Goal: Task Accomplishment & Management: Manage account settings

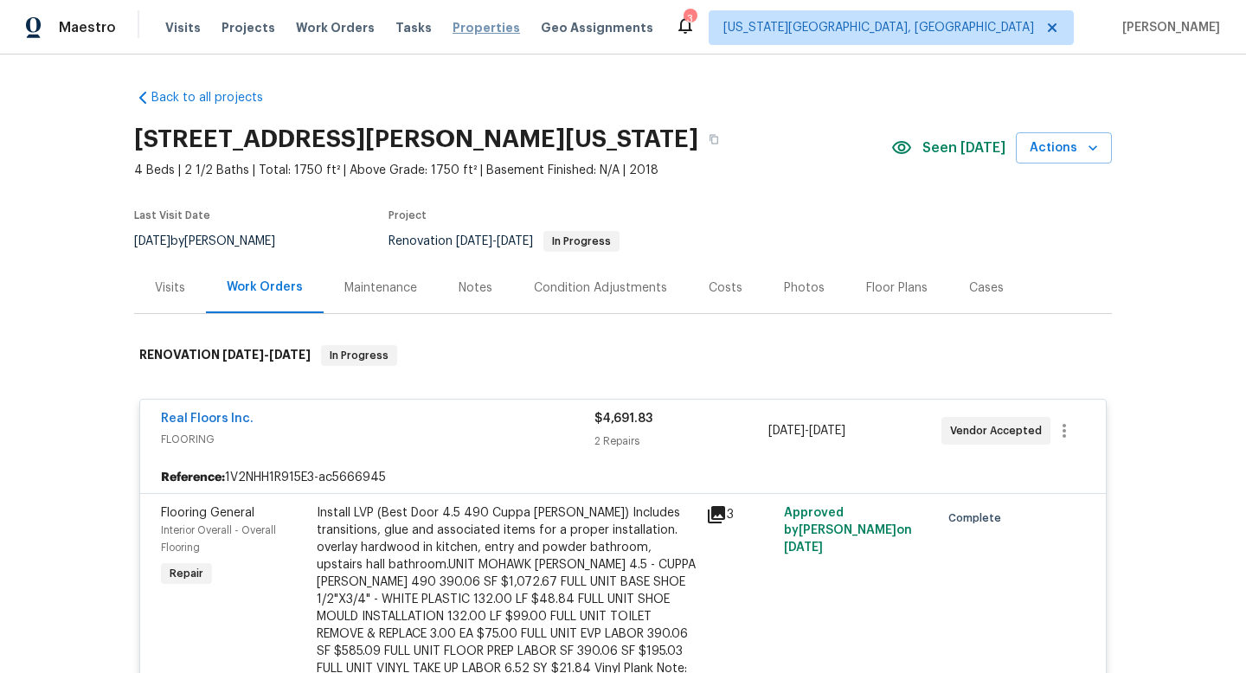
click at [461, 29] on span "Properties" at bounding box center [487, 27] width 68 height 17
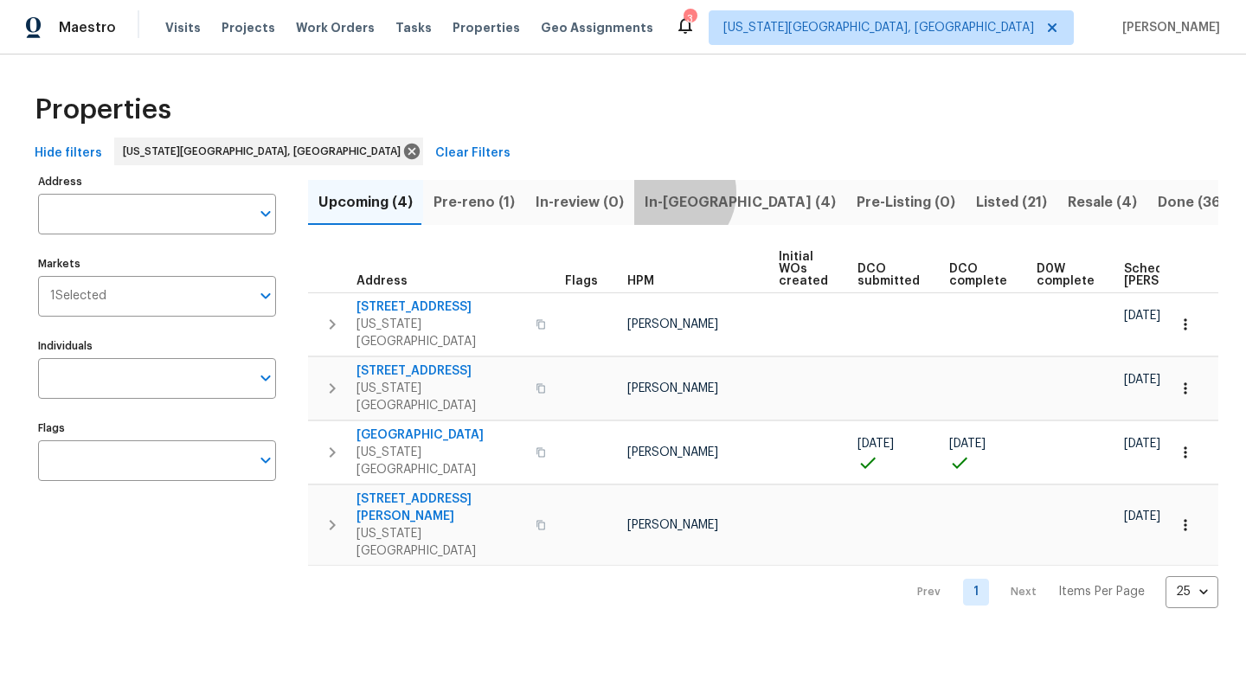
click at [664, 192] on span "In-reno (4)" at bounding box center [740, 202] width 191 height 24
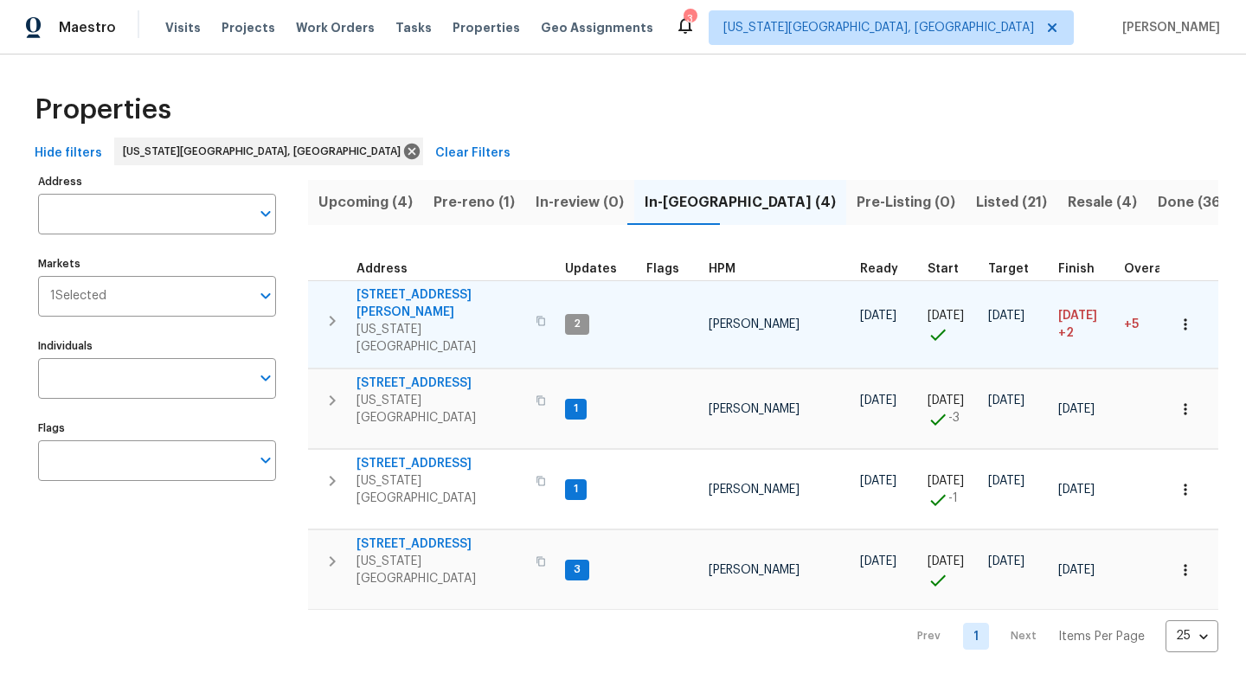
click at [393, 290] on span "6812 Galpin Dr" at bounding box center [441, 304] width 169 height 35
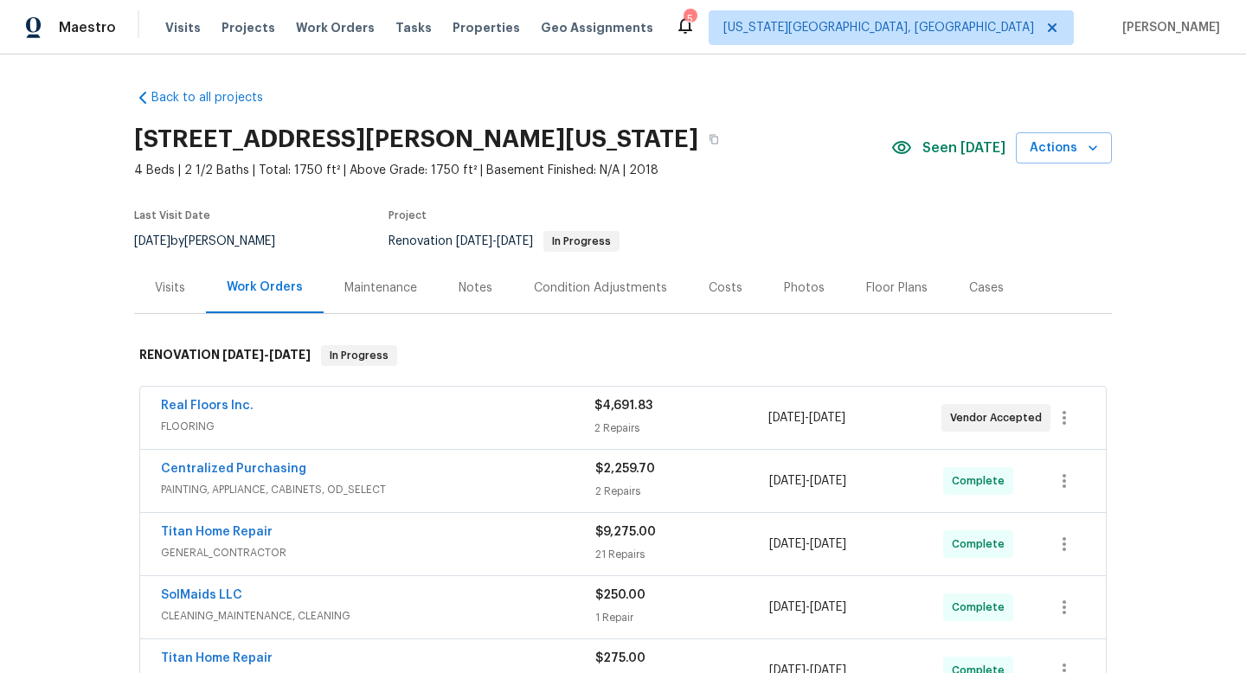
scroll to position [193, 0]
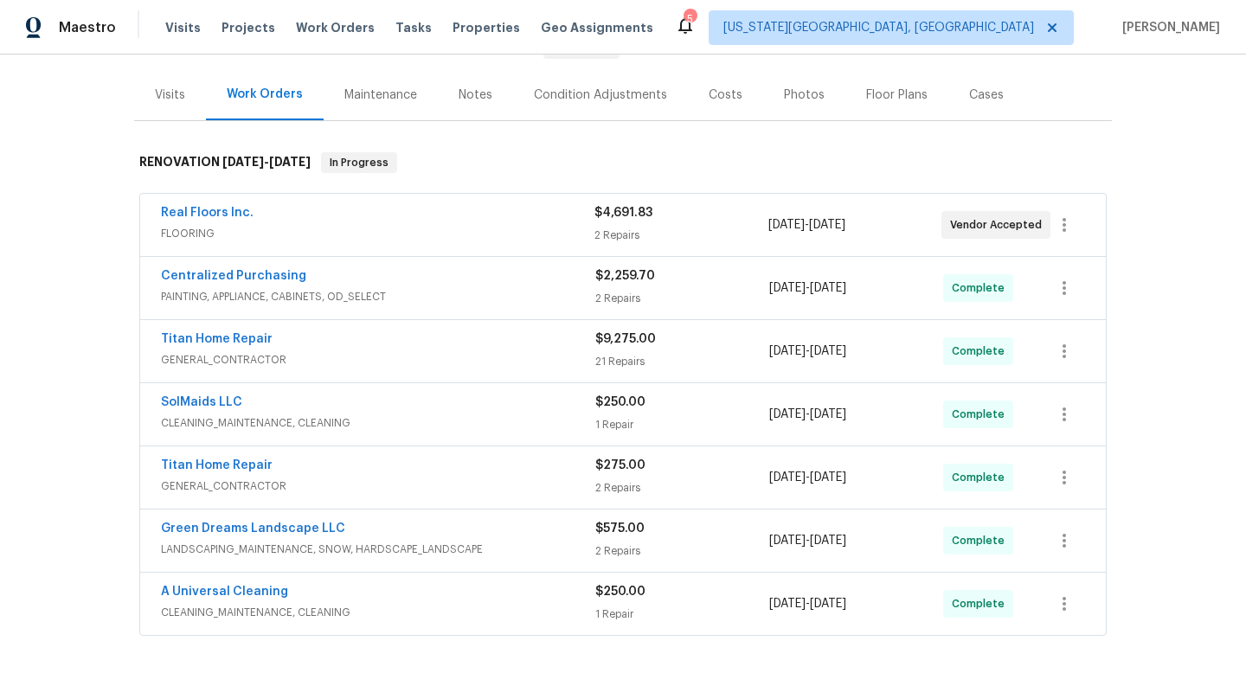
click at [388, 231] on span "FLOORING" at bounding box center [378, 233] width 434 height 17
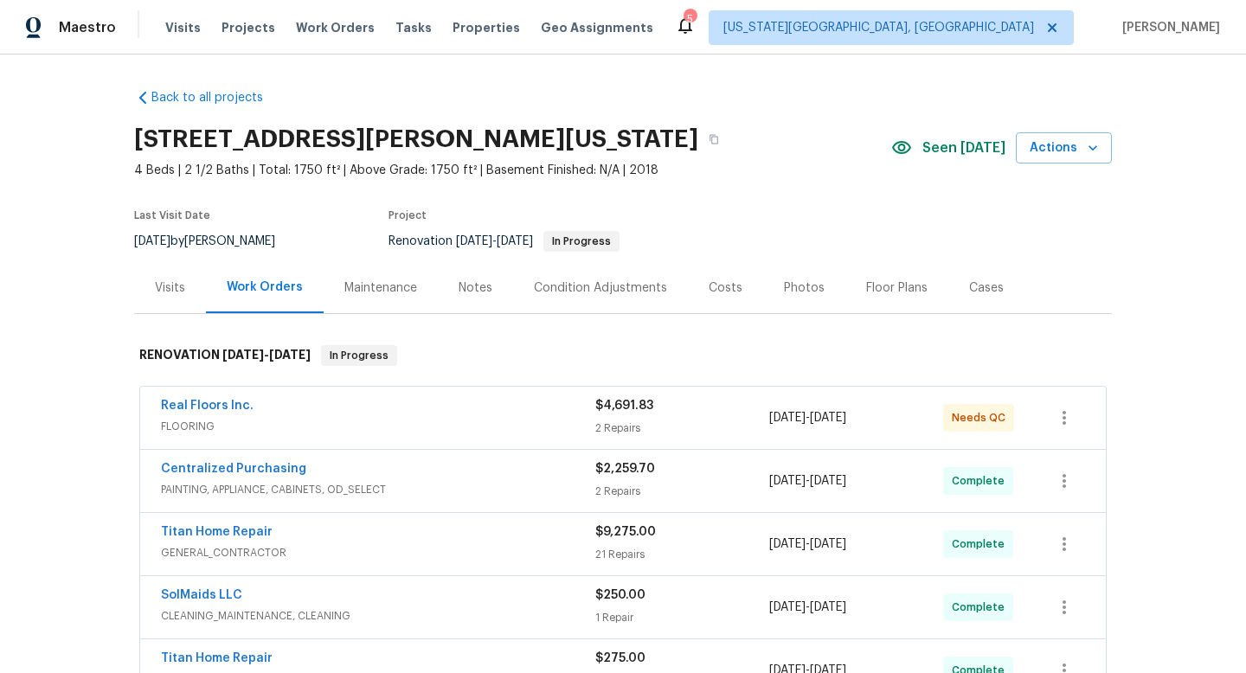
click at [506, 413] on div "Real Floors Inc." at bounding box center [378, 407] width 435 height 21
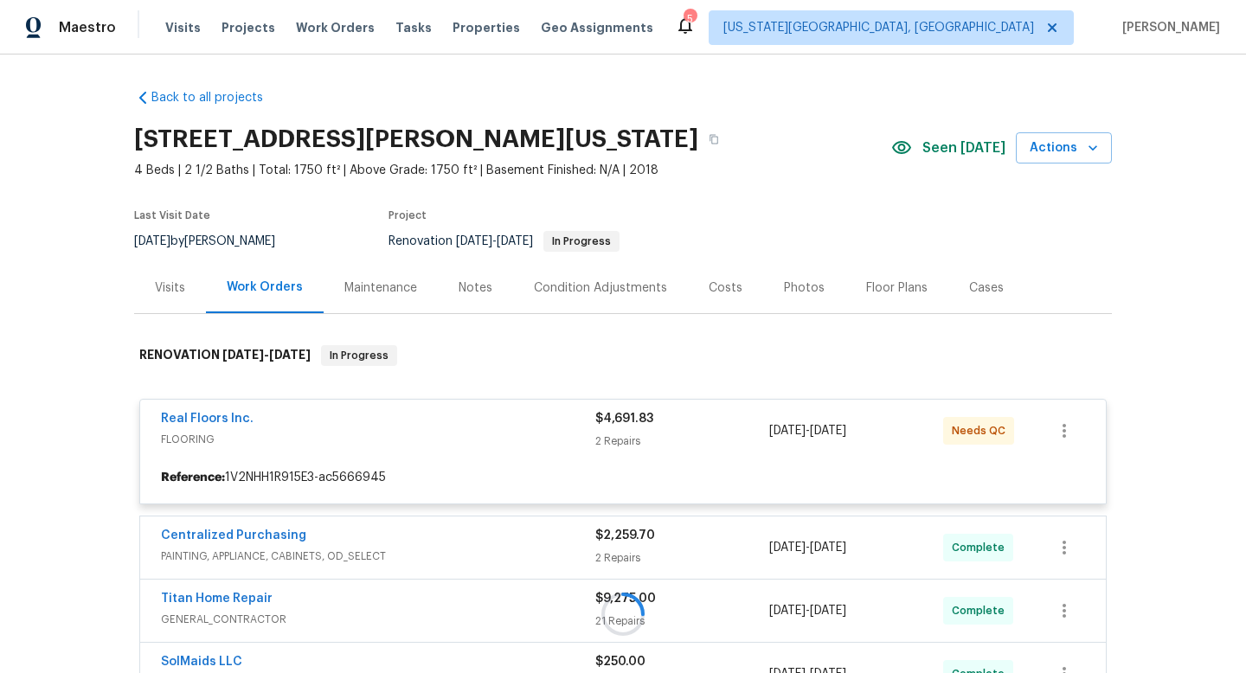
scroll to position [247, 0]
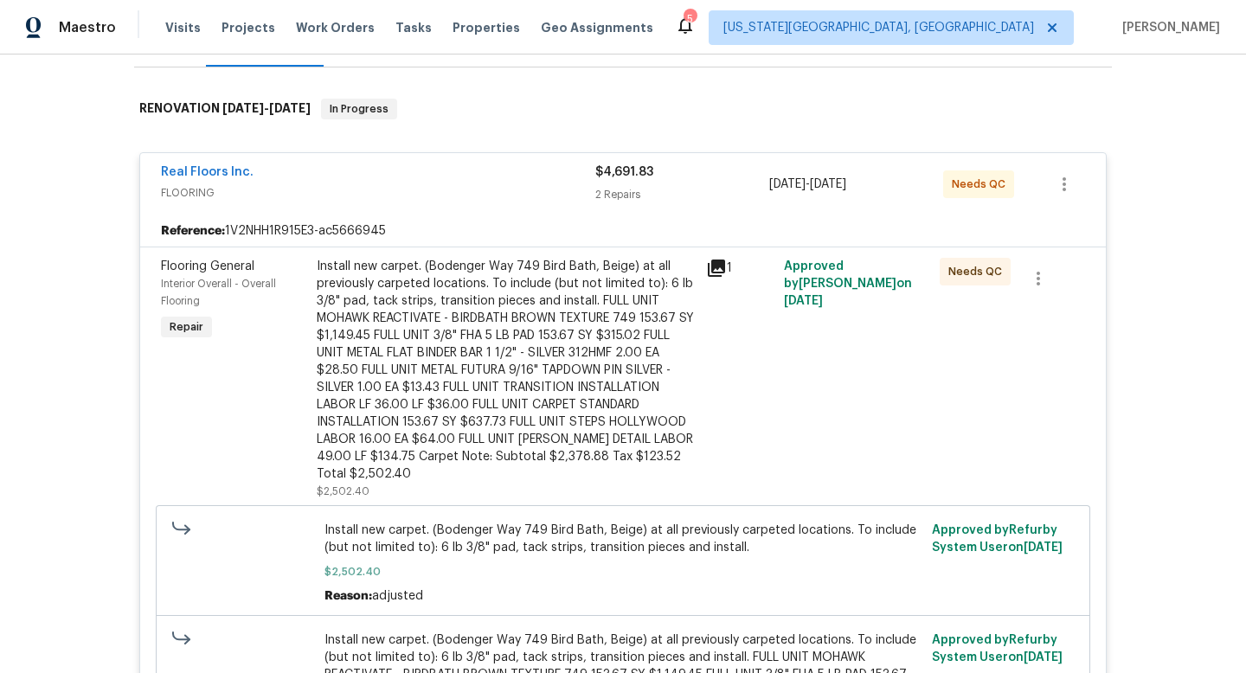
click at [518, 318] on div "Install new carpet. (Bodenger Way 749 Bird Bath, Beige) at all previously carpe…" at bounding box center [506, 370] width 379 height 225
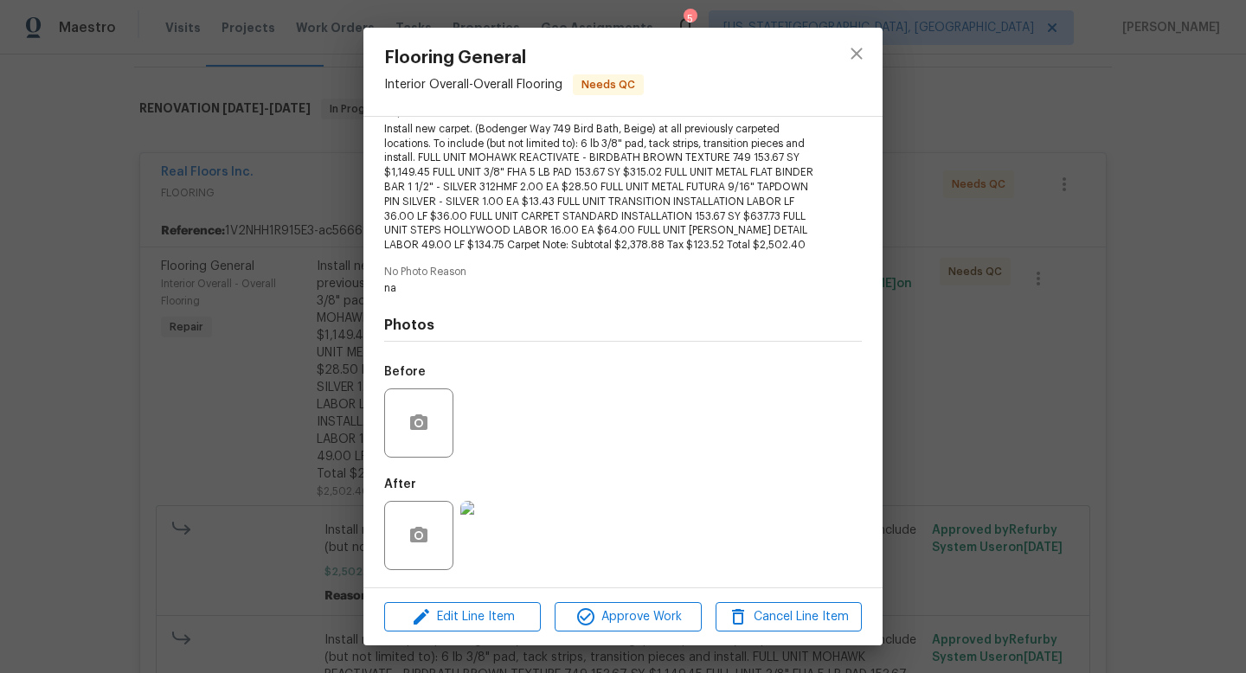
scroll to position [158, 0]
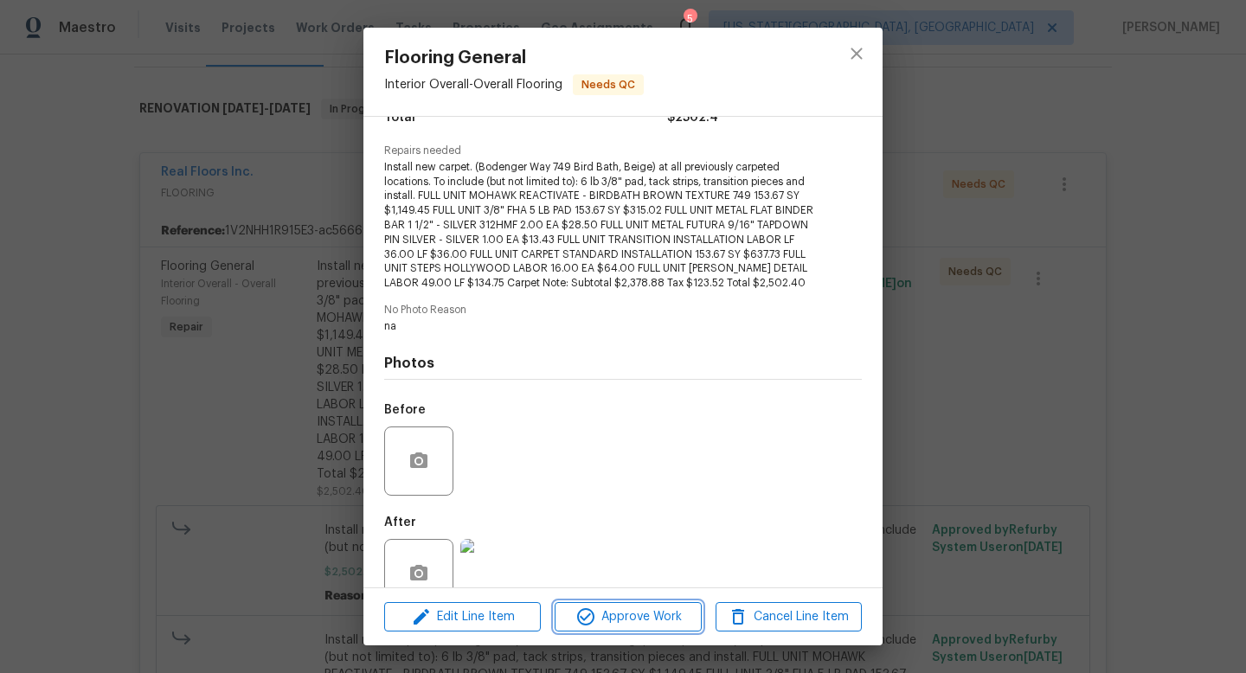
click at [628, 621] on span "Approve Work" at bounding box center [628, 618] width 136 height 22
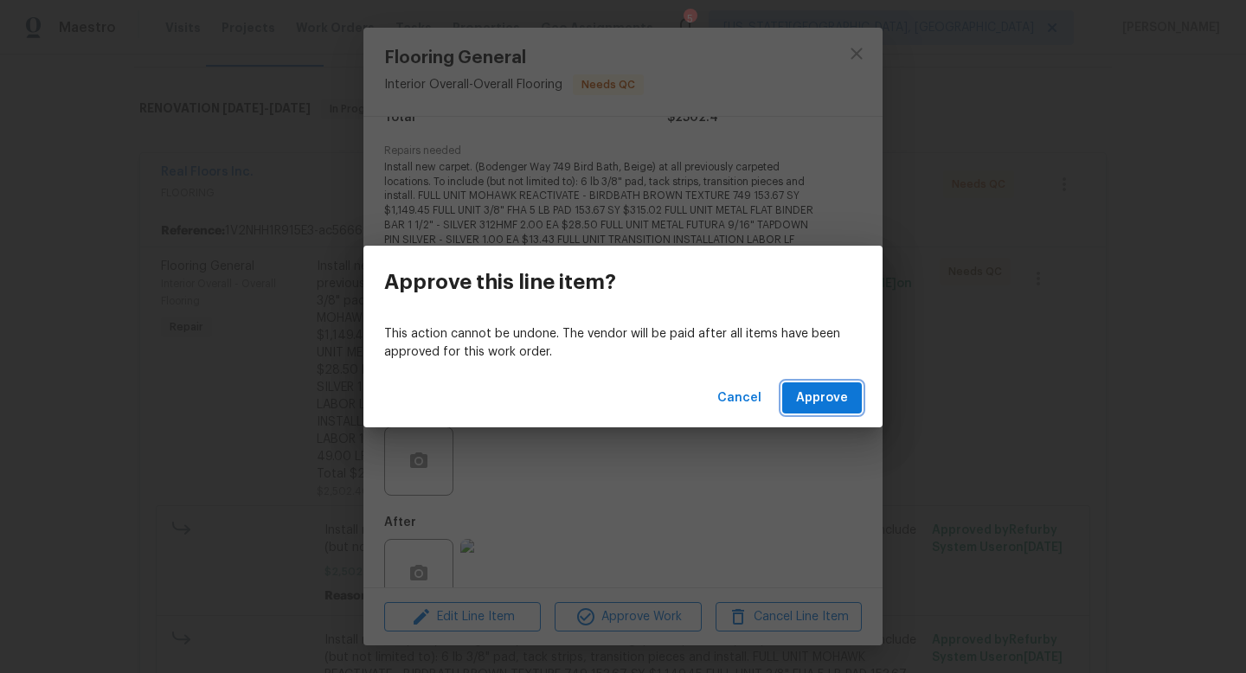
click at [830, 406] on span "Approve" at bounding box center [822, 399] width 52 height 22
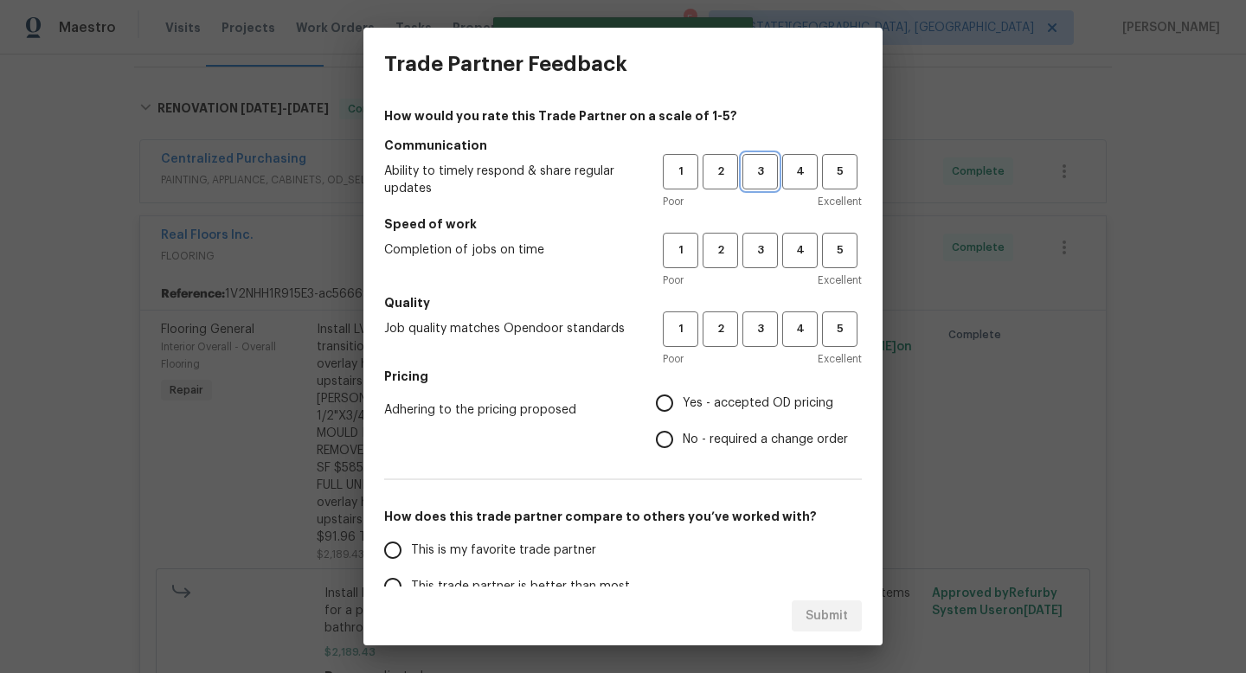
click at [747, 169] on span "3" at bounding box center [760, 172] width 32 height 20
click at [744, 256] on span "3" at bounding box center [760, 251] width 32 height 20
click at [750, 328] on span "3" at bounding box center [760, 329] width 32 height 20
click at [652, 409] on input "Yes - accepted OD pricing" at bounding box center [665, 403] width 36 height 36
radio input "true"
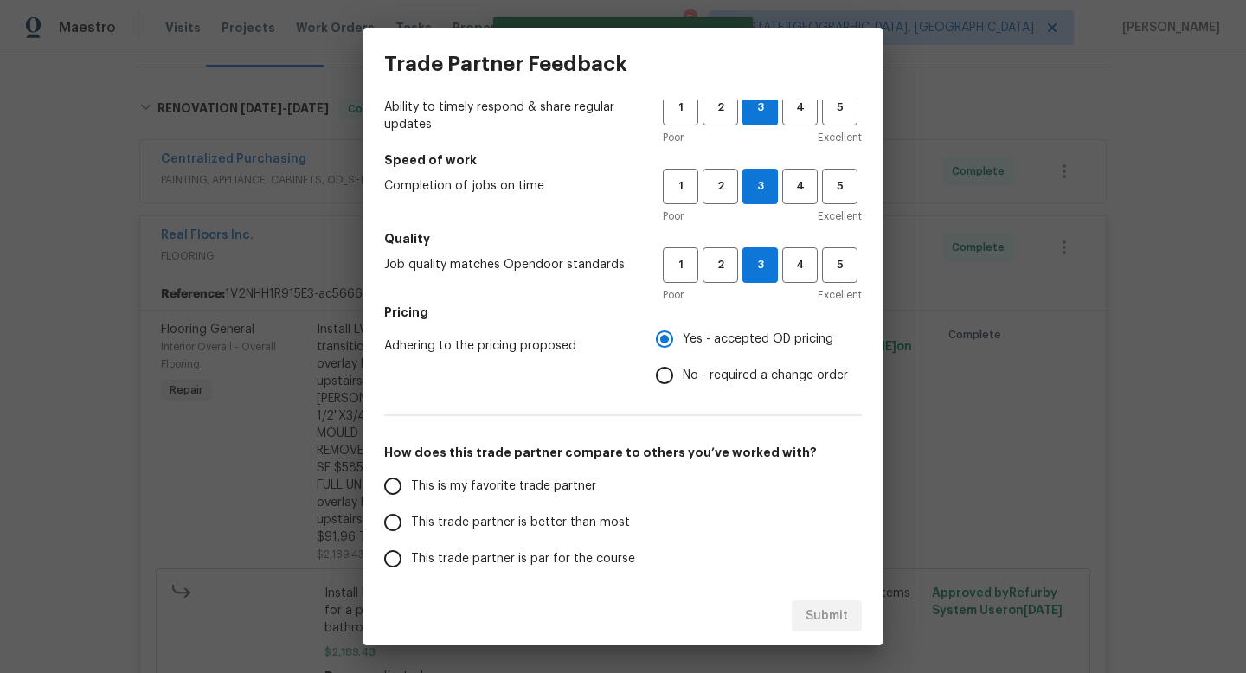
scroll to position [145, 0]
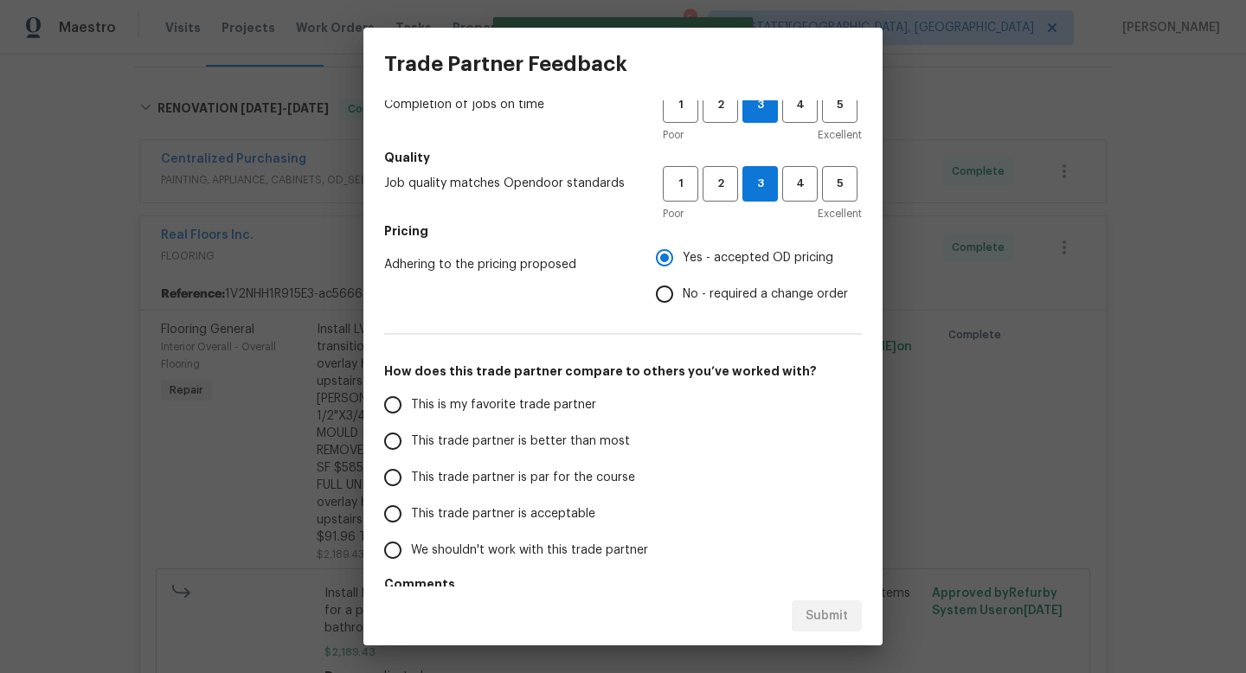
click at [419, 506] on span "This trade partner is acceptable" at bounding box center [503, 515] width 184 height 18
click at [411, 506] on input "This trade partner is acceptable" at bounding box center [393, 514] width 36 height 36
radio input "false"
click at [416, 475] on span "This trade partner is par for the course" at bounding box center [523, 478] width 224 height 18
click at [411, 475] on input "This trade partner is par for the course" at bounding box center [393, 478] width 36 height 36
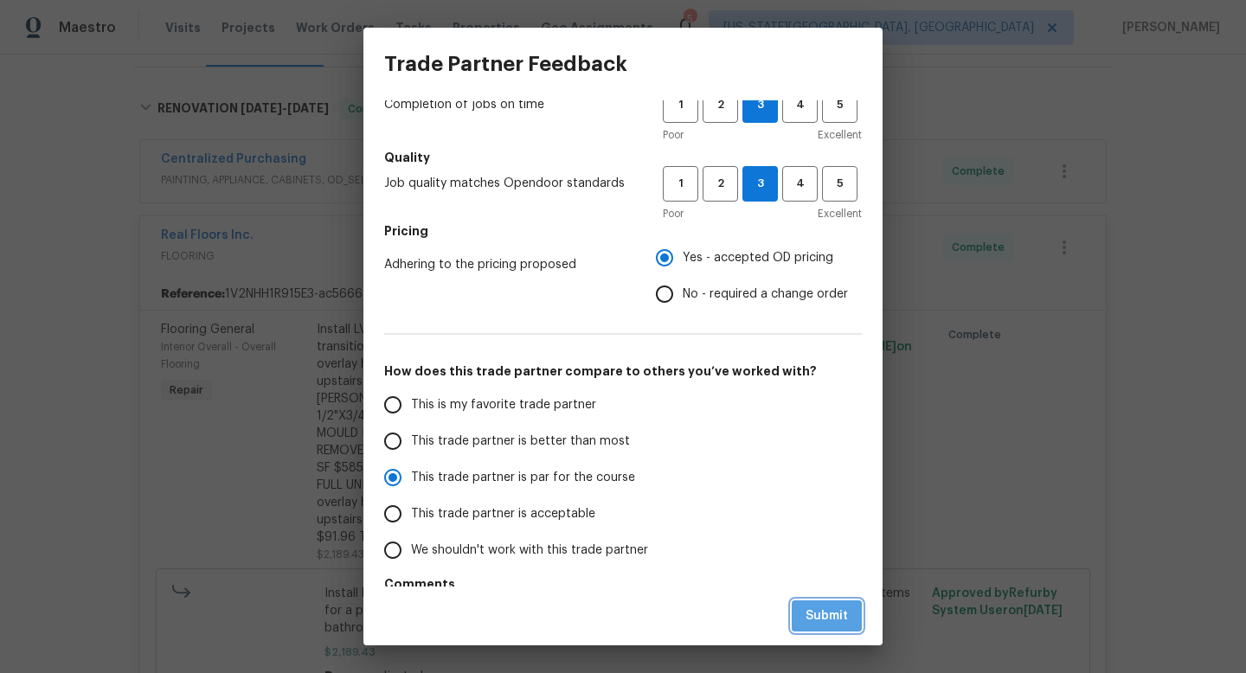
click at [827, 614] on span "Submit" at bounding box center [827, 617] width 42 height 22
radio input "true"
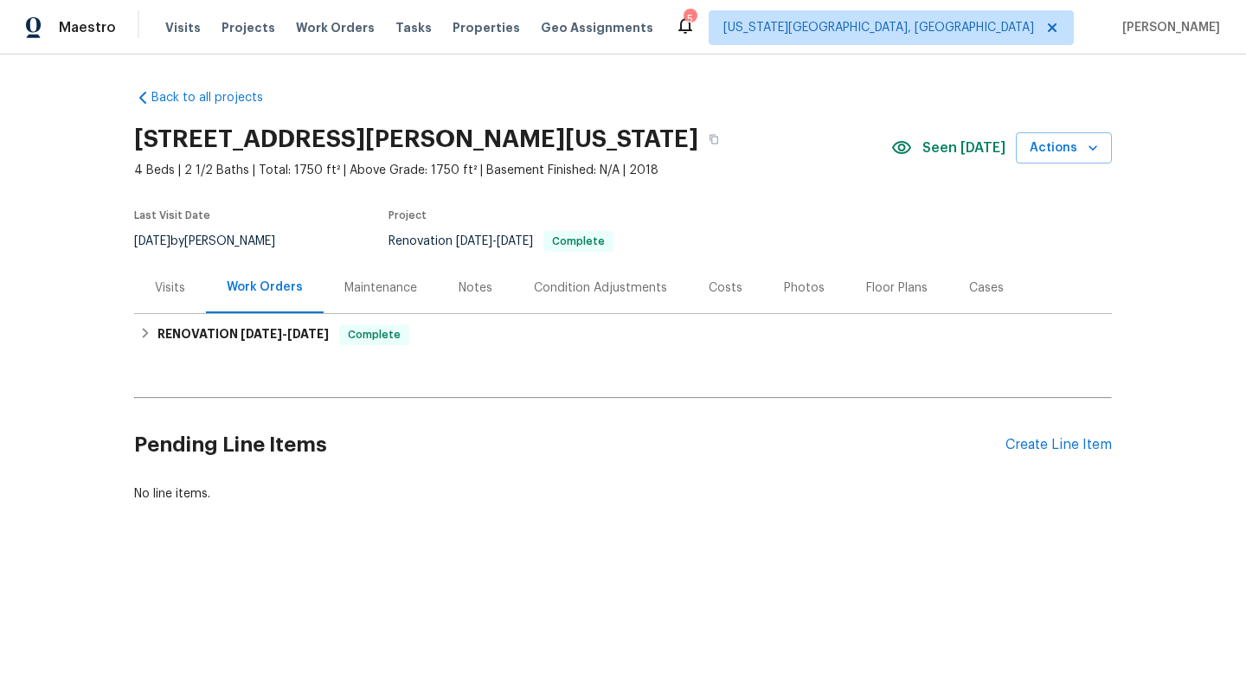
click at [712, 295] on div "Costs" at bounding box center [726, 288] width 34 height 17
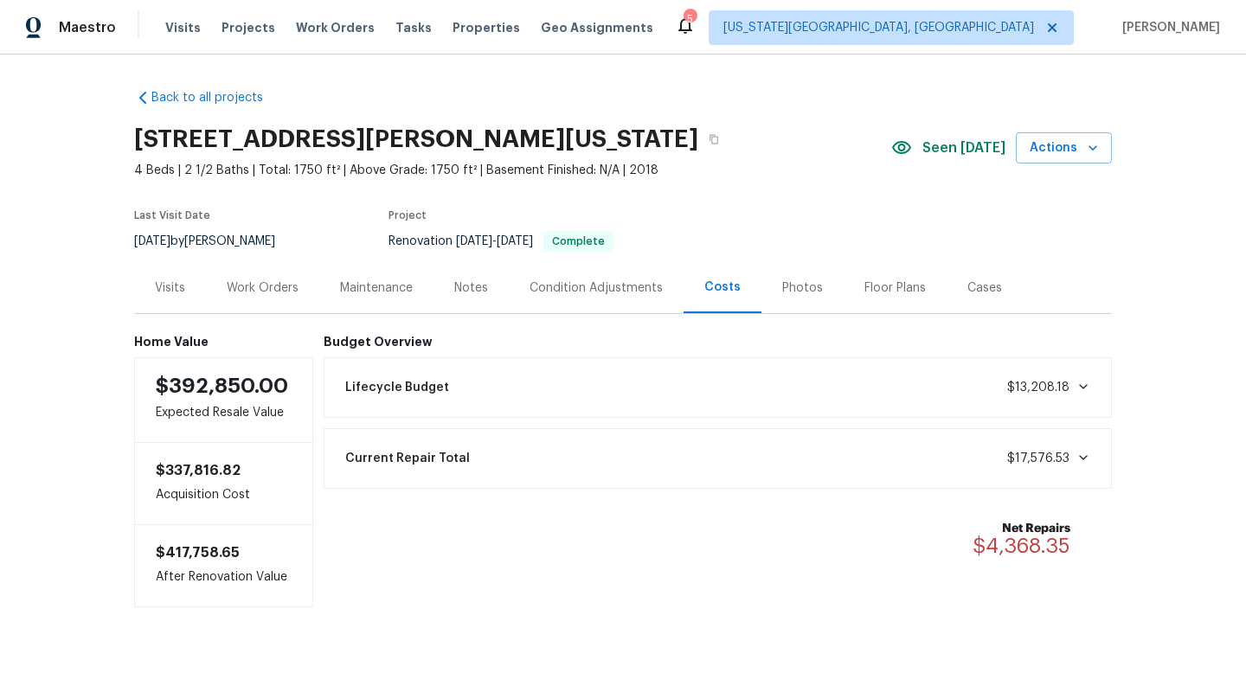
click at [461, 288] on div "Notes" at bounding box center [471, 288] width 34 height 17
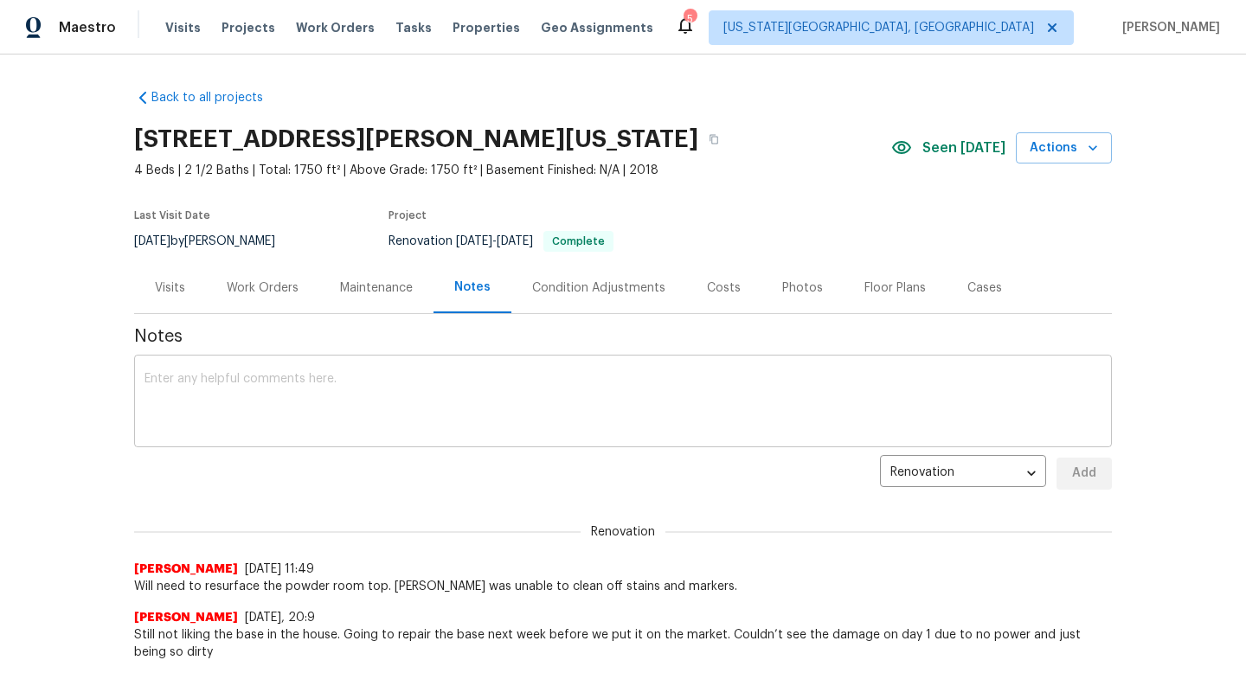
click at [356, 370] on div "x ​" at bounding box center [623, 403] width 978 height 88
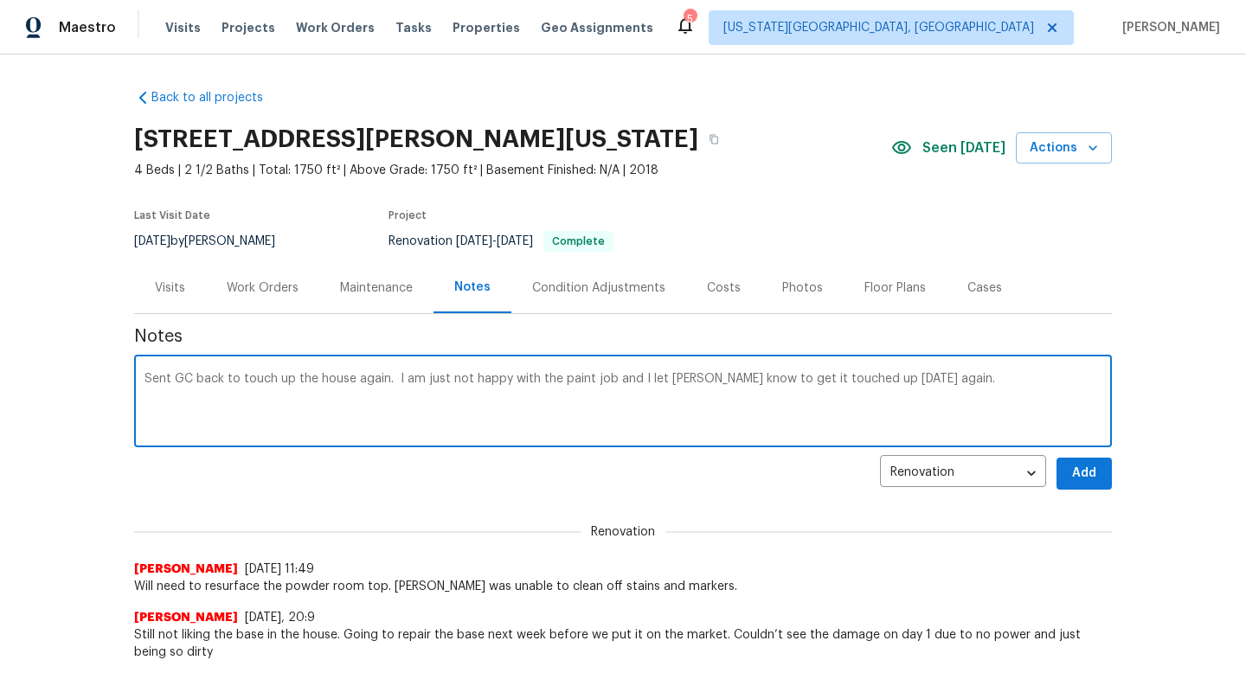
type textarea "Sent GC back to touch up the house again. I am just not happy with the paint jo…"
click at [1086, 478] on span "Add" at bounding box center [1085, 474] width 28 height 22
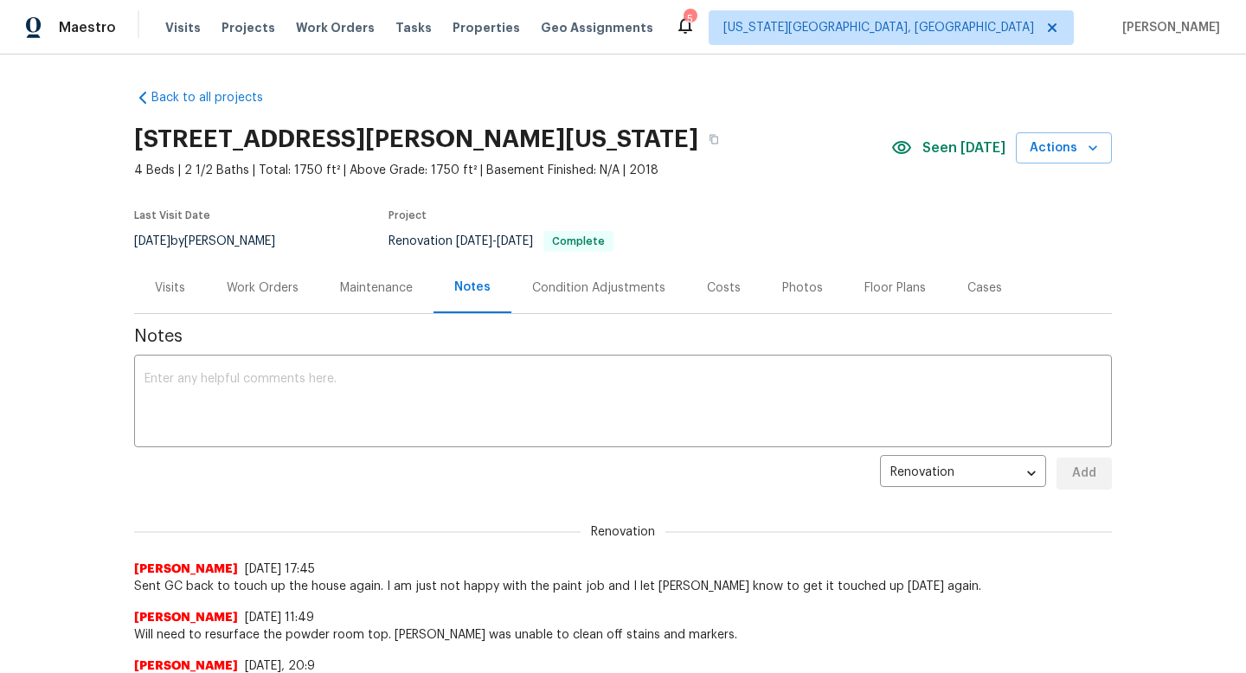
click at [889, 292] on div "Floor Plans" at bounding box center [895, 288] width 61 height 17
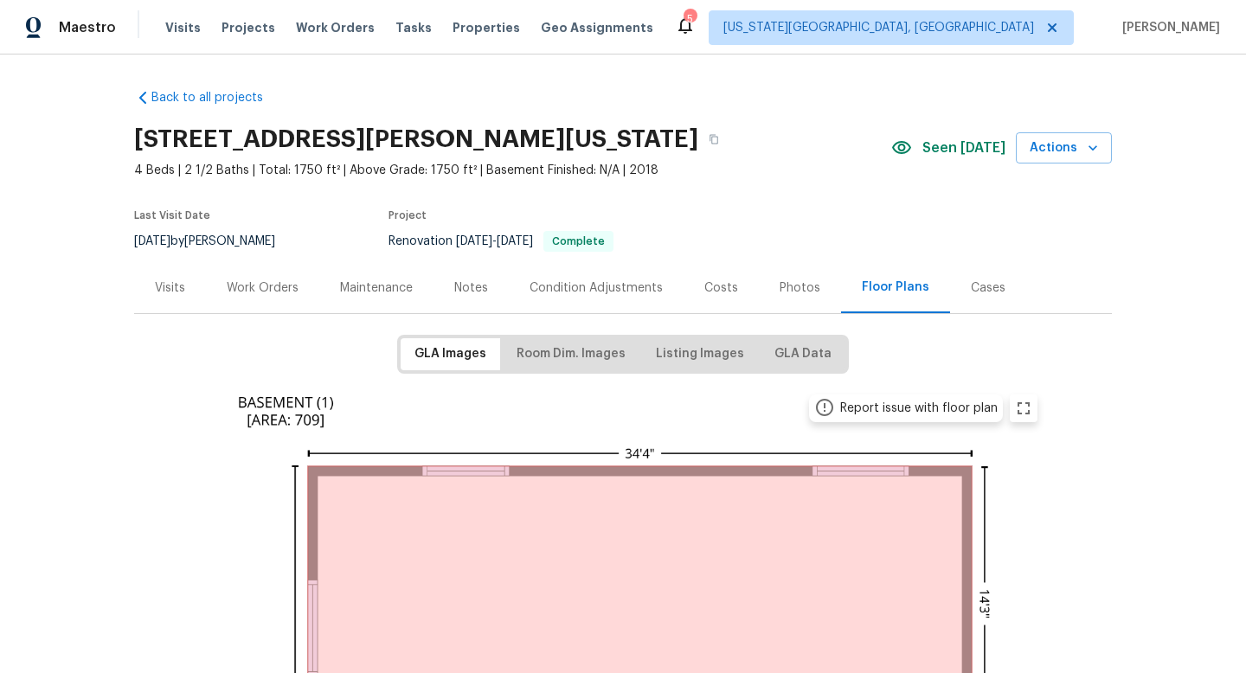
click at [799, 285] on div "Photos" at bounding box center [800, 288] width 41 height 17
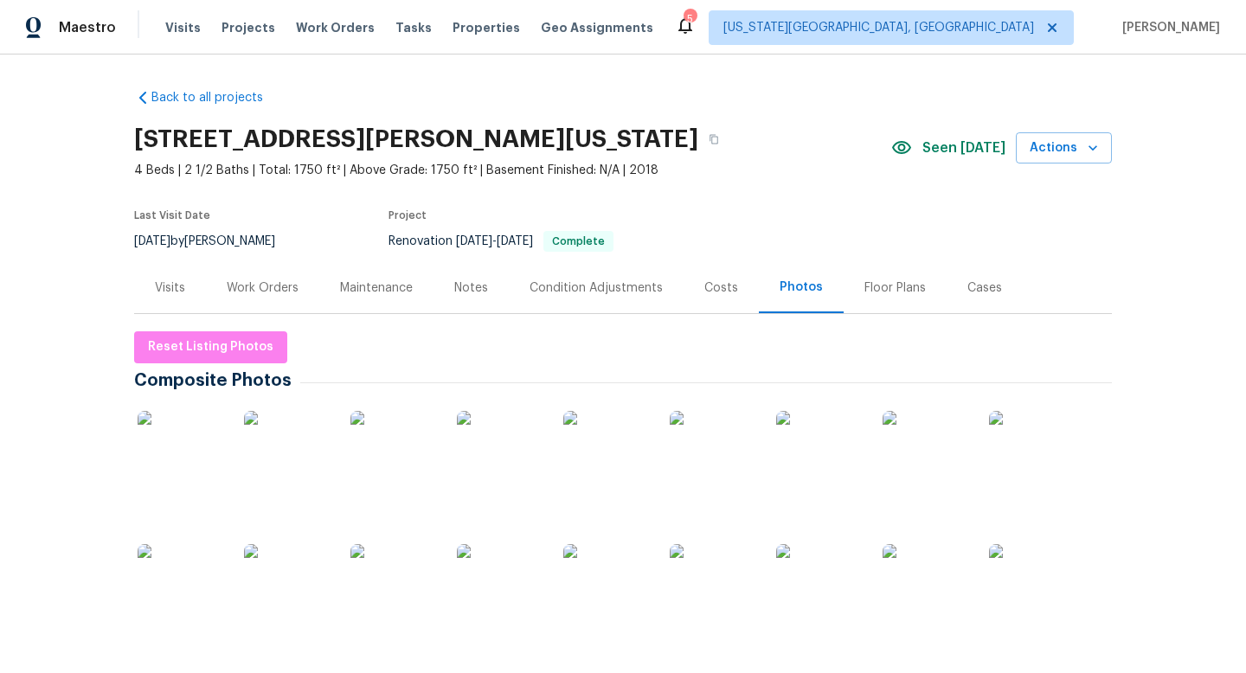
click at [471, 284] on div "Notes" at bounding box center [471, 288] width 34 height 17
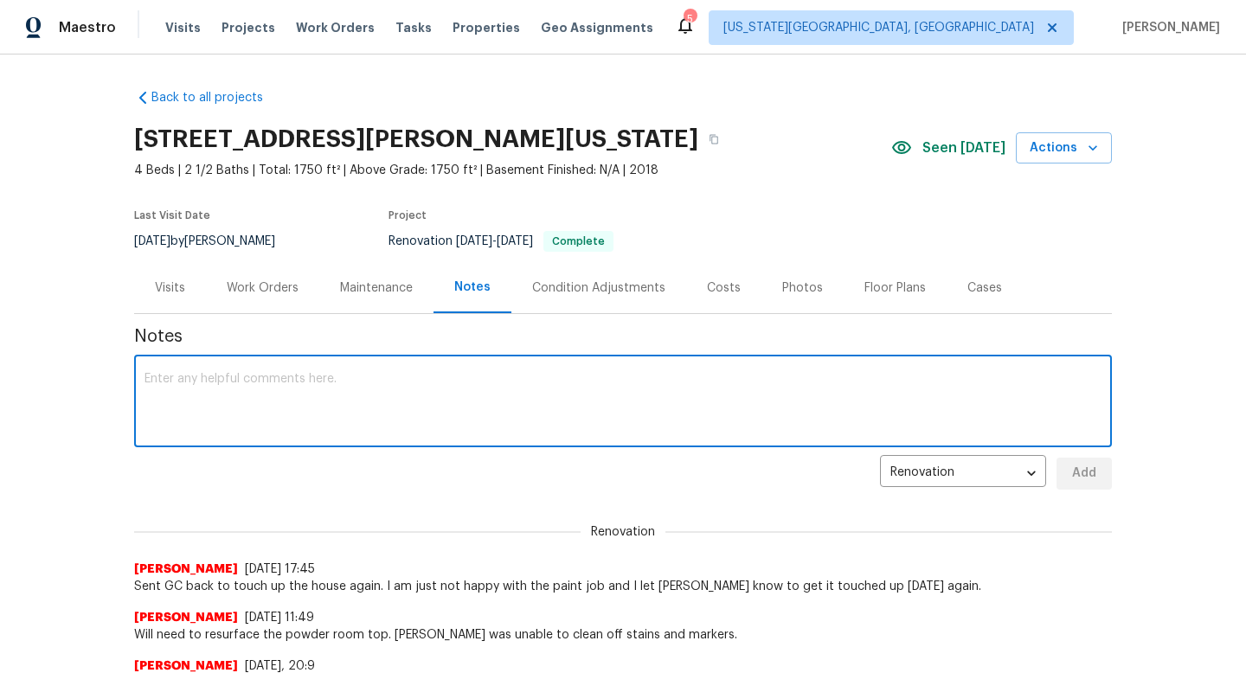
click at [279, 415] on textarea at bounding box center [623, 403] width 957 height 61
type textarea "S"
type textarea "Photos are uploaded and its ready to list. There are ton of homes for sale here…"
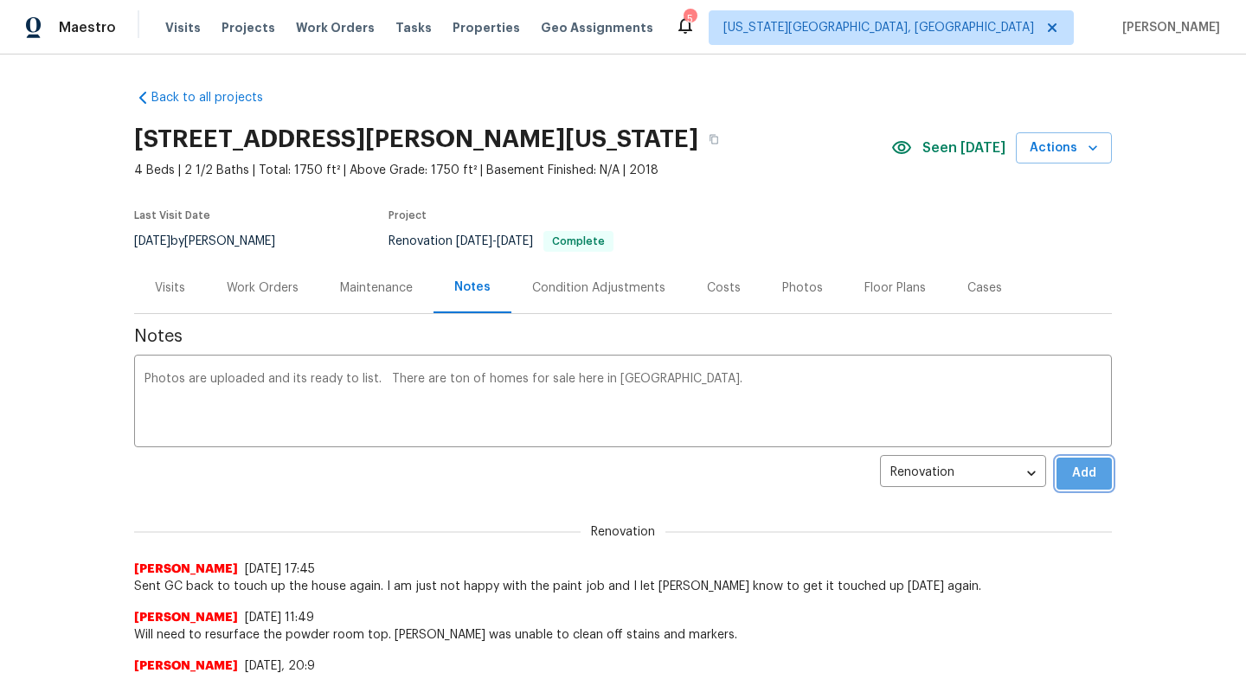
click at [1072, 473] on span "Add" at bounding box center [1085, 474] width 28 height 22
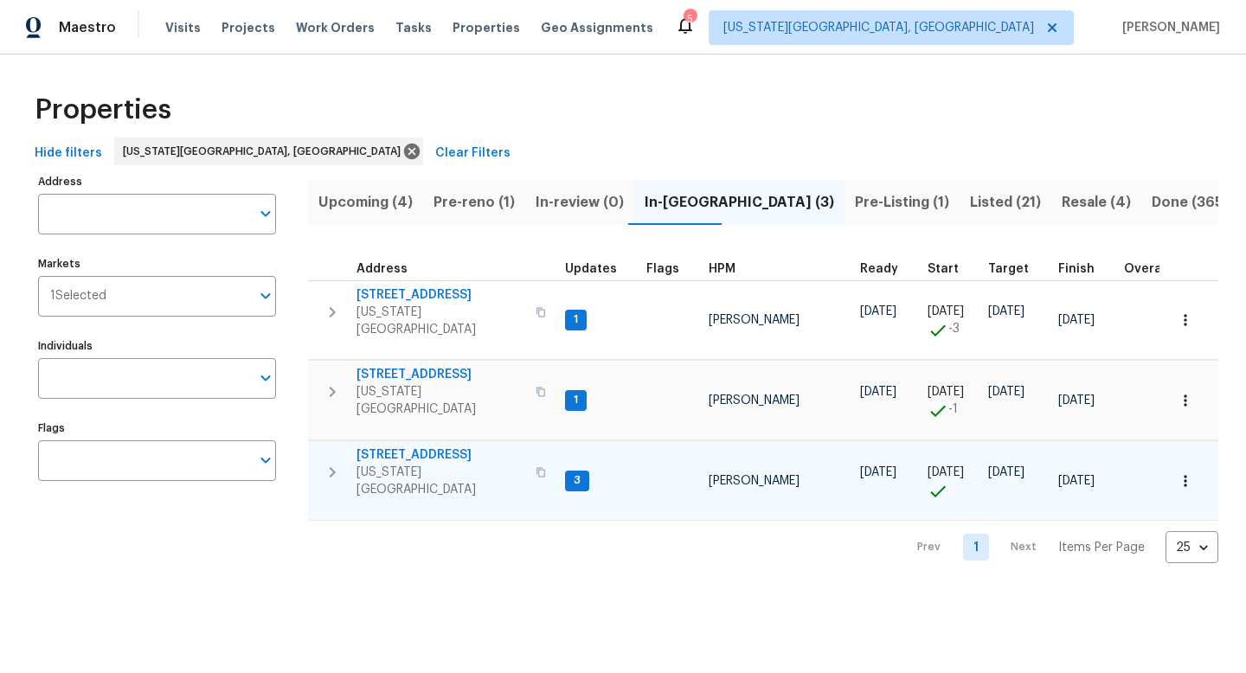
click at [398, 447] on span "[STREET_ADDRESS]" at bounding box center [441, 455] width 169 height 17
click at [418, 447] on span "[STREET_ADDRESS]" at bounding box center [441, 455] width 169 height 17
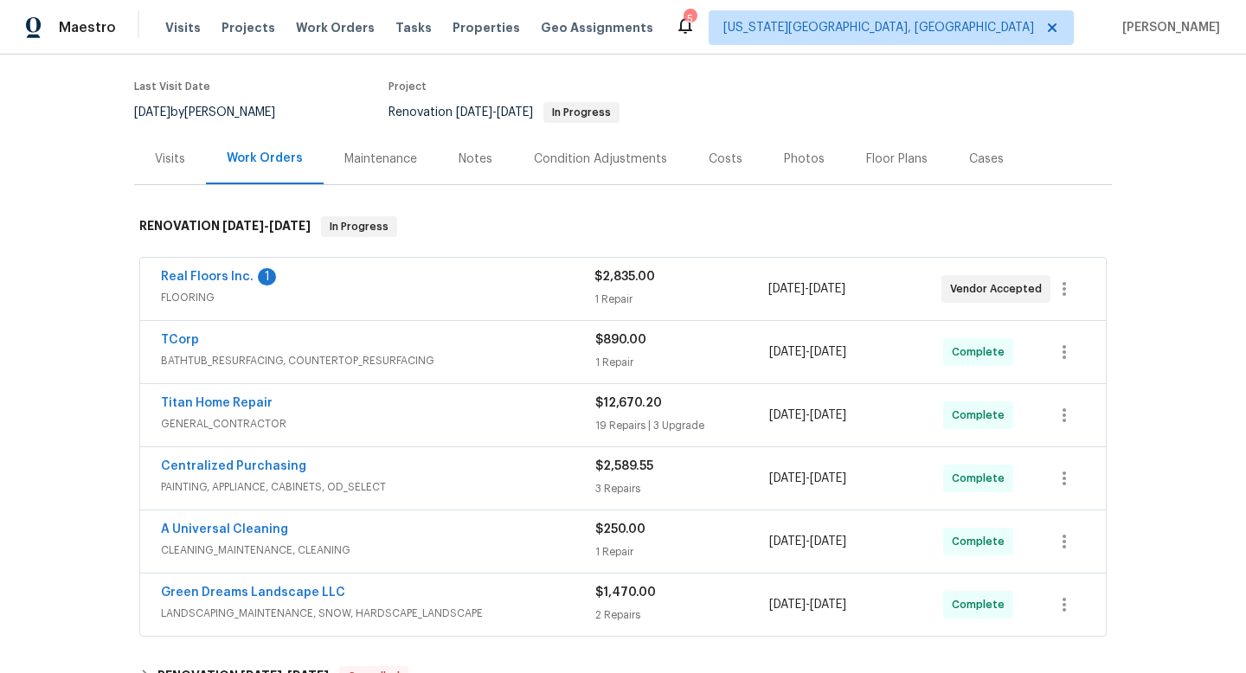
scroll to position [126, 0]
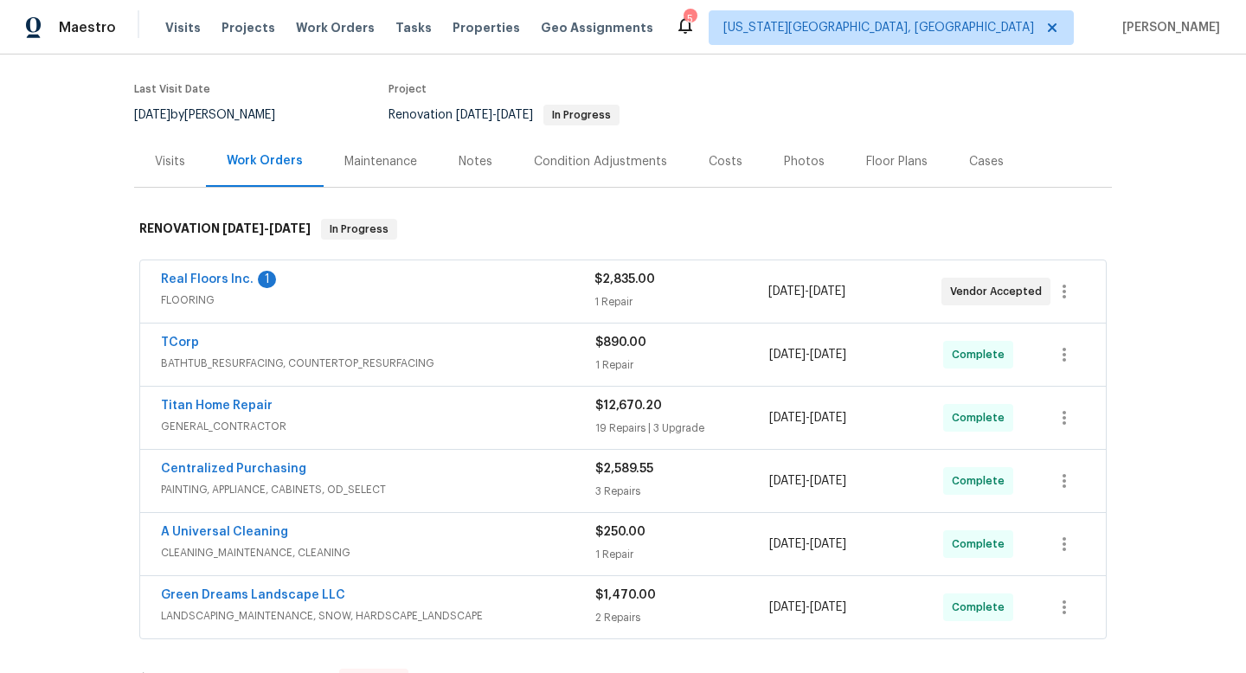
click at [503, 292] on span "FLOORING" at bounding box center [378, 300] width 434 height 17
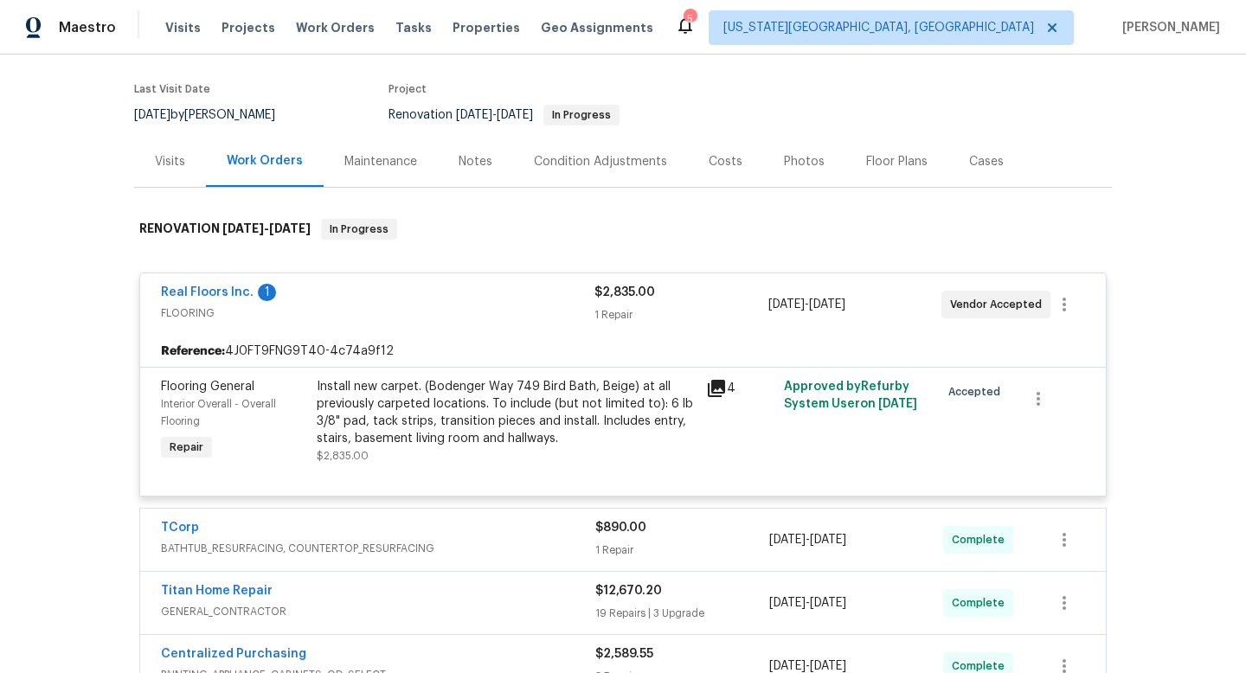
click at [388, 412] on div "Install new carpet. (Bodenger Way 749 Bird Bath, Beige) at all previously carpe…" at bounding box center [506, 412] width 379 height 69
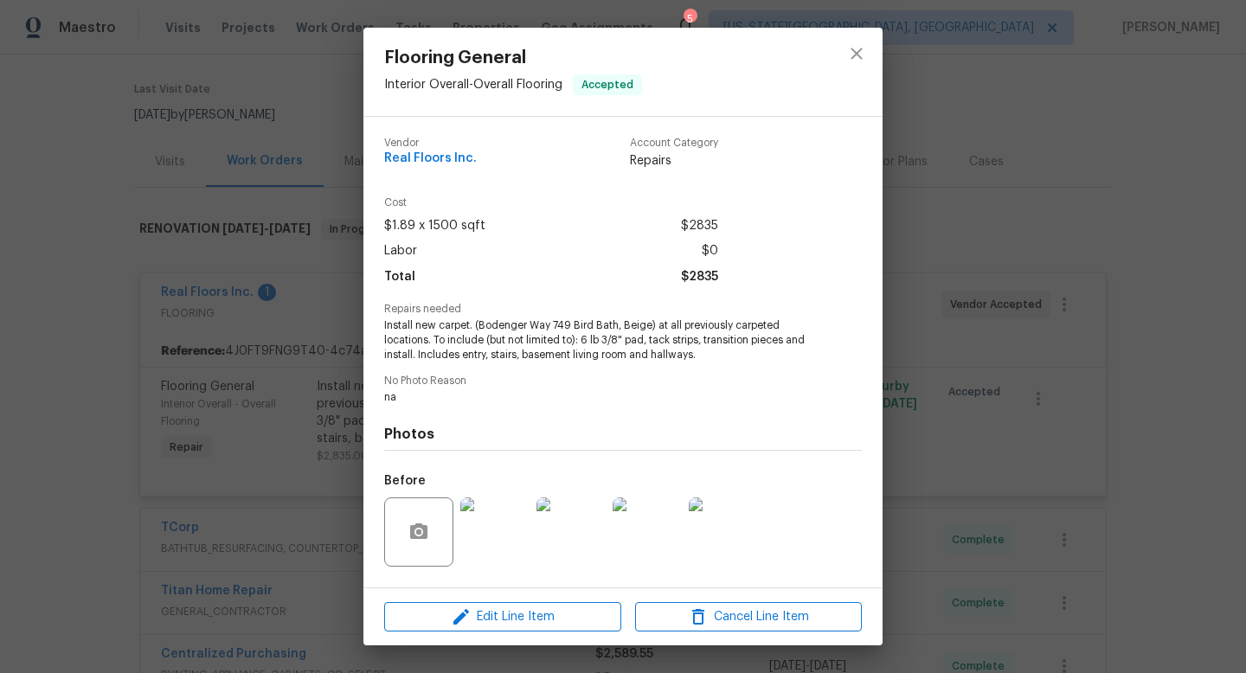
scroll to position [109, 0]
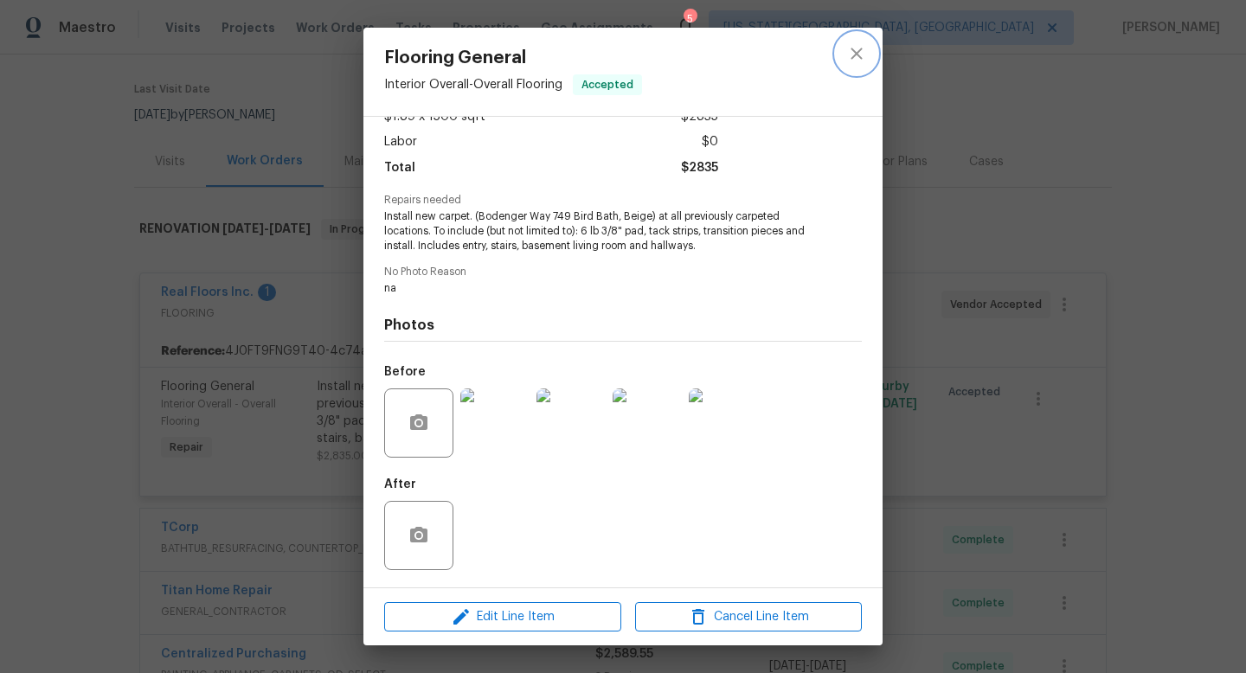
click at [864, 50] on icon "close" at bounding box center [857, 53] width 21 height 21
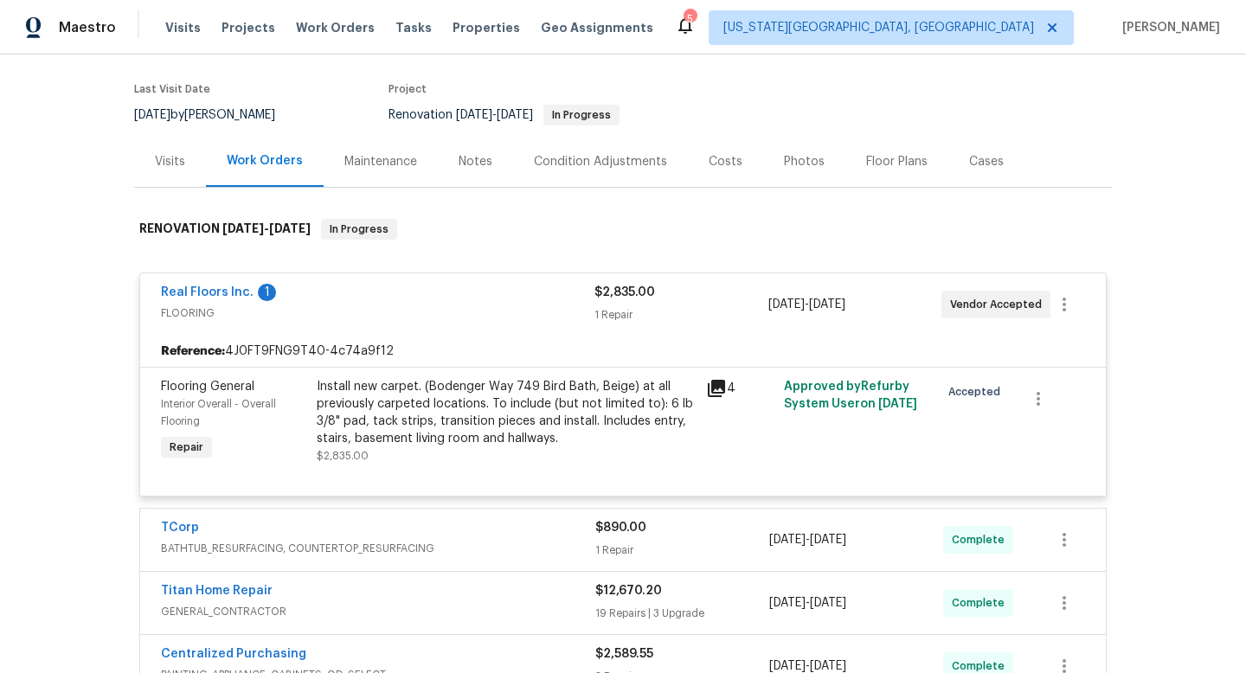
click at [487, 415] on div "Install new carpet. (Bodenger Way 749 Bird Bath, Beige) at all previously carpe…" at bounding box center [506, 412] width 379 height 69
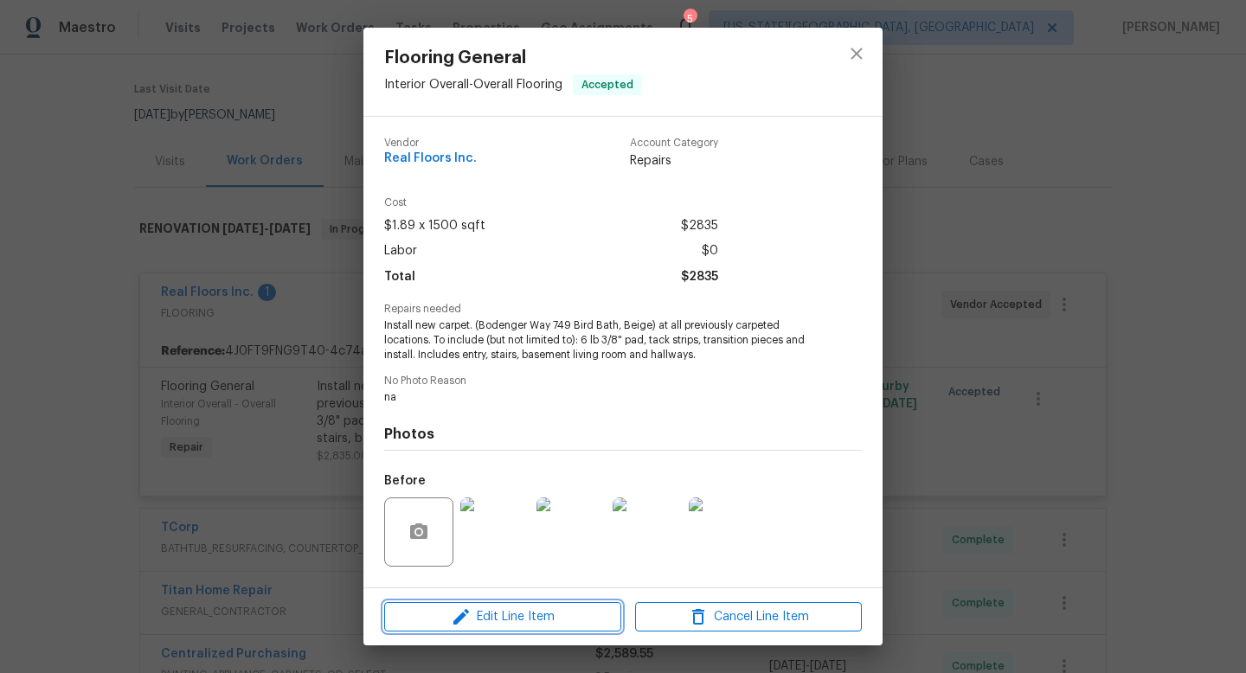
click at [459, 621] on icon "button" at bounding box center [462, 617] width 16 height 16
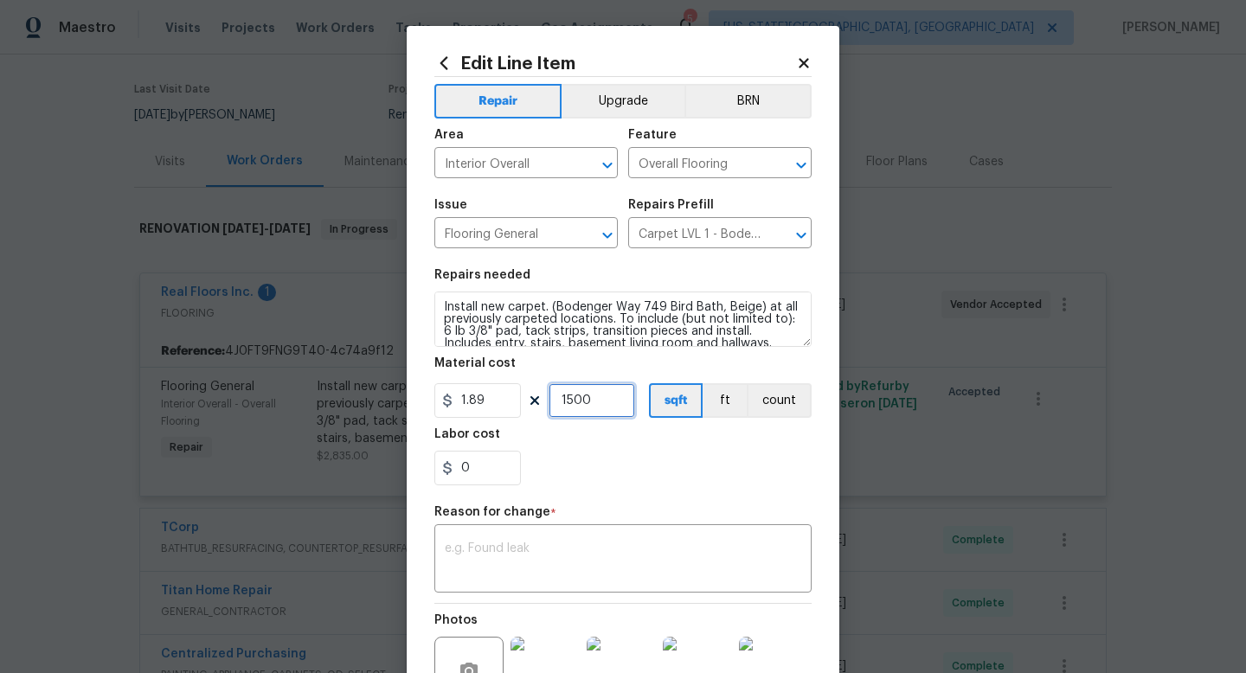
drag, startPoint x: 606, startPoint y: 406, endPoint x: 427, endPoint y: 385, distance: 180.4
click at [427, 385] on div "Edit Line Item Repair Upgrade BRN Area Interior Overall ​ Feature Overall Floor…" at bounding box center [623, 426] width 433 height 801
type input "1467"
click at [497, 404] on input "1.89" at bounding box center [478, 400] width 87 height 35
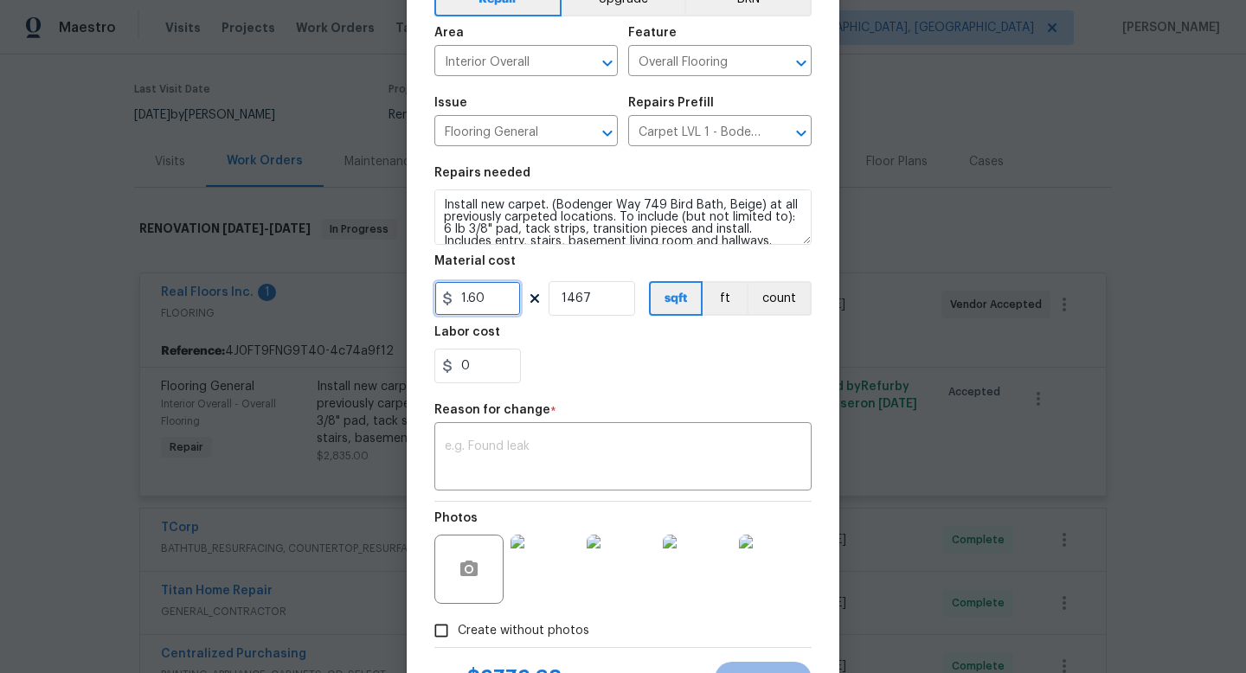
scroll to position [180, 0]
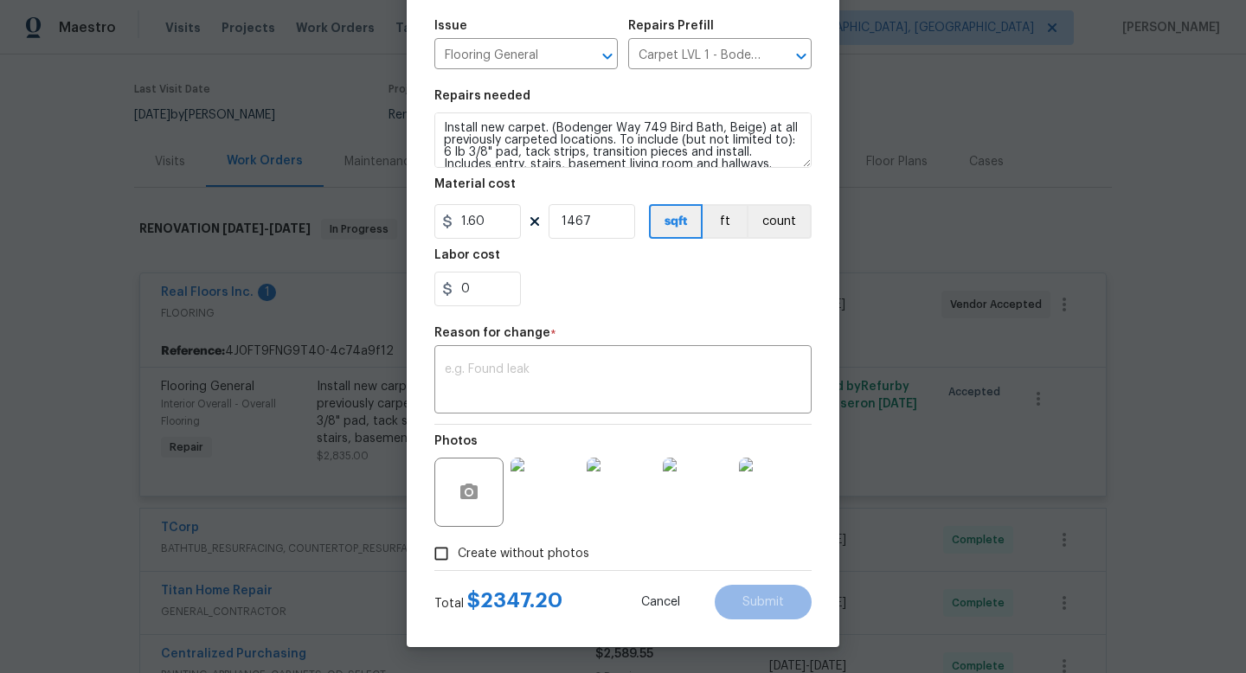
type input "1.6"
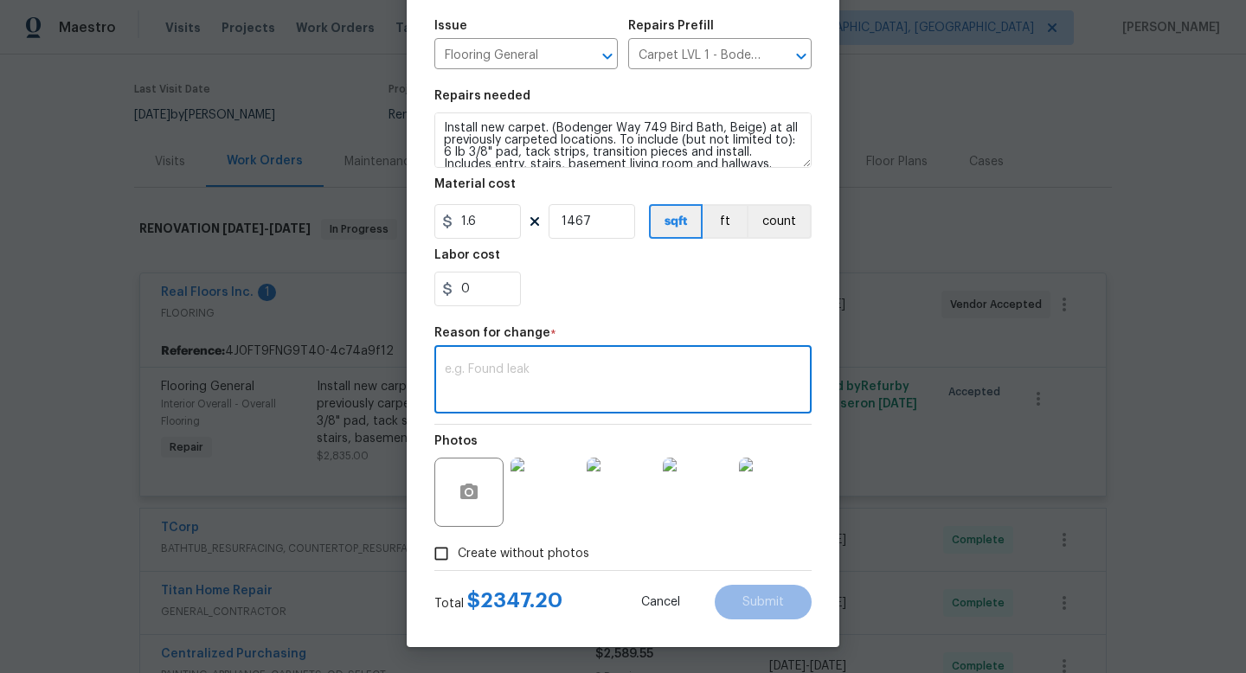
click at [562, 366] on textarea at bounding box center [623, 382] width 357 height 36
paste textarea "2,778.89"
type textarea "2,778.89"
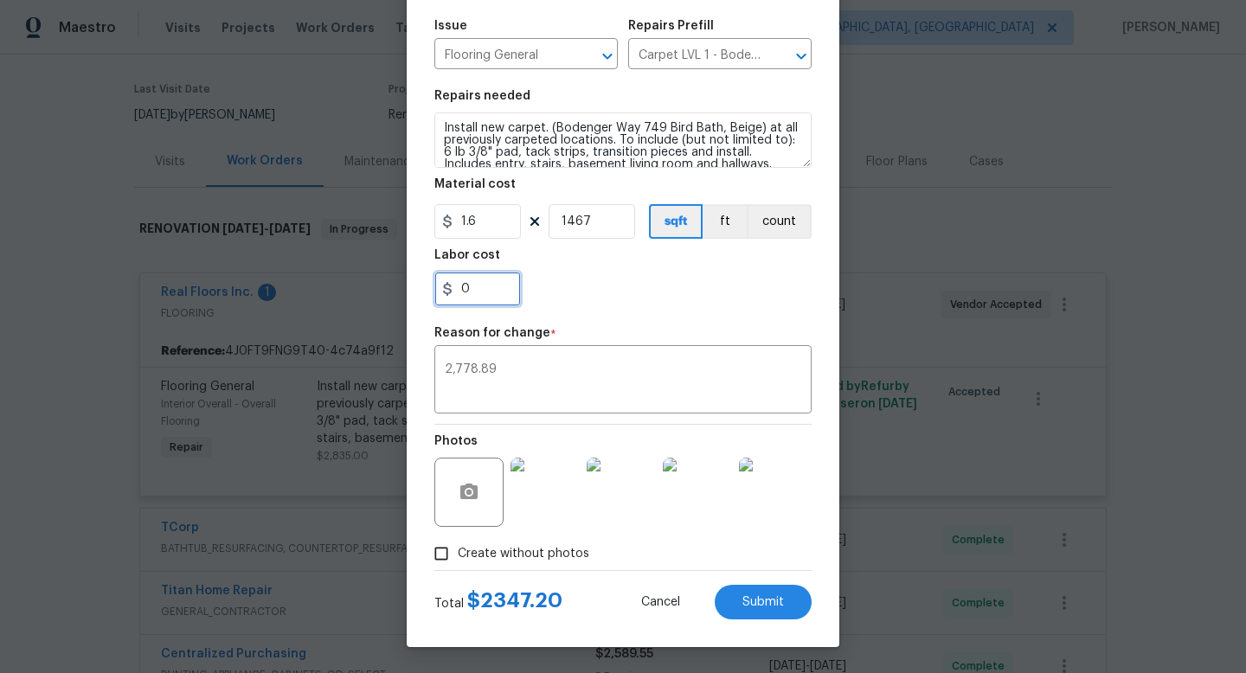
drag, startPoint x: 491, startPoint y: 293, endPoint x: 401, endPoint y: 288, distance: 90.2
click at [402, 289] on div "Edit Line Item Repair Upgrade BRN Area Interior Overall ​ Feature Overall Floor…" at bounding box center [623, 336] width 1246 height 673
type input "431.69"
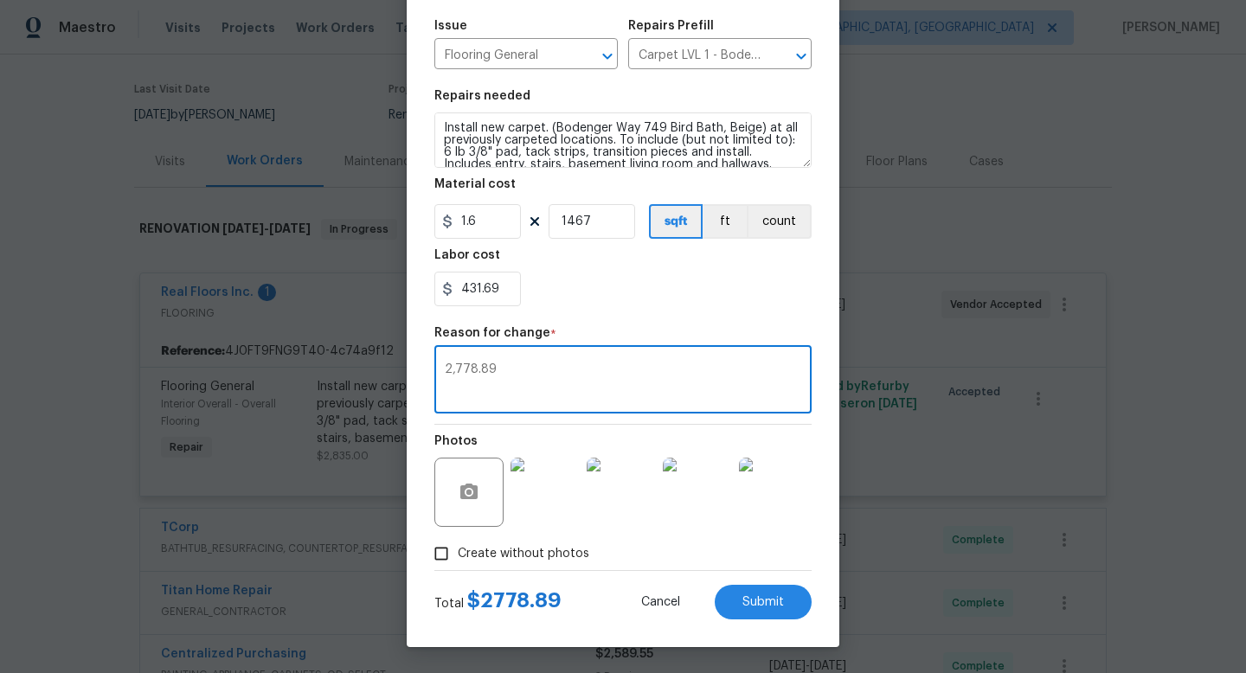
click at [563, 381] on textarea "2,778.89" at bounding box center [623, 382] width 357 height 36
drag, startPoint x: 547, startPoint y: 370, endPoint x: 369, endPoint y: 366, distance: 178.4
click at [369, 367] on div "Edit Line Item Repair Upgrade BRN Area Interior Overall ​ Feature Overall Floor…" at bounding box center [623, 336] width 1246 height 673
type textarea "adjusted for carpet/labor and stair charges."
click at [442, 374] on div "adjusted for carpet/labor and stair charges. x ​" at bounding box center [623, 382] width 377 height 64
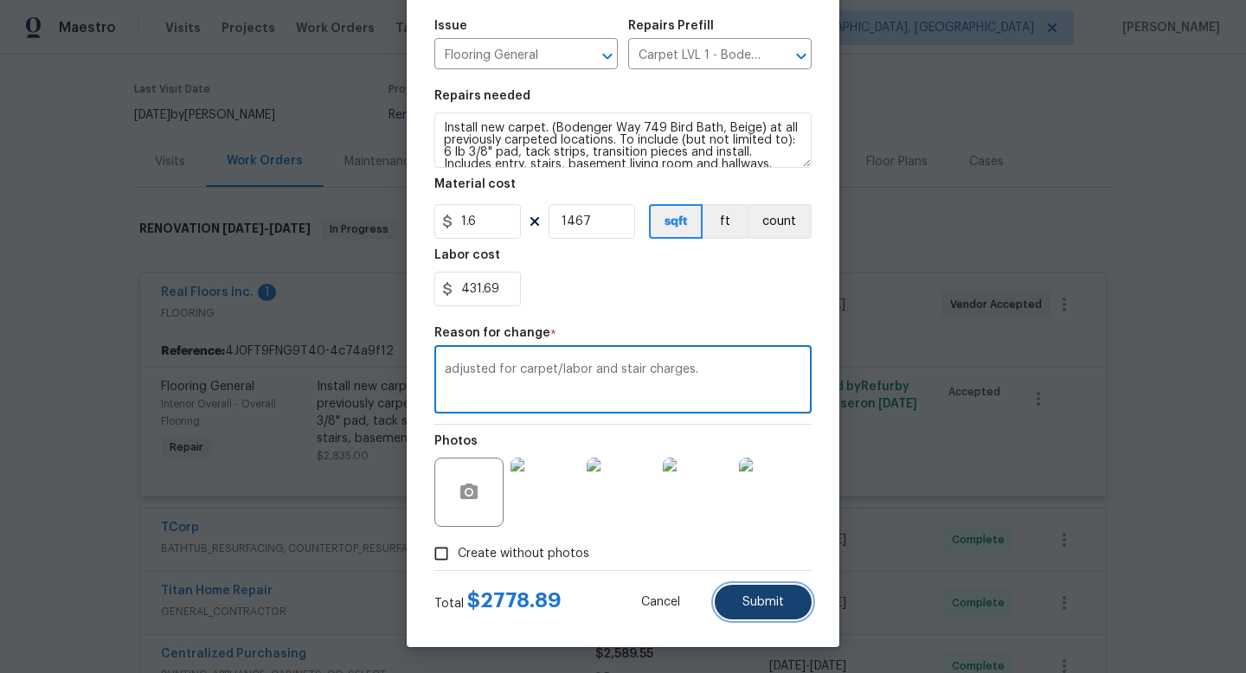
click at [755, 599] on span "Submit" at bounding box center [764, 602] width 42 height 13
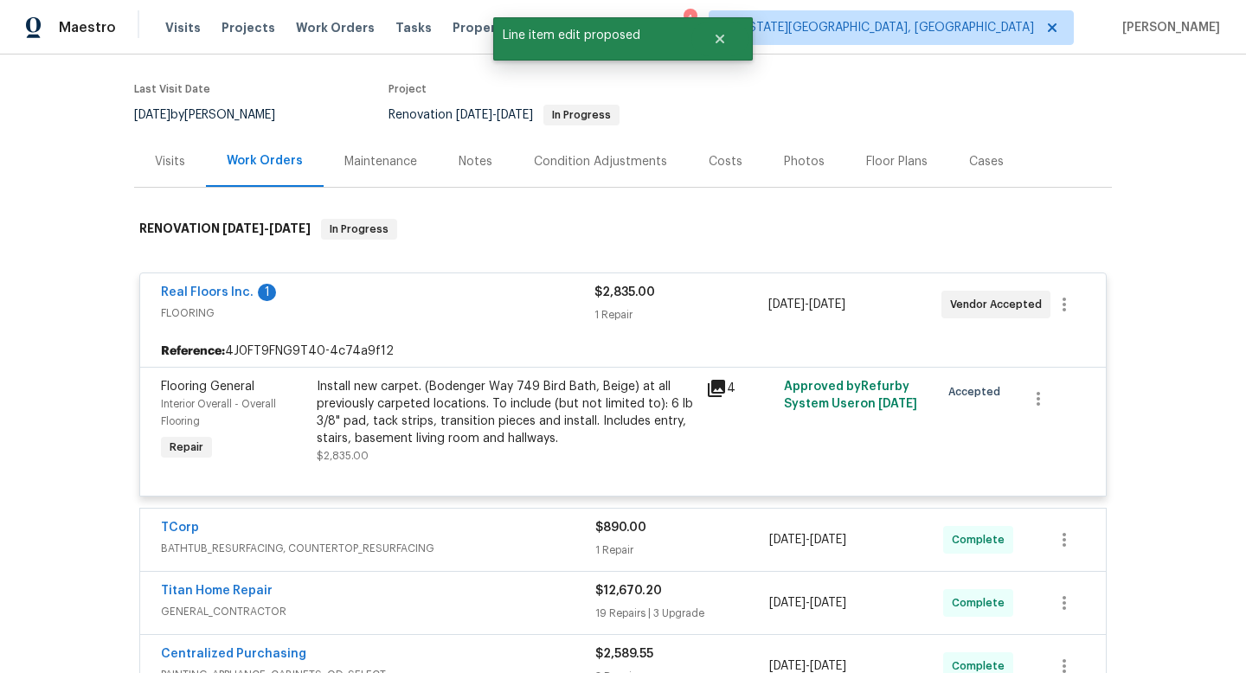
scroll to position [0, 0]
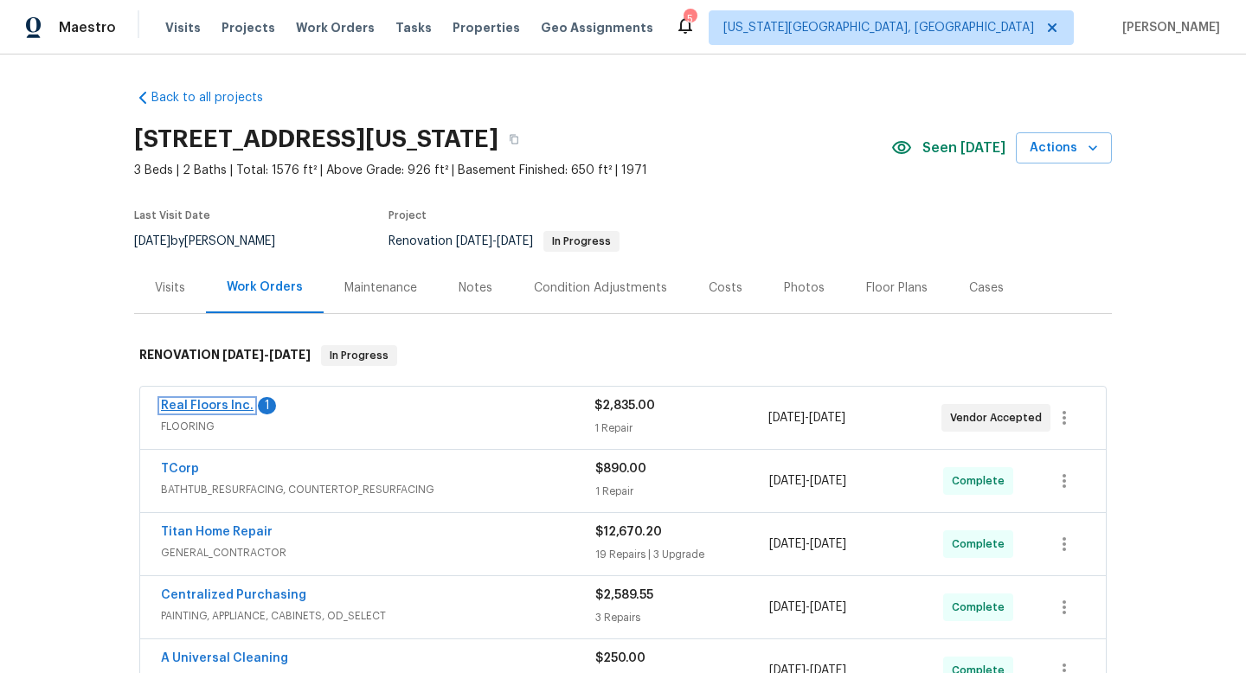
click at [196, 407] on link "Real Floors Inc." at bounding box center [207, 406] width 93 height 12
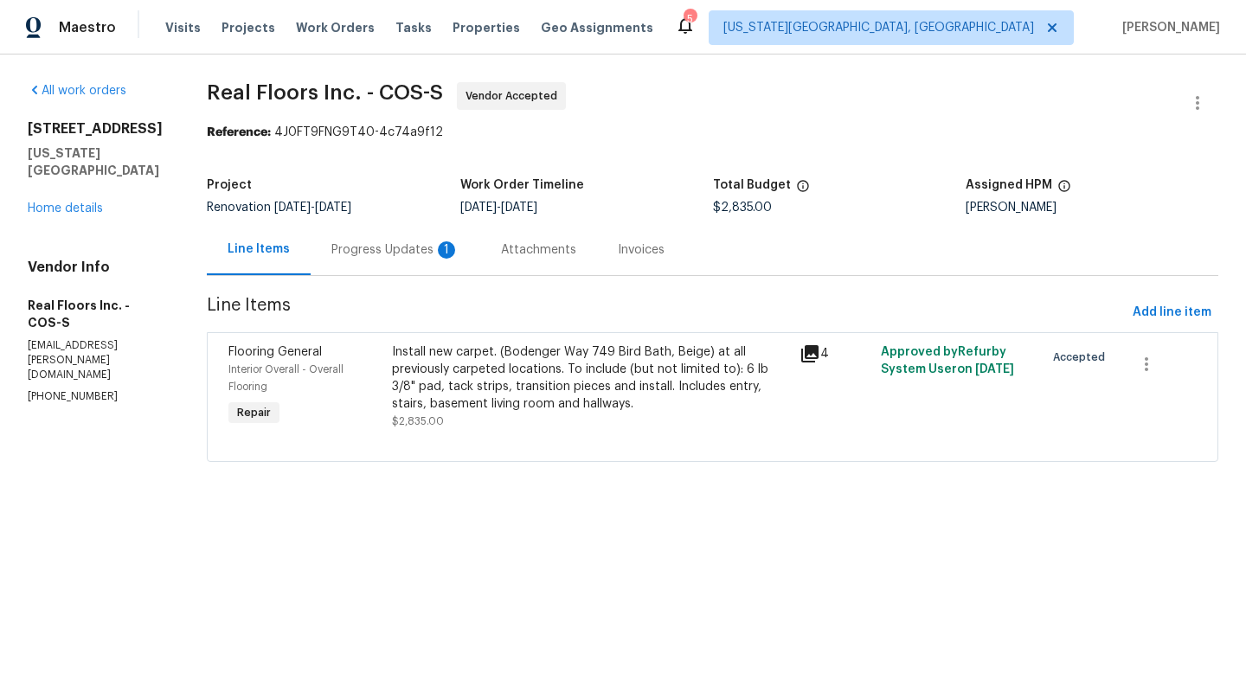
click at [403, 245] on div "Progress Updates 1" at bounding box center [396, 250] width 128 height 17
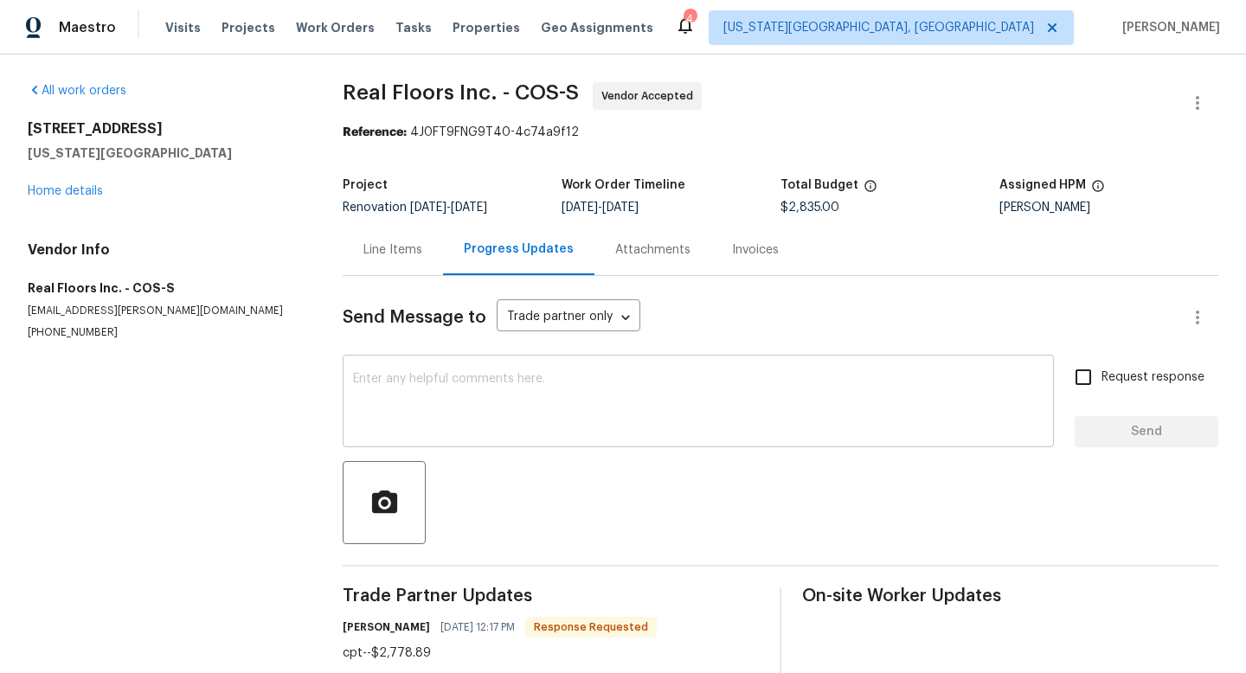
scroll to position [37, 0]
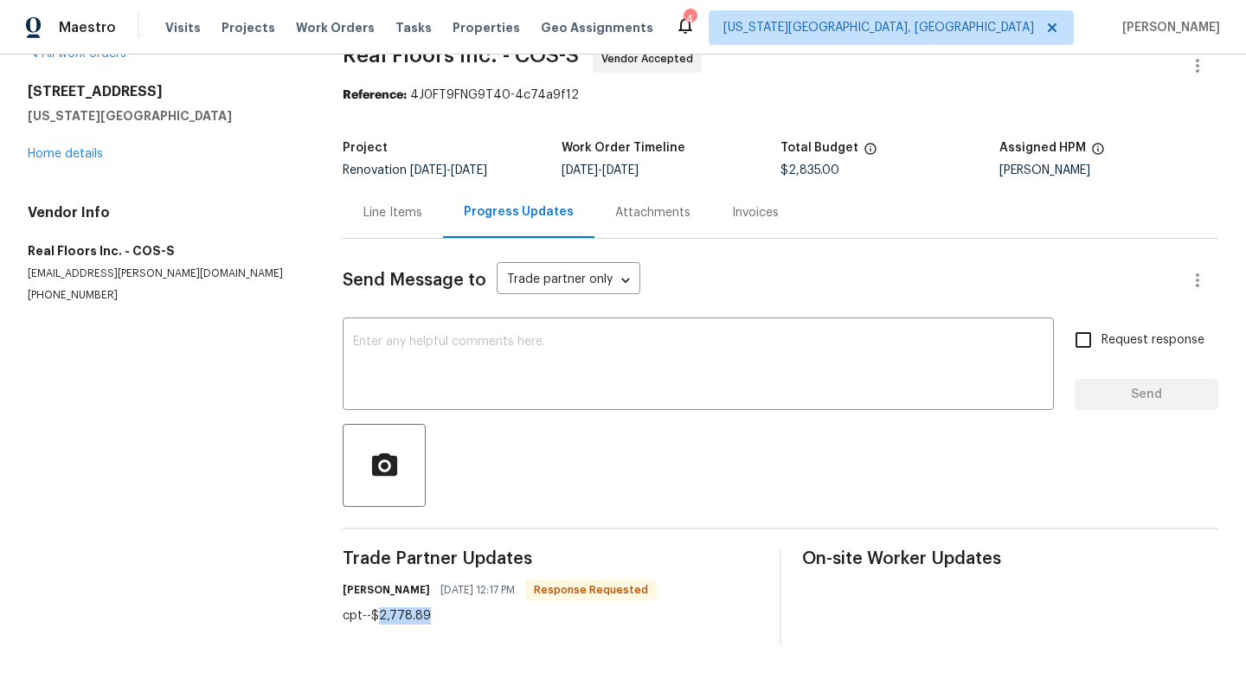
drag, startPoint x: 426, startPoint y: 615, endPoint x: 378, endPoint y: 615, distance: 47.6
click at [378, 615] on div "cpt--$2,778.89" at bounding box center [500, 616] width 314 height 17
copy div "2,778.89"
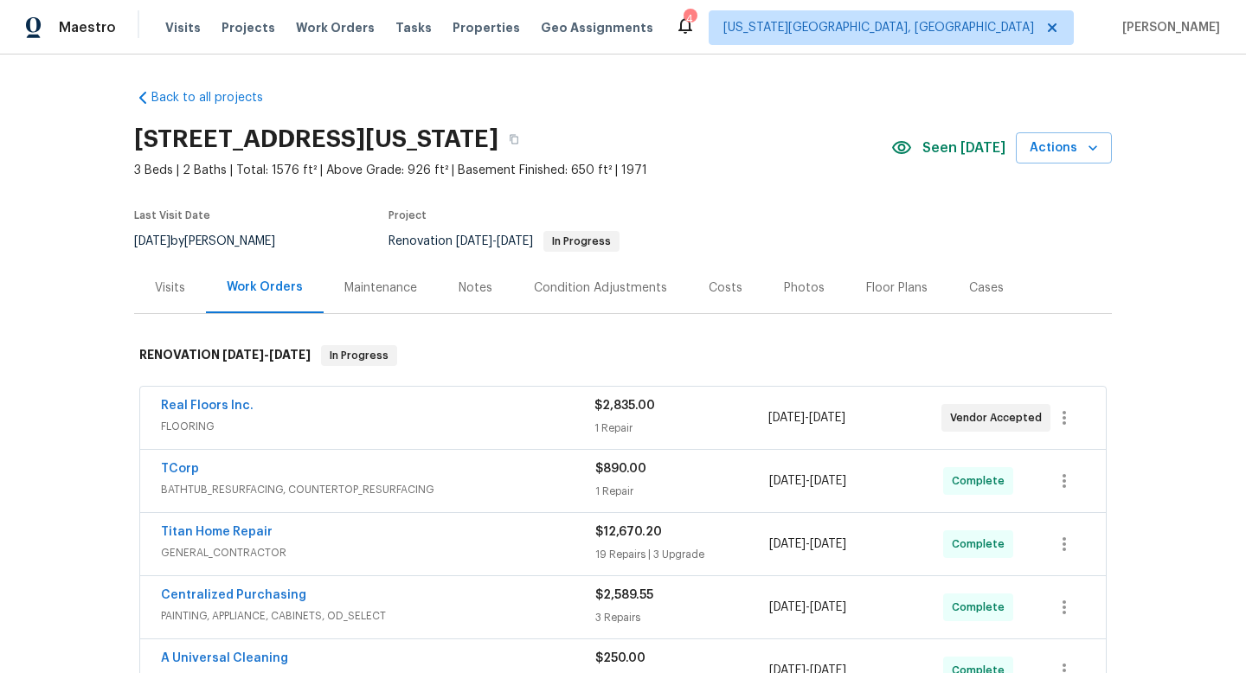
click at [524, 391] on div "Real Floors Inc. FLOORING $2,835.00 1 Repair [DATE] - [DATE] Vendor Accepted" at bounding box center [623, 418] width 966 height 62
click at [544, 412] on div "Real Floors Inc." at bounding box center [378, 407] width 434 height 21
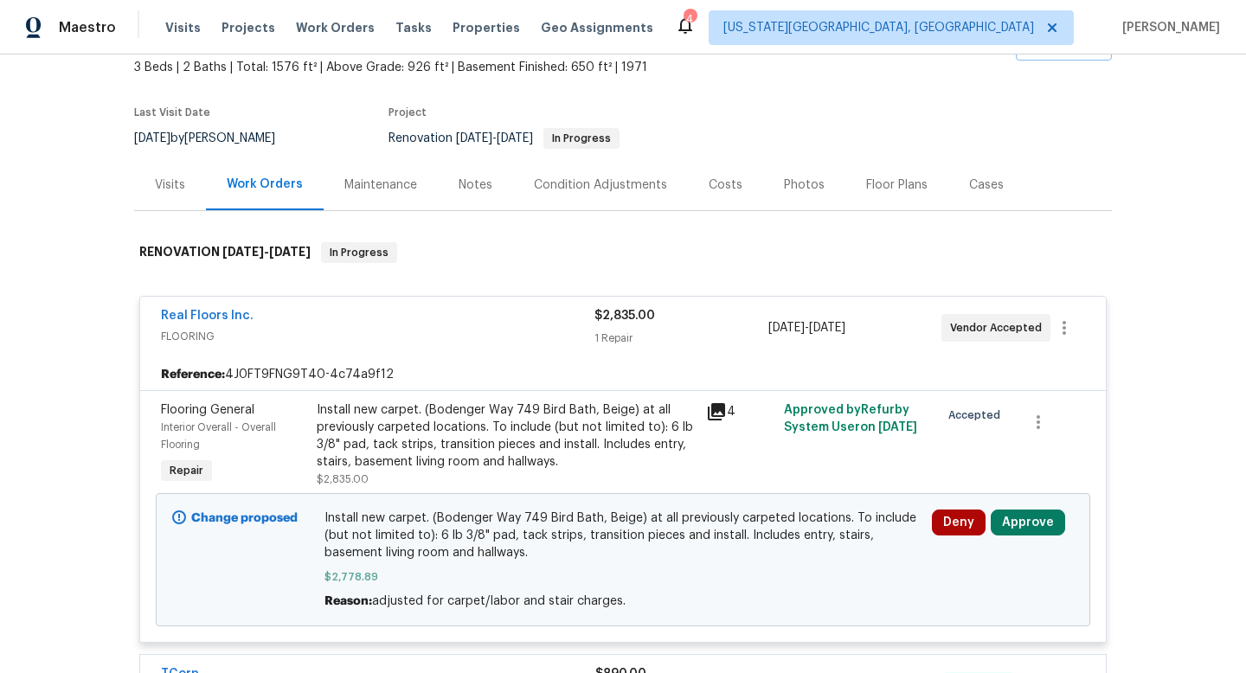
scroll to position [277, 0]
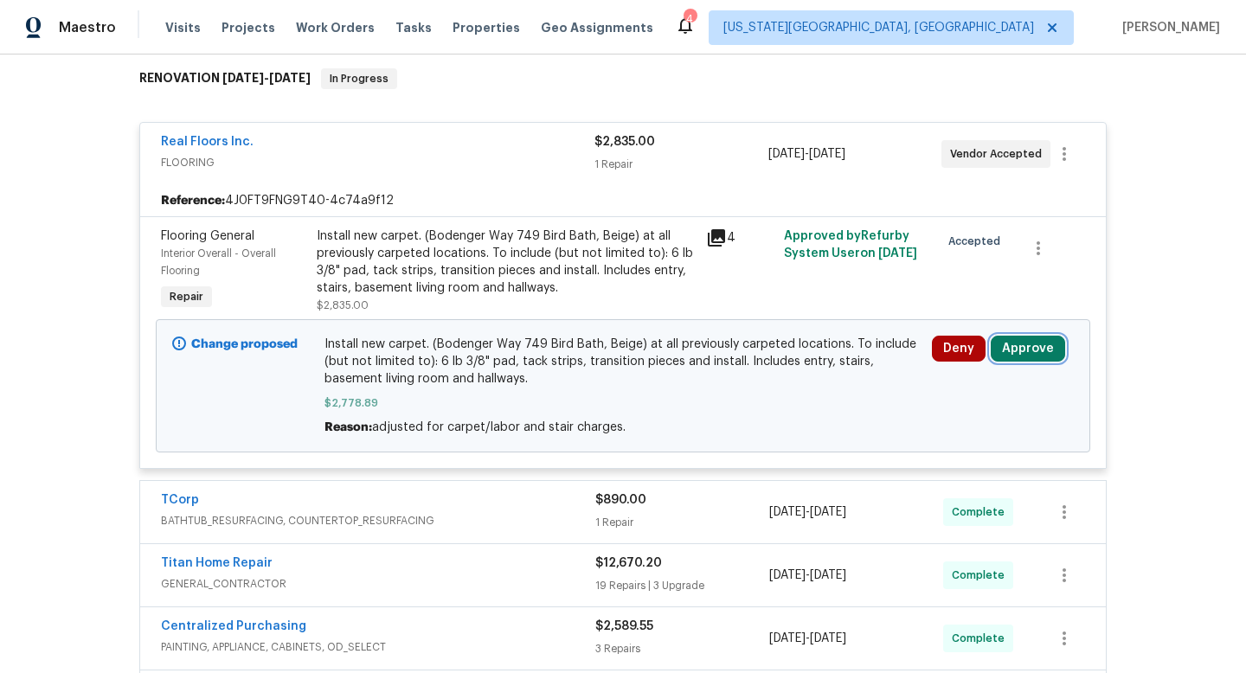
click at [1055, 350] on button "Approve" at bounding box center [1028, 349] width 74 height 26
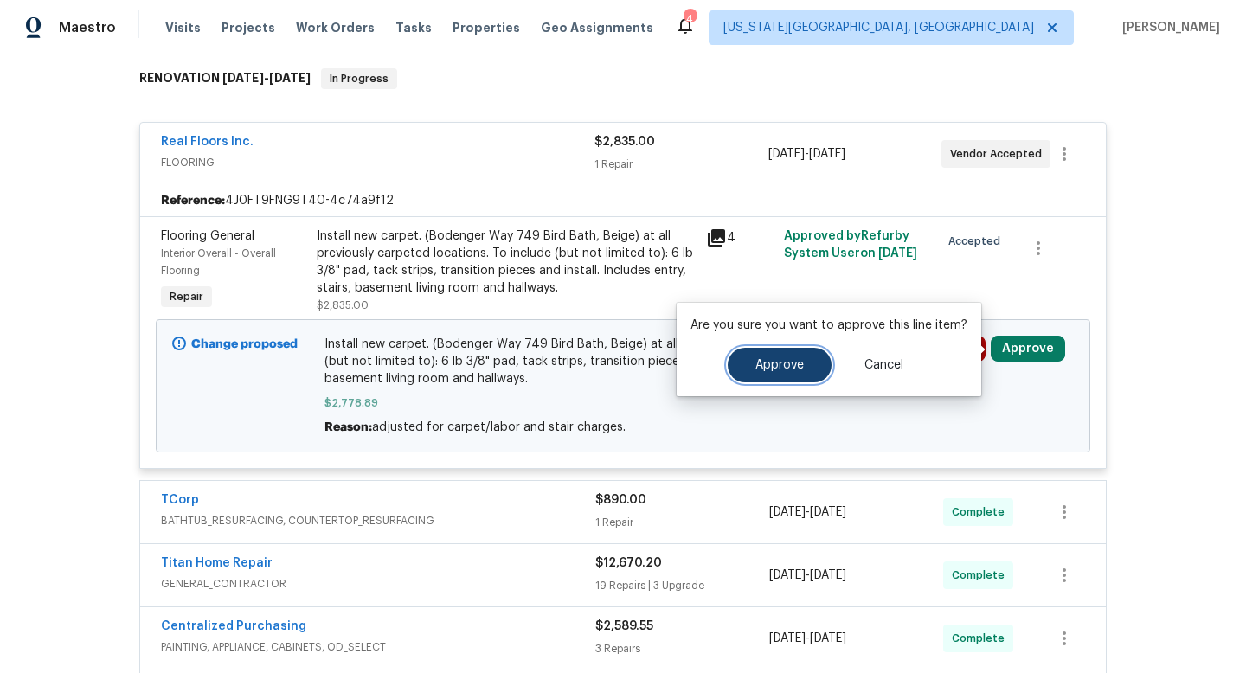
click at [793, 370] on span "Approve" at bounding box center [780, 365] width 48 height 13
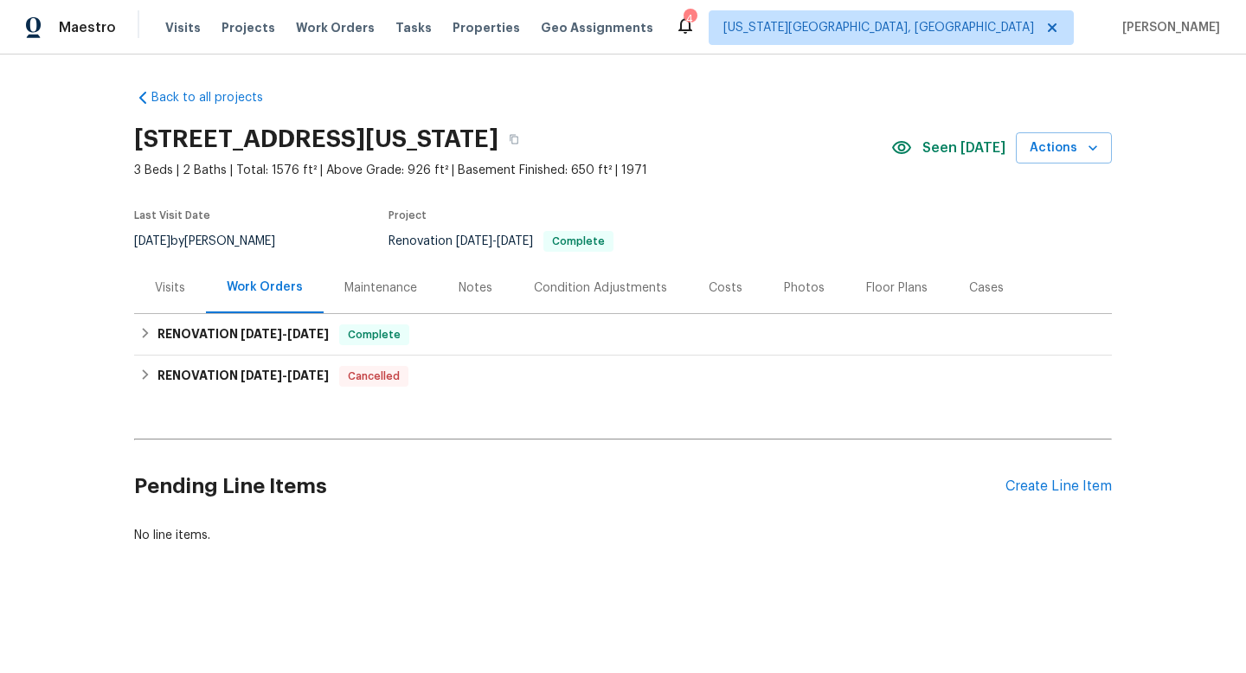
click at [479, 288] on div "Notes" at bounding box center [476, 288] width 34 height 17
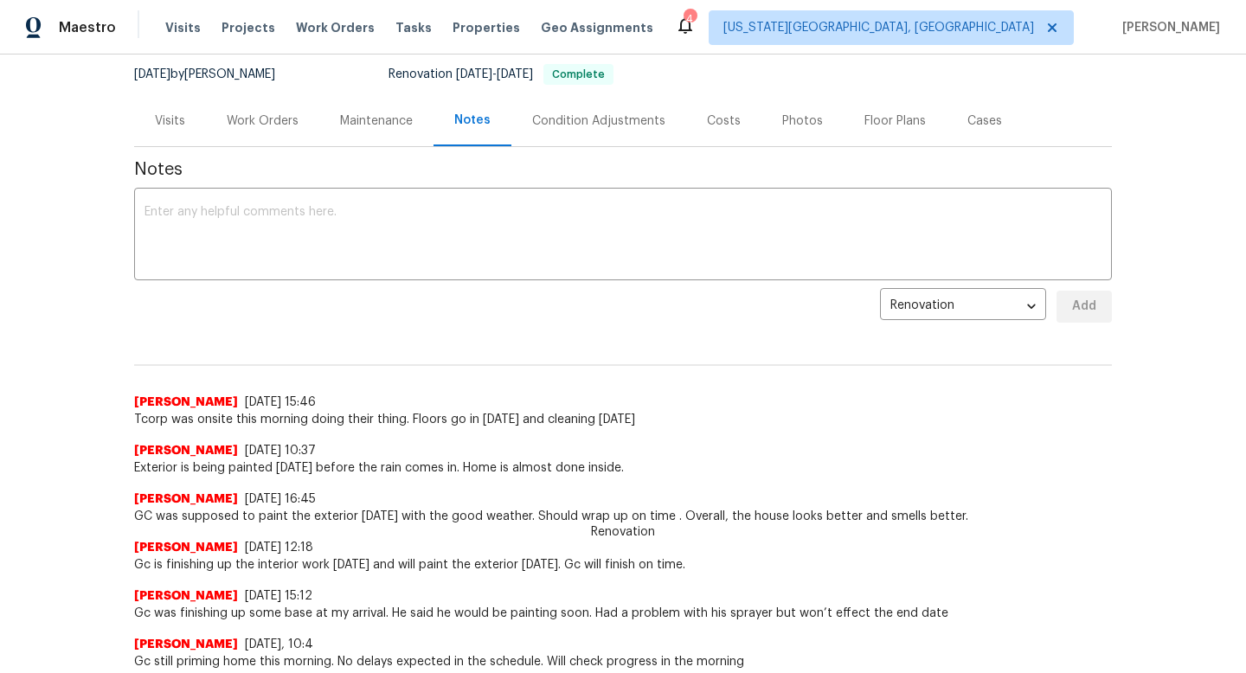
scroll to position [249, 0]
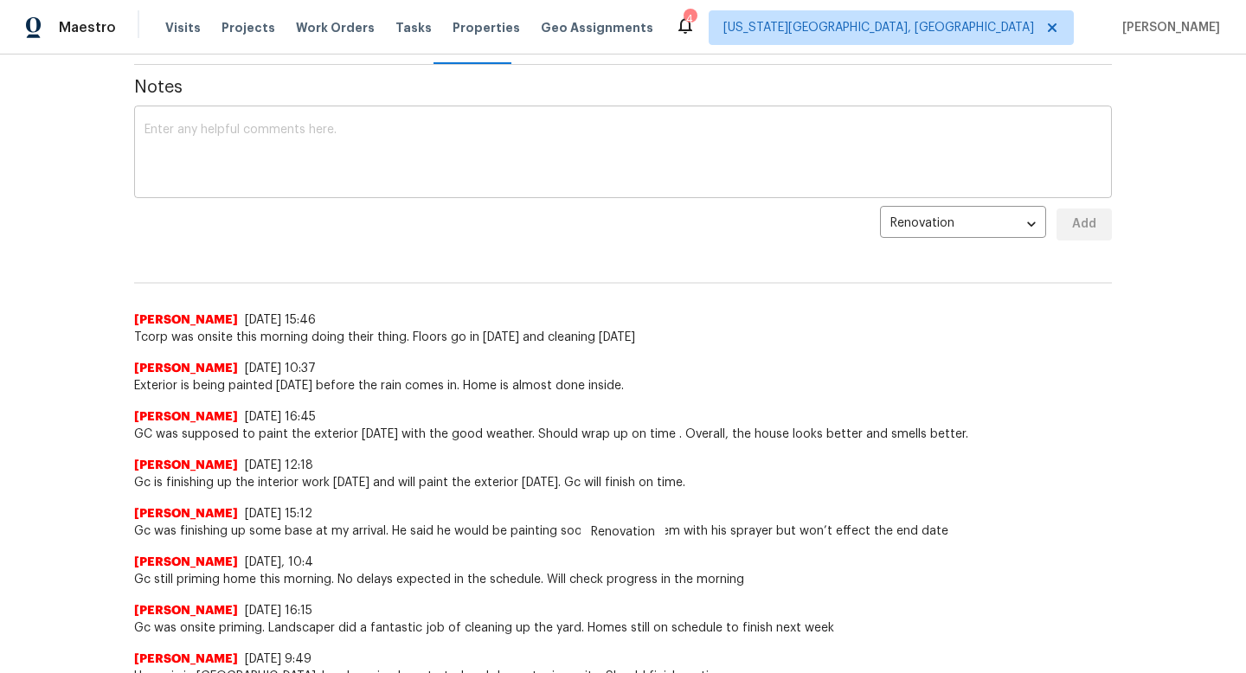
click at [262, 145] on textarea at bounding box center [623, 154] width 957 height 61
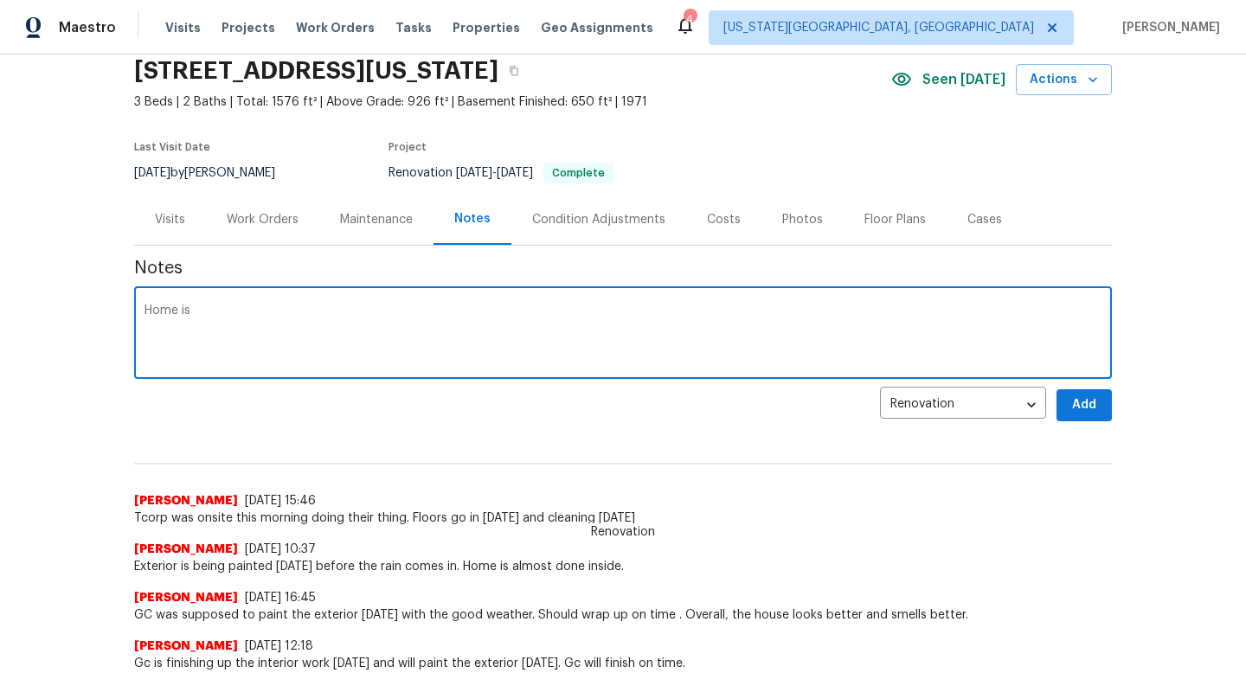
scroll to position [0, 0]
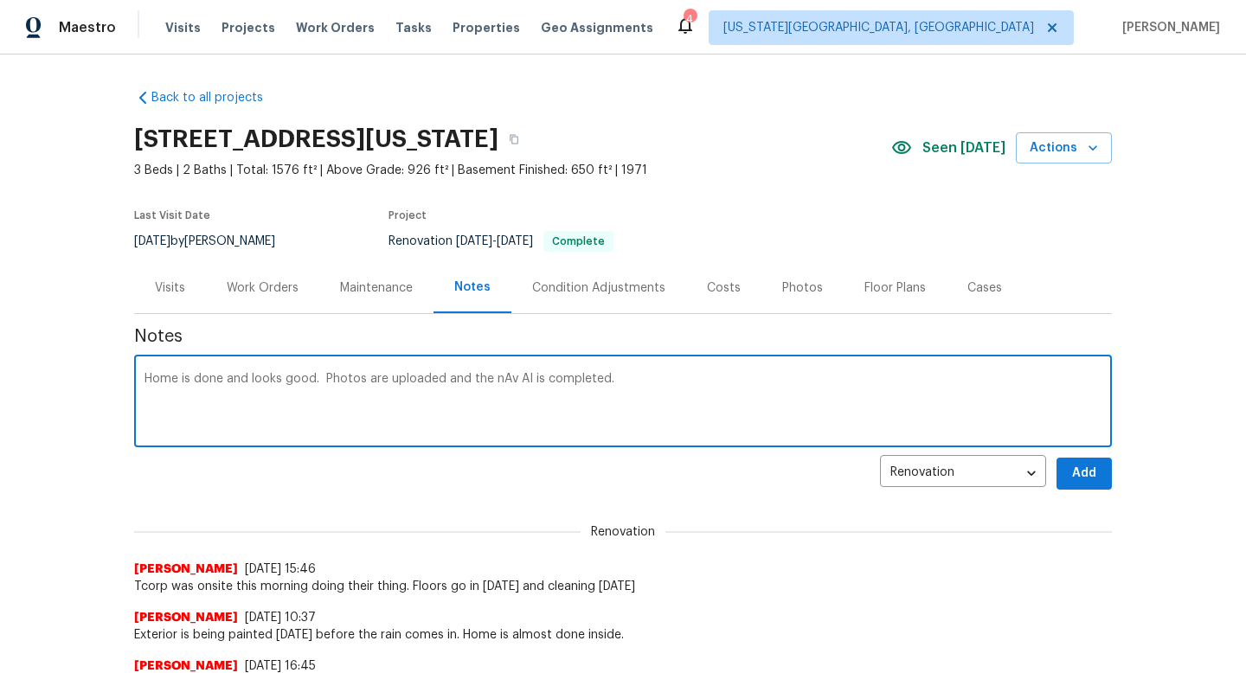
type textarea "Home is done and looks good. Photos are uploaded and the nAv AI is completed."
click at [1098, 472] on span "Add" at bounding box center [1085, 474] width 28 height 22
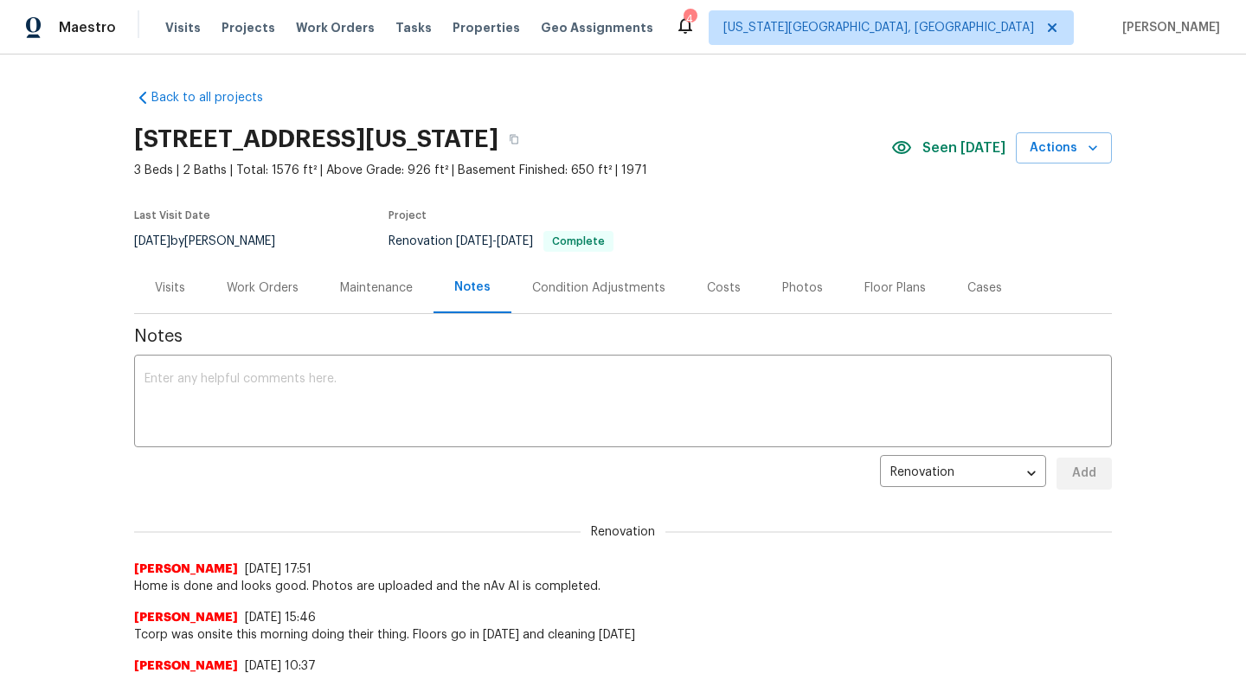
click at [876, 281] on div "Floor Plans" at bounding box center [895, 288] width 61 height 17
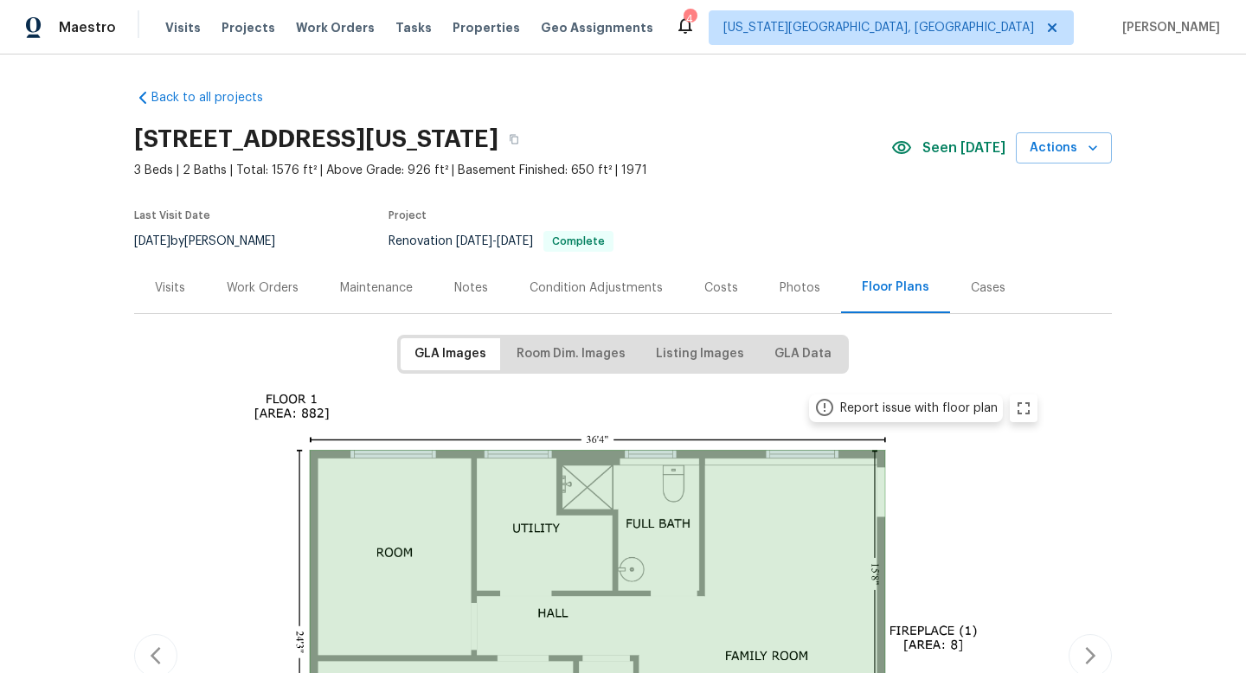
click at [789, 290] on div "Photos" at bounding box center [800, 288] width 41 height 17
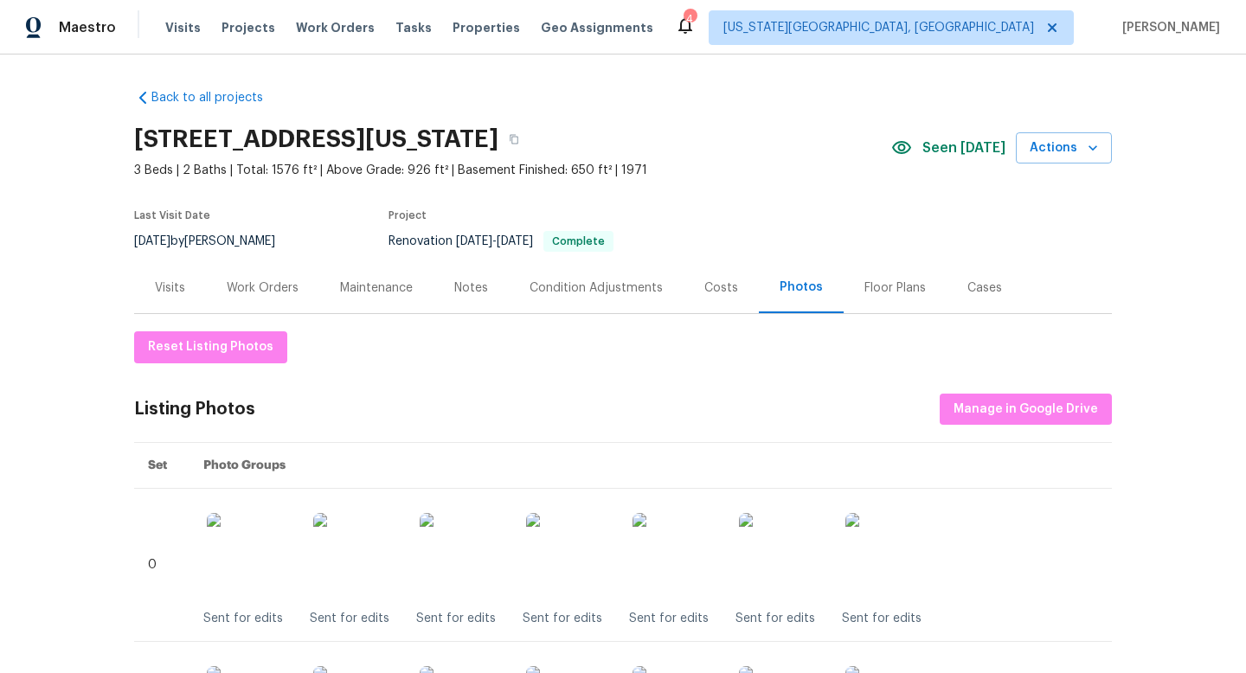
click at [480, 286] on div "Notes" at bounding box center [471, 288] width 34 height 17
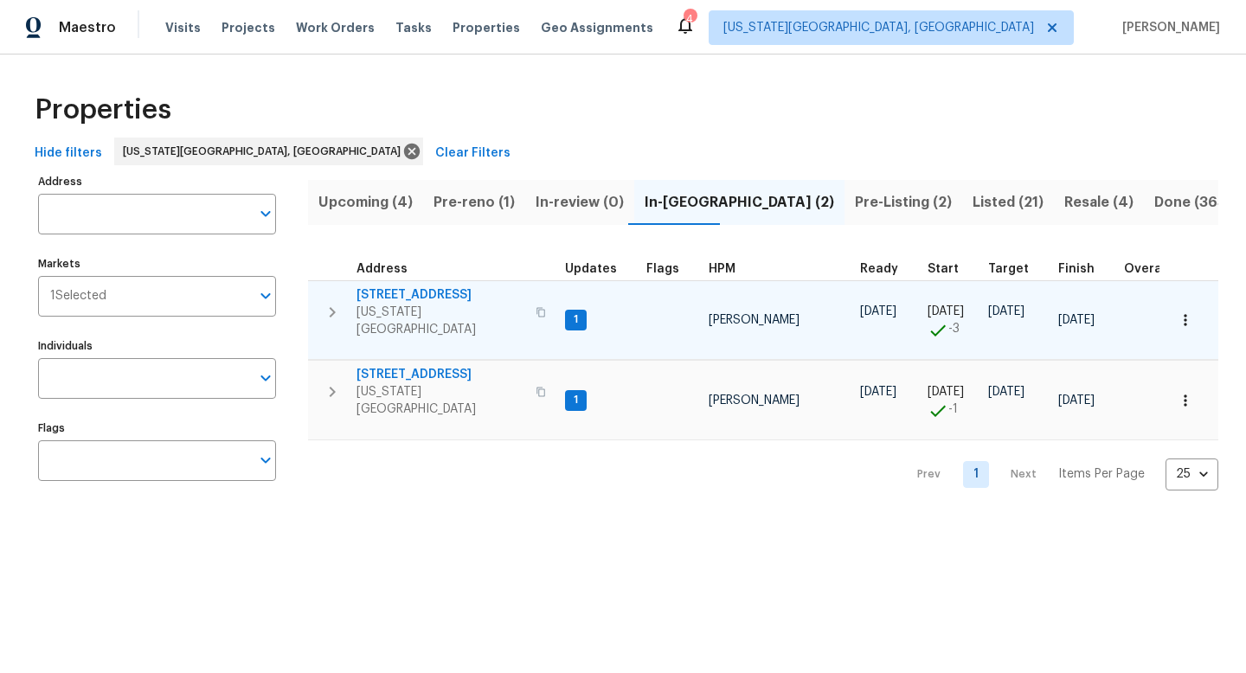
click at [422, 292] on span "[STREET_ADDRESS]" at bounding box center [441, 295] width 169 height 17
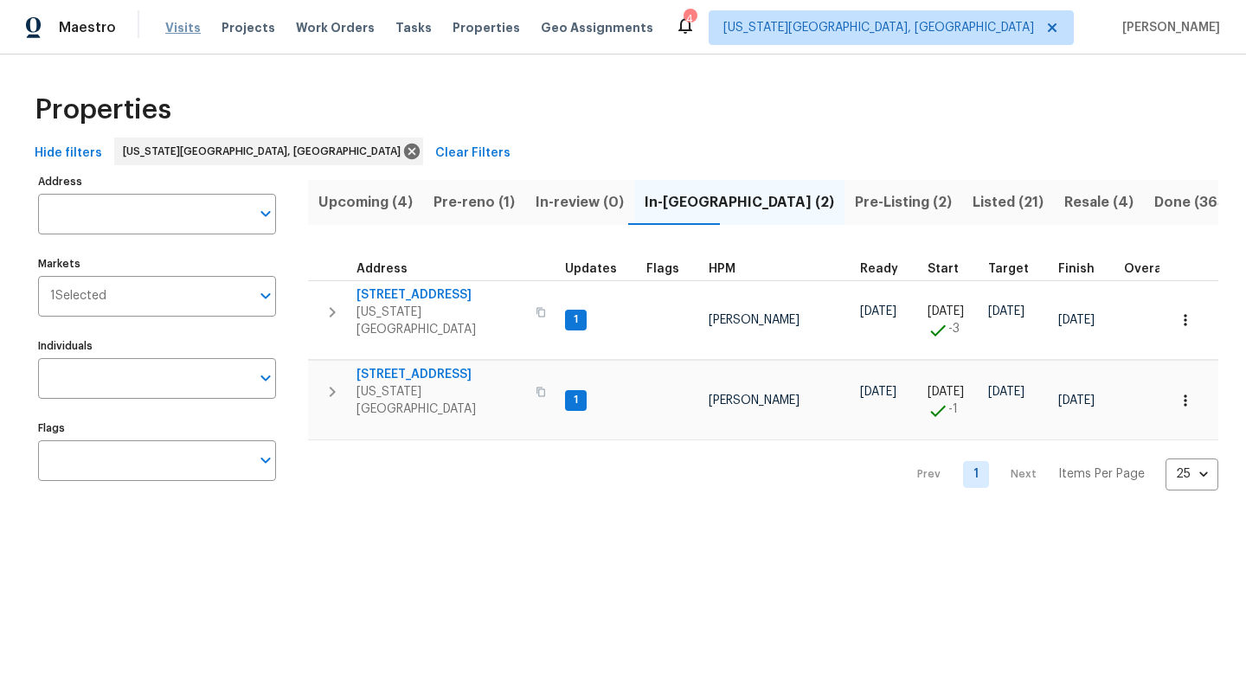
click at [184, 29] on span "Visits" at bounding box center [182, 27] width 35 height 17
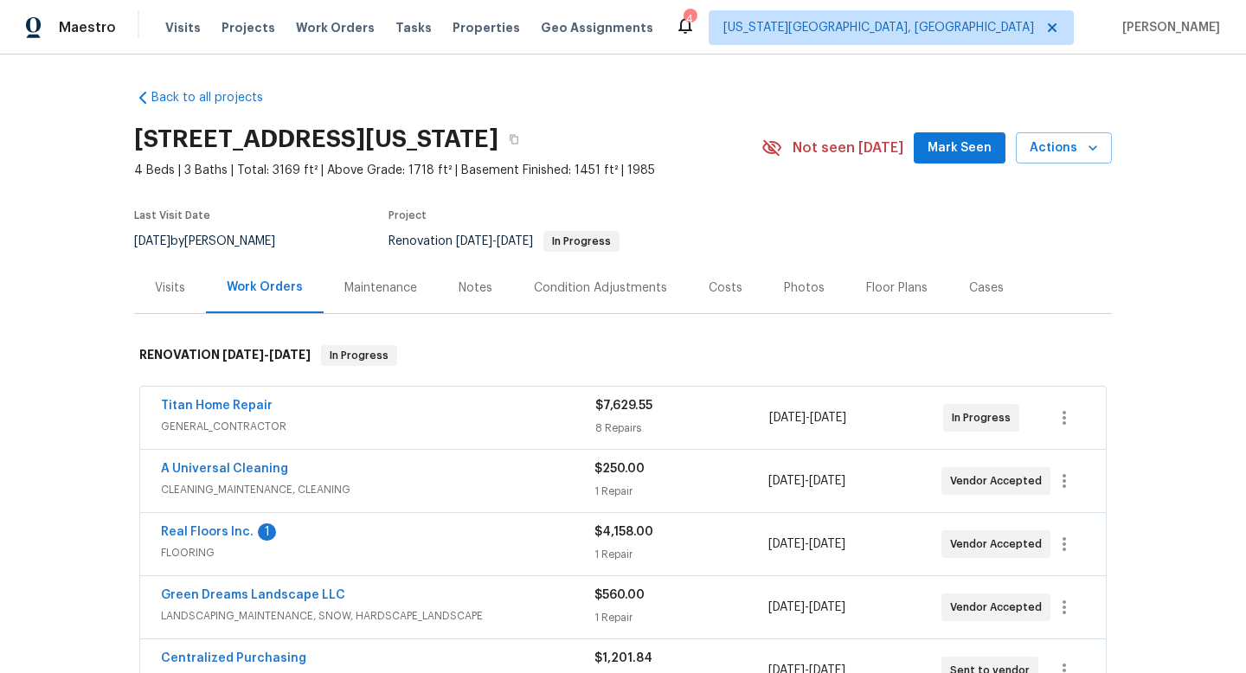
click at [476, 284] on div "Notes" at bounding box center [476, 288] width 34 height 17
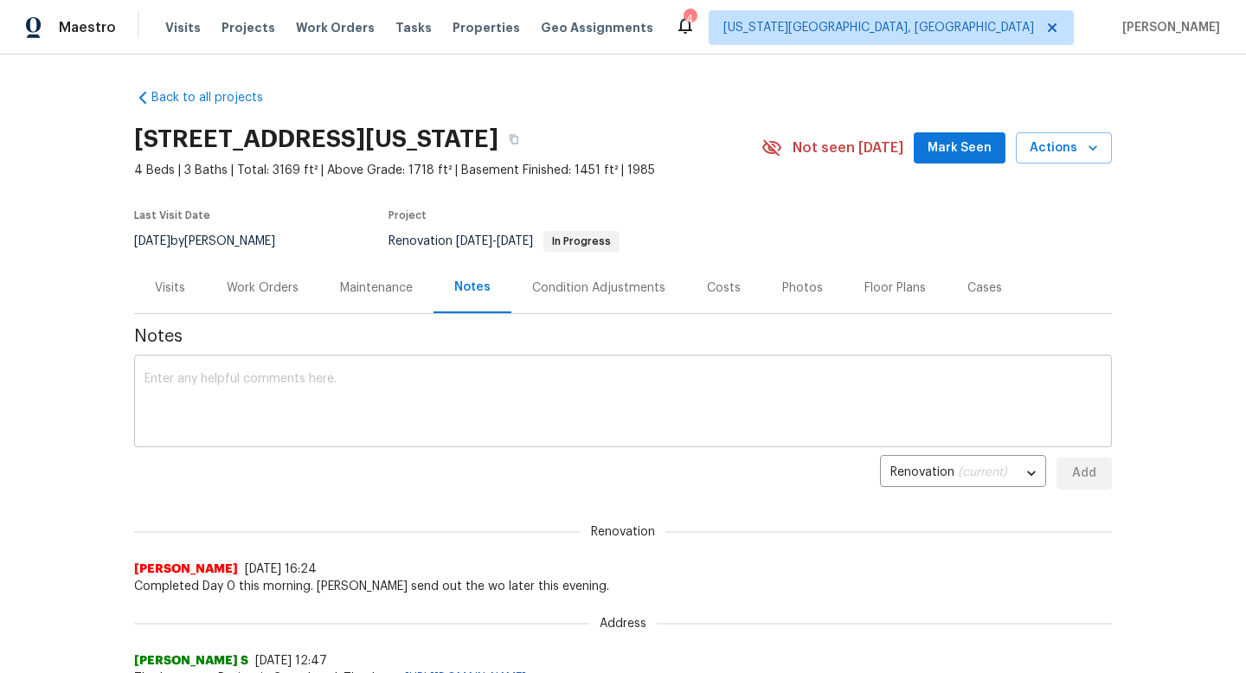
click at [412, 409] on textarea at bounding box center [623, 403] width 957 height 61
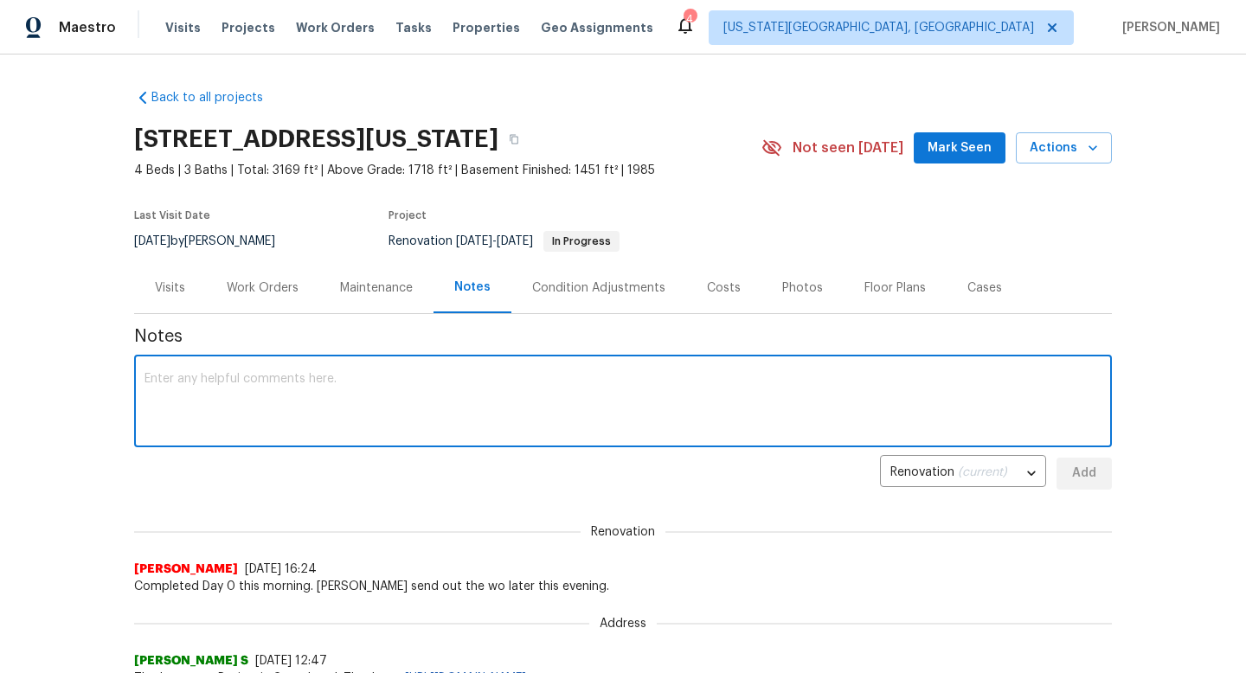
type textarea "J"
type textarea "C"
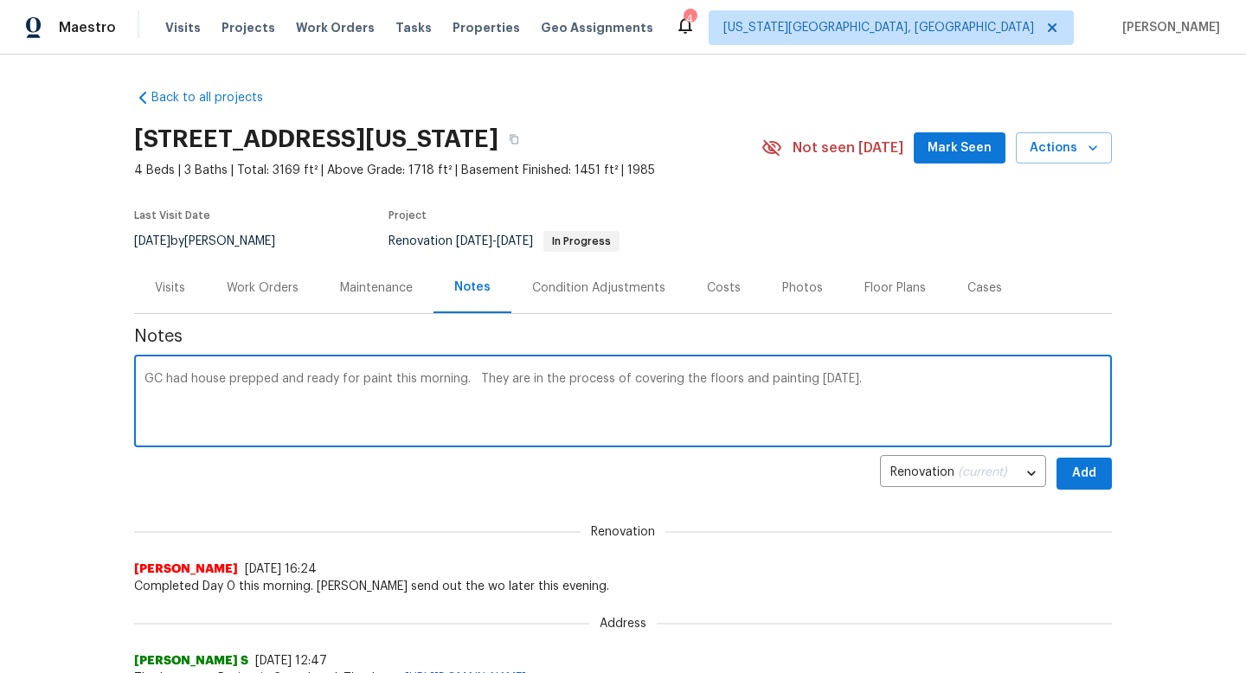
type textarea "GC had house prepped and ready for paint this morning. They are in the process …"
click at [1079, 485] on button "Add" at bounding box center [1084, 474] width 55 height 32
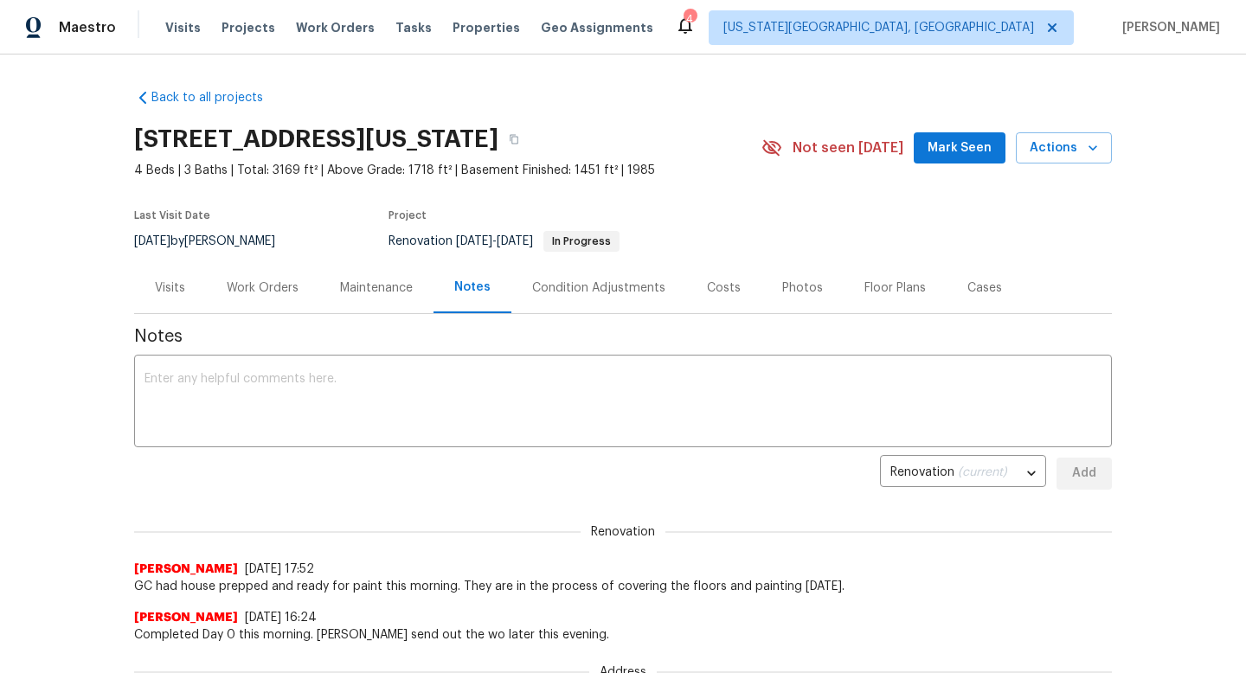
click at [270, 293] on div "Work Orders" at bounding box center [263, 288] width 72 height 17
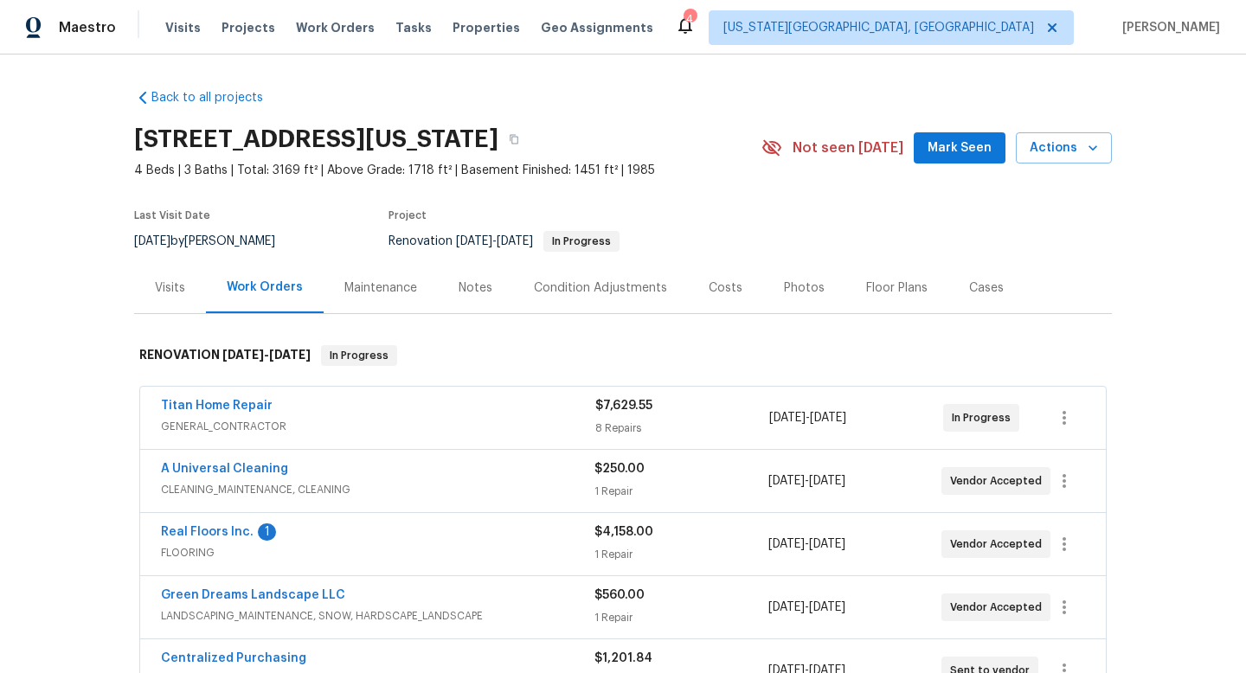
scroll to position [80, 0]
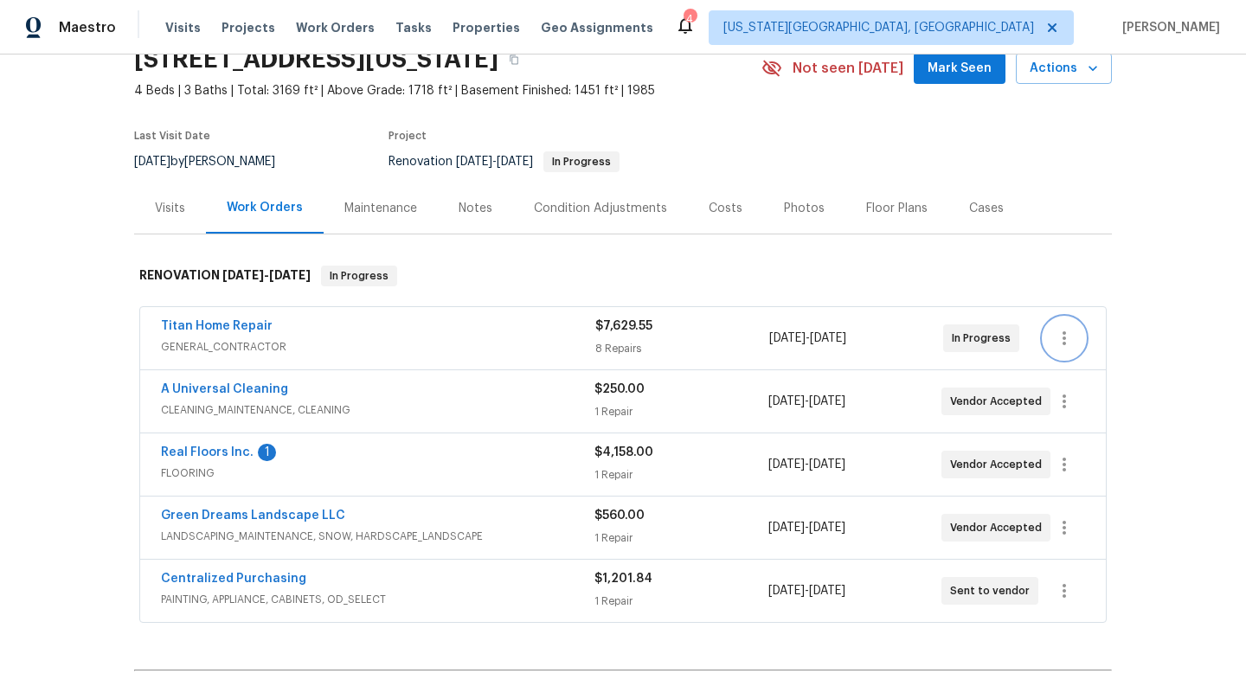
click at [1066, 338] on icon "button" at bounding box center [1064, 339] width 3 height 14
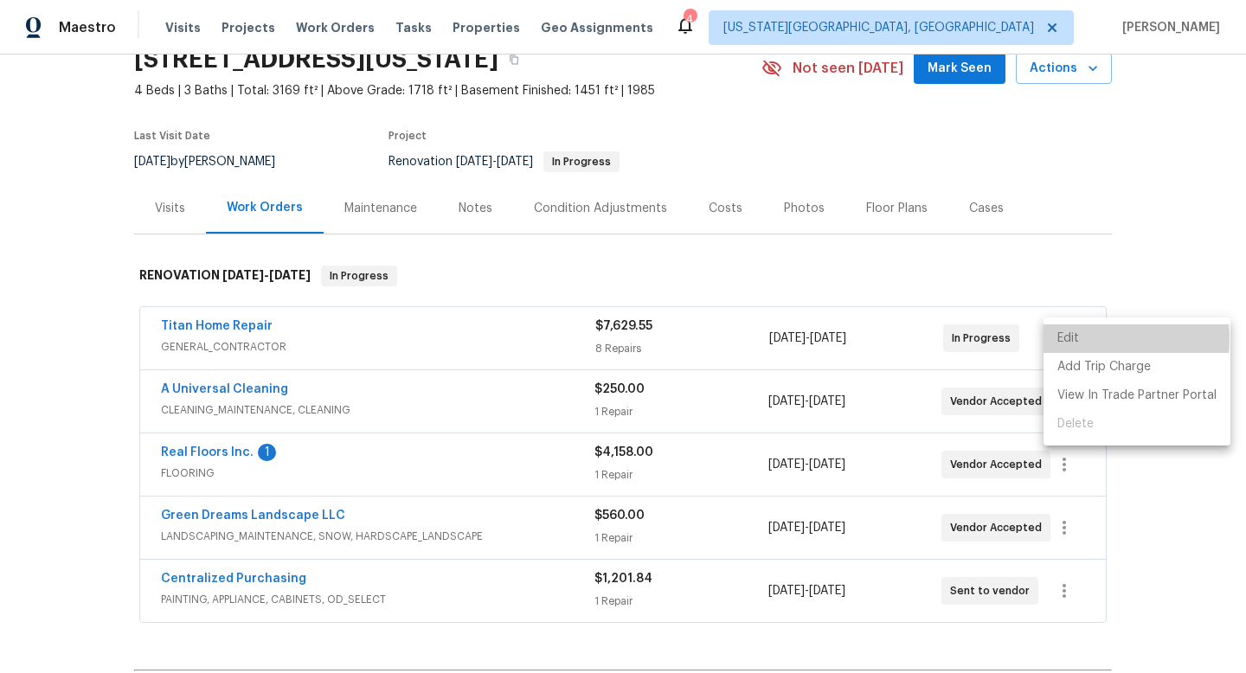
click at [1066, 338] on li "Edit" at bounding box center [1137, 339] width 187 height 29
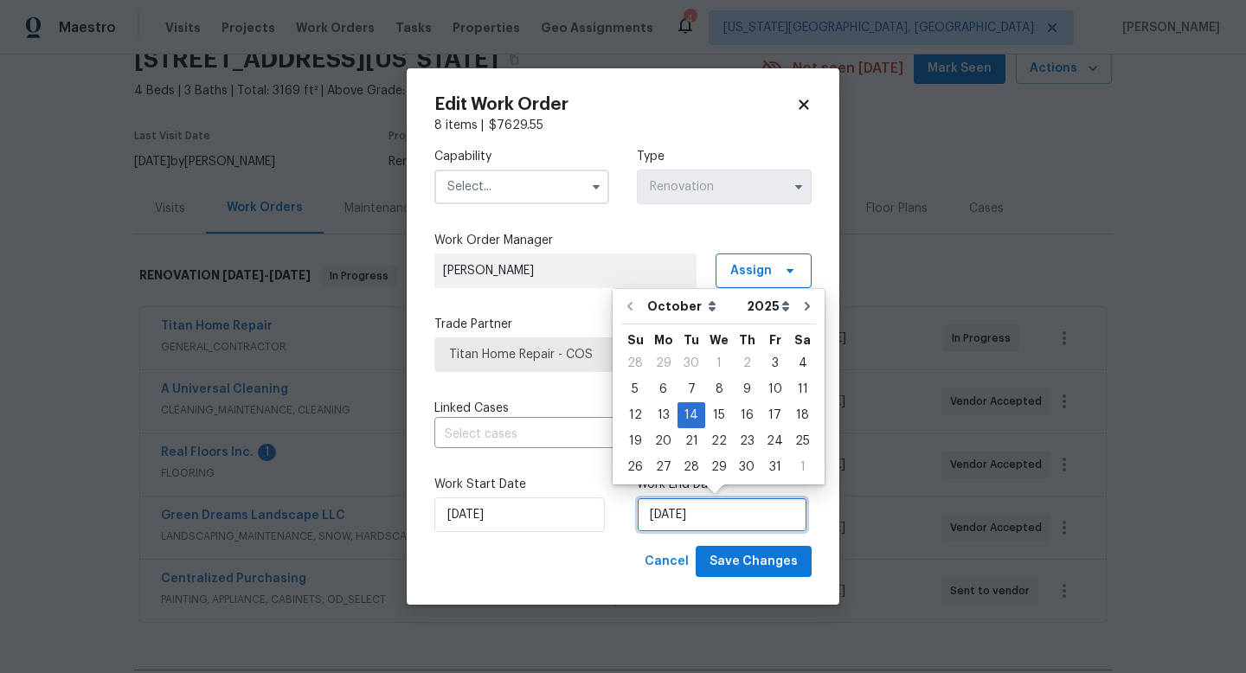
click at [674, 517] on input "10/14/2025" at bounding box center [722, 515] width 171 height 35
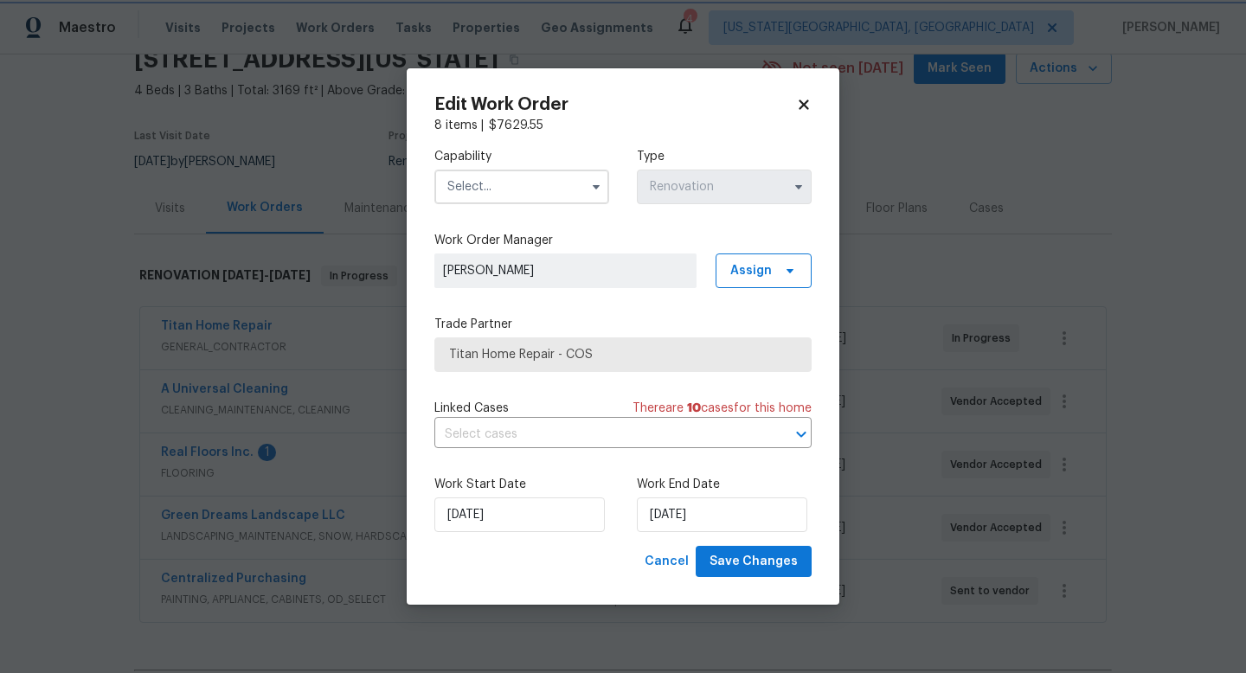
click at [812, 106] on div "Edit Work Order 8 items | $ 7629.55 Capability Type Renovation Work Order Manag…" at bounding box center [623, 337] width 433 height 538
click at [802, 100] on icon at bounding box center [804, 105] width 16 height 16
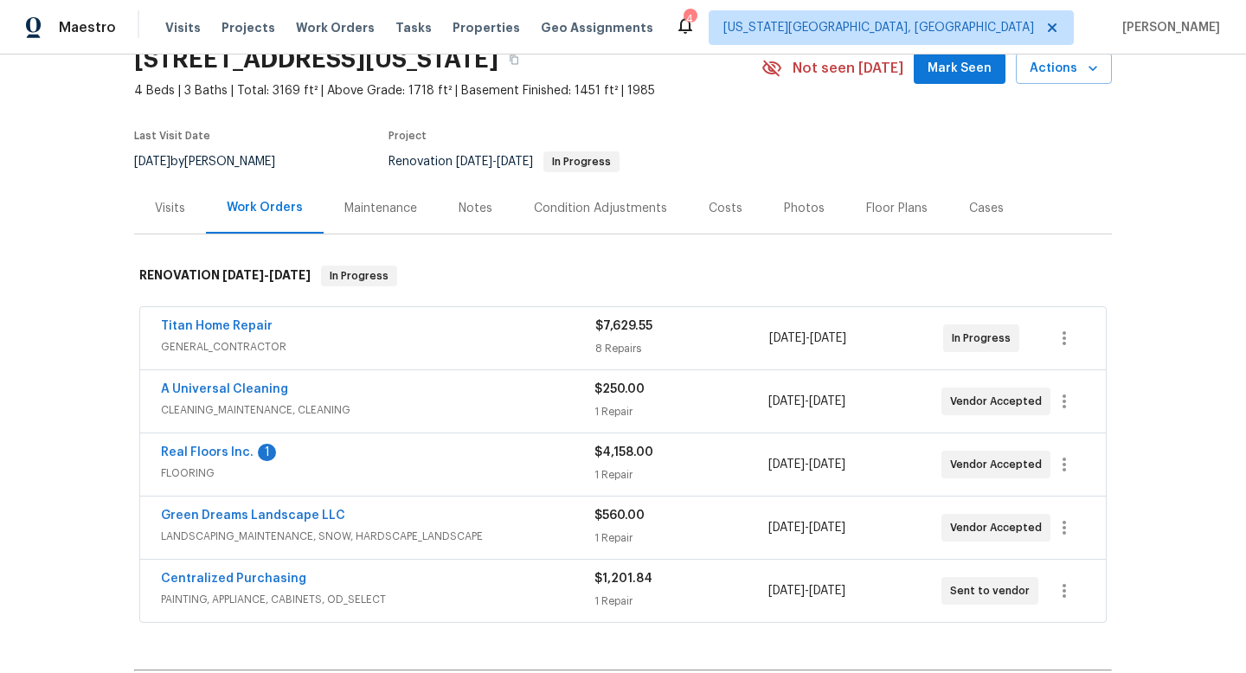
click at [473, 201] on div "Notes" at bounding box center [476, 208] width 34 height 17
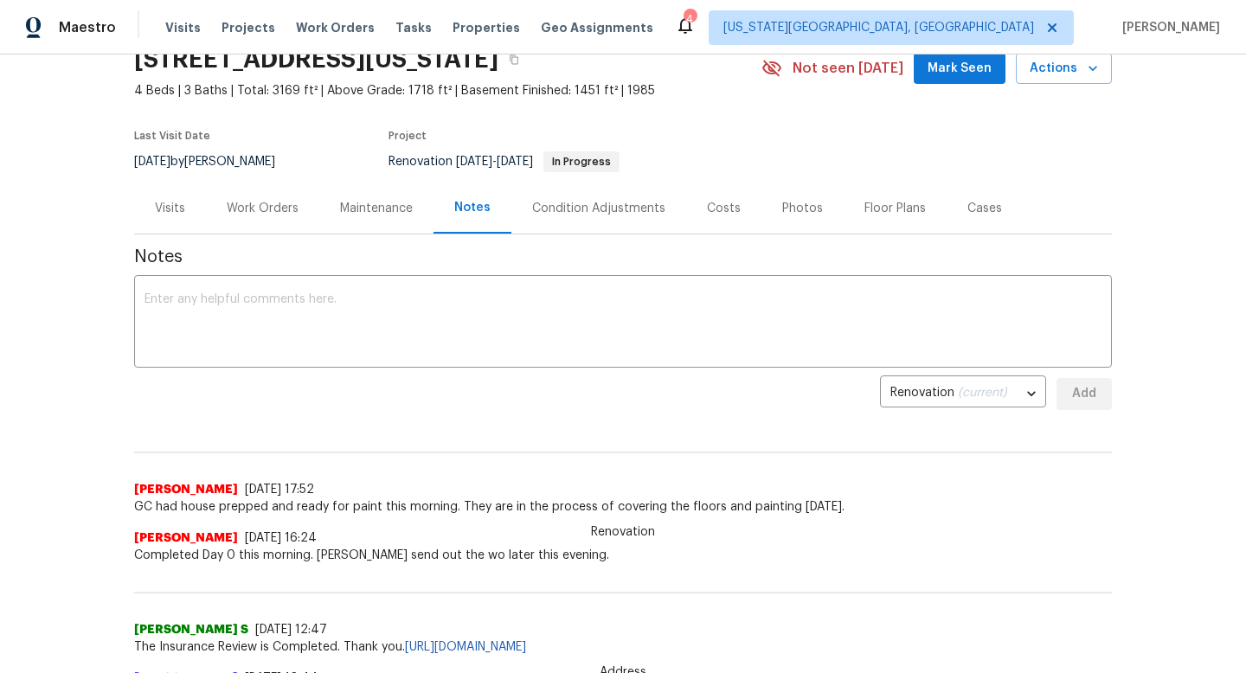
click at [396, 338] on textarea at bounding box center [623, 323] width 957 height 61
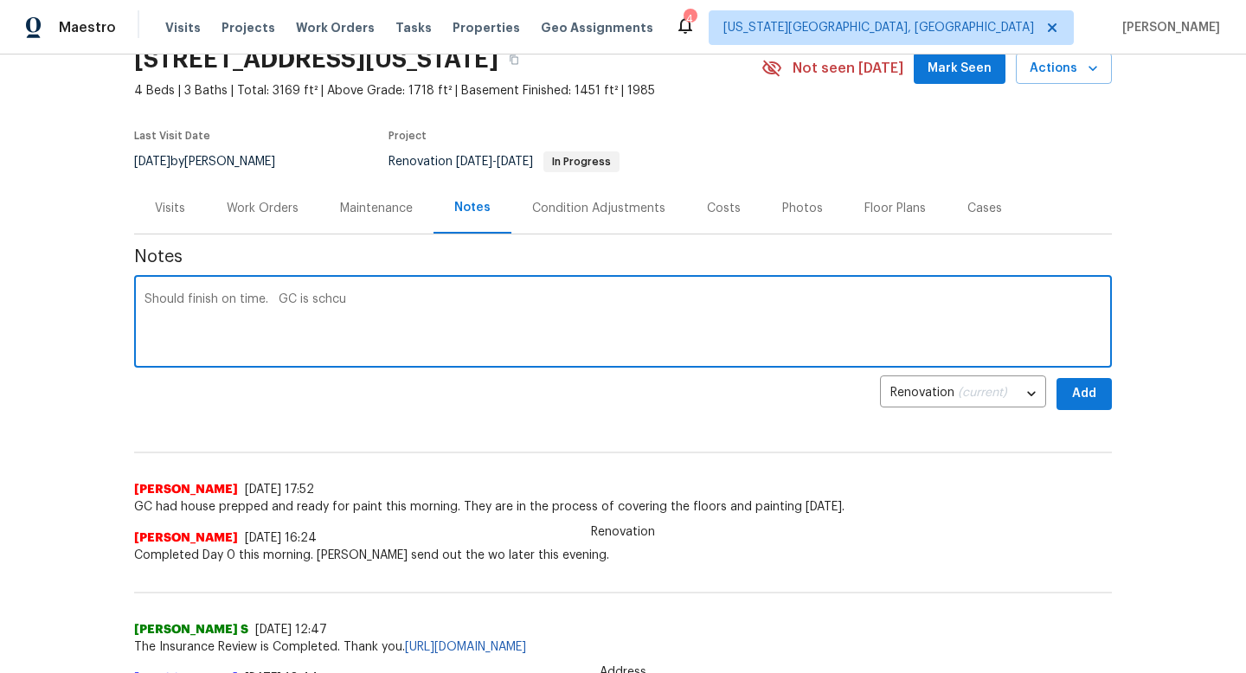
type textarea "Should finish on time. GC is schc"
drag, startPoint x: 404, startPoint y: 303, endPoint x: 42, endPoint y: 280, distance: 363.4
click at [41, 282] on div "Back to all projects 70 Palm Springs Dr, Colorado Springs, CO 80921 4 Beds | 3 …" at bounding box center [623, 364] width 1246 height 619
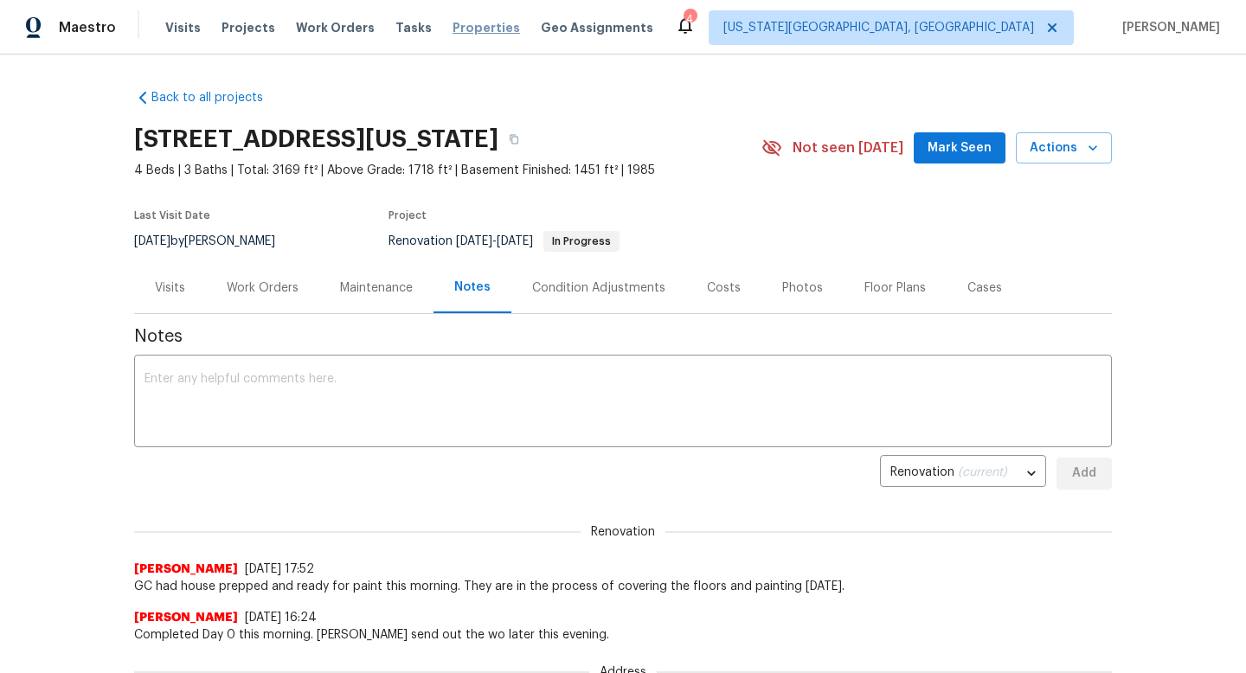
click at [453, 27] on span "Properties" at bounding box center [487, 27] width 68 height 17
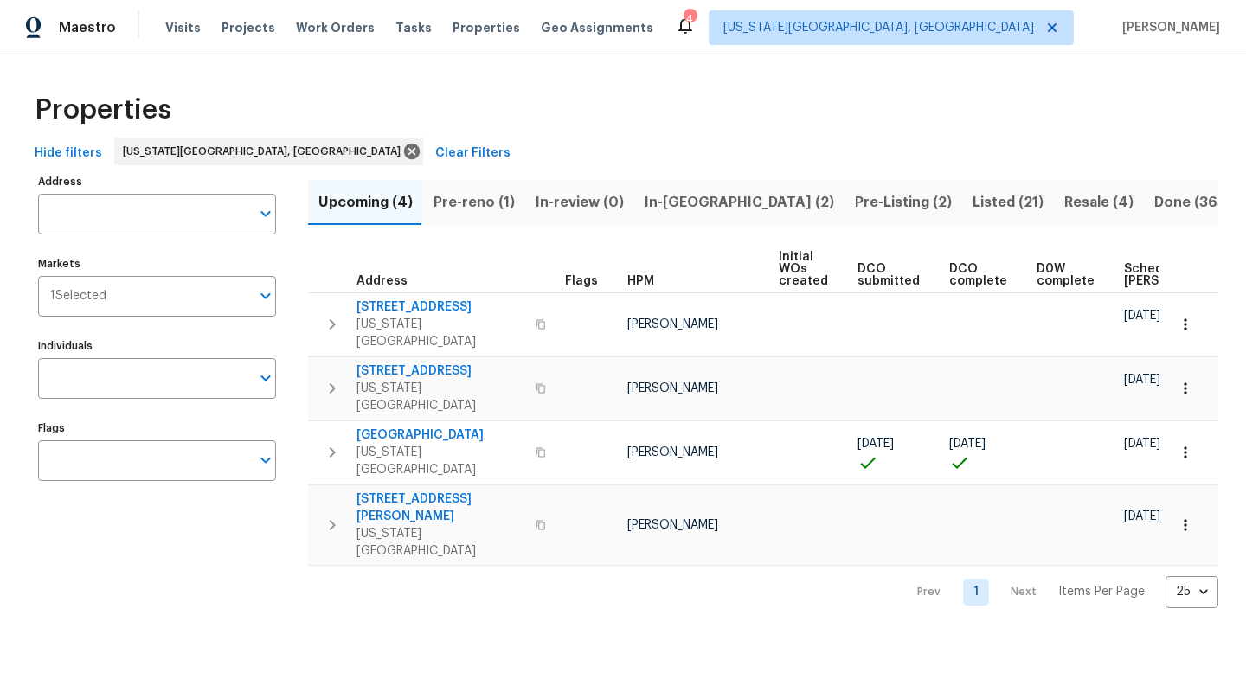
click at [454, 211] on span "Pre-reno (1)" at bounding box center [474, 202] width 81 height 24
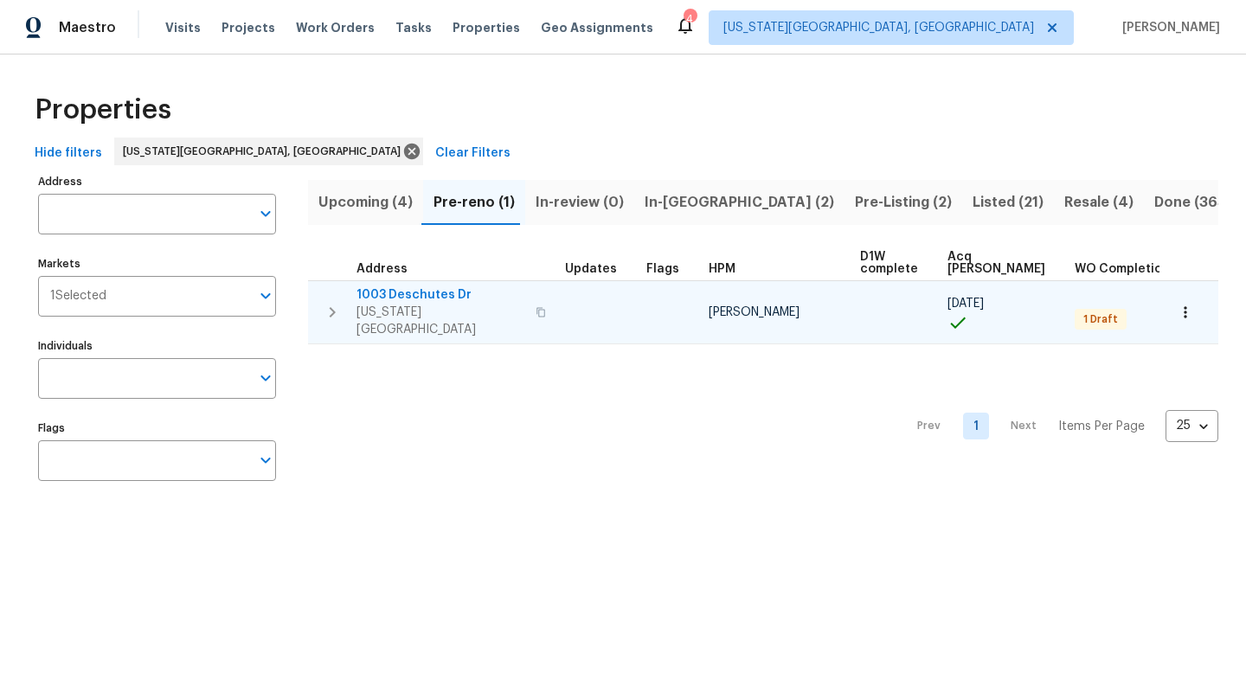
click at [436, 295] on span "1003 Deschutes Dr" at bounding box center [441, 295] width 169 height 17
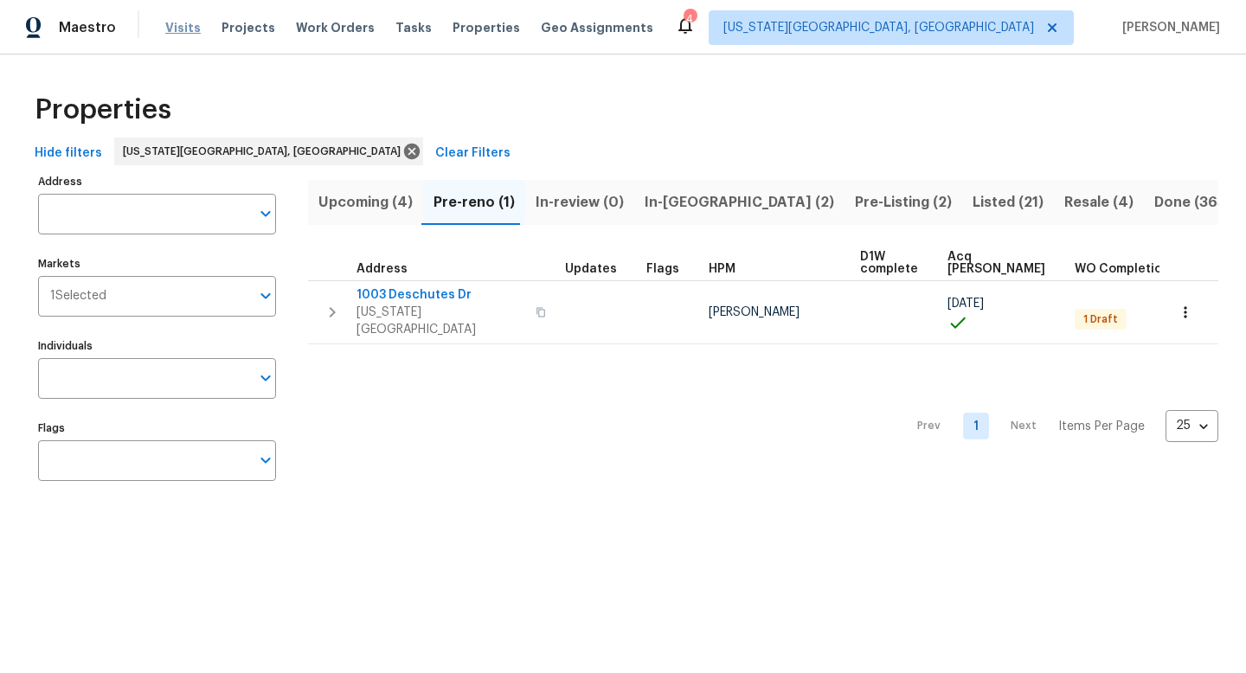
click at [183, 23] on span "Visits" at bounding box center [182, 27] width 35 height 17
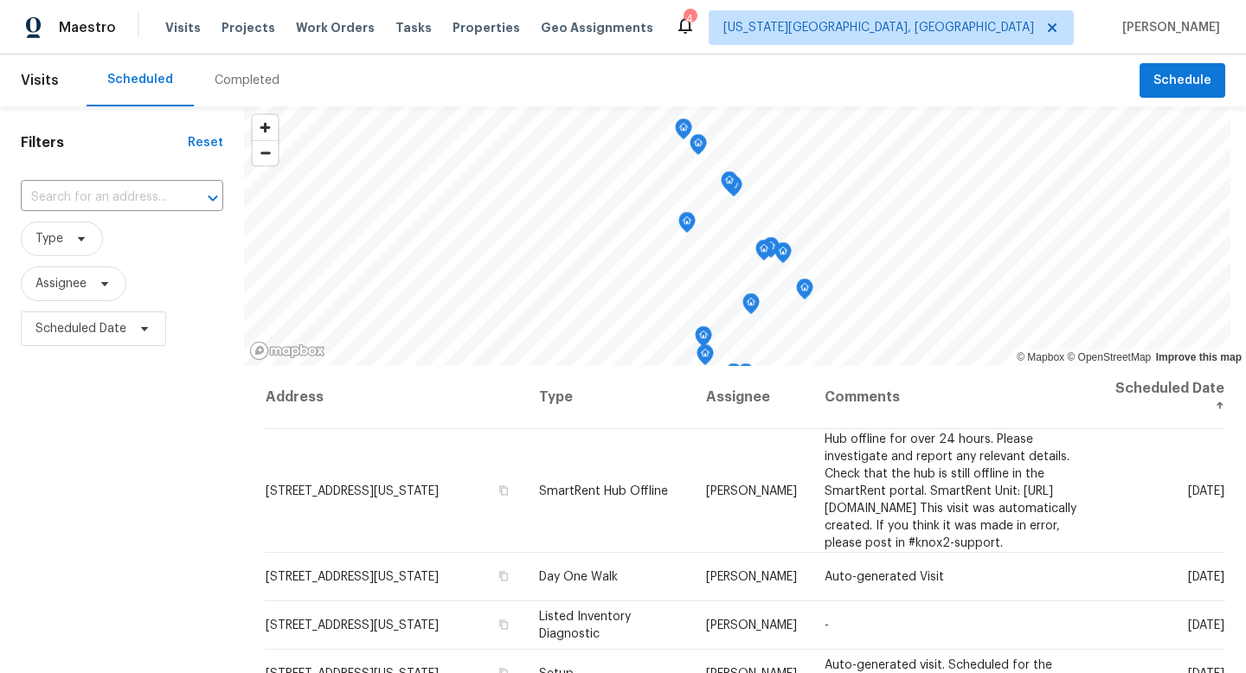
click at [247, 83] on div "Completed" at bounding box center [247, 80] width 65 height 17
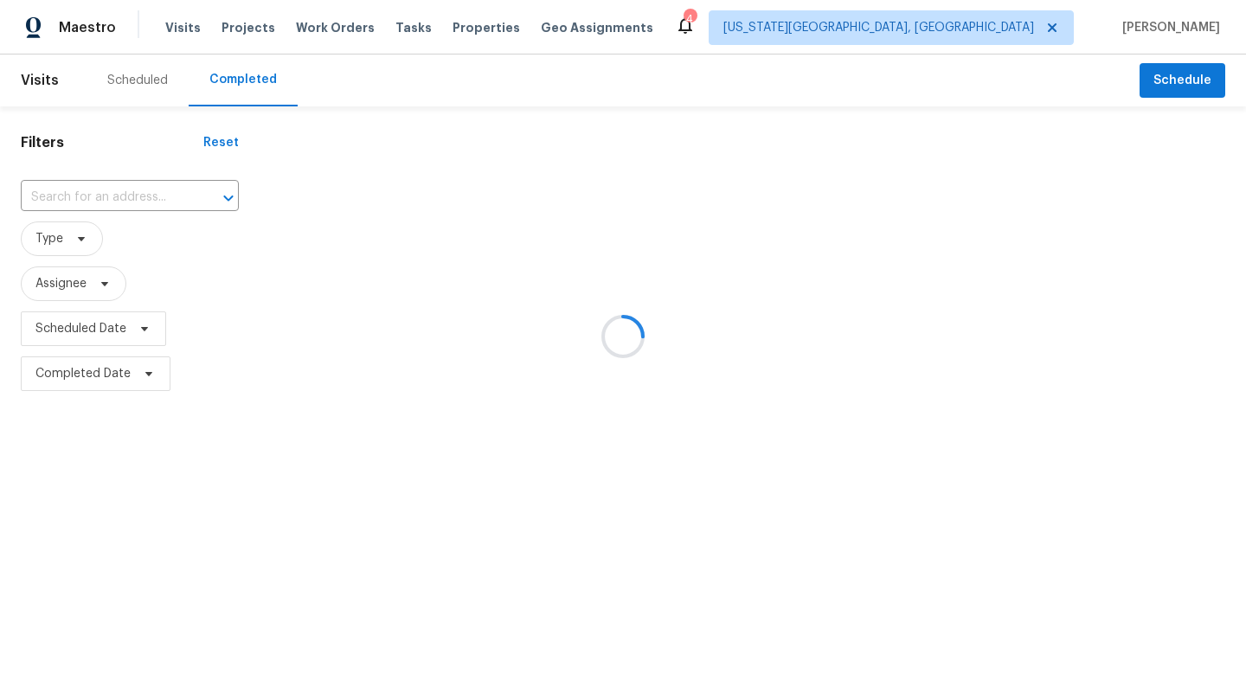
click at [131, 190] on div at bounding box center [623, 336] width 1246 height 673
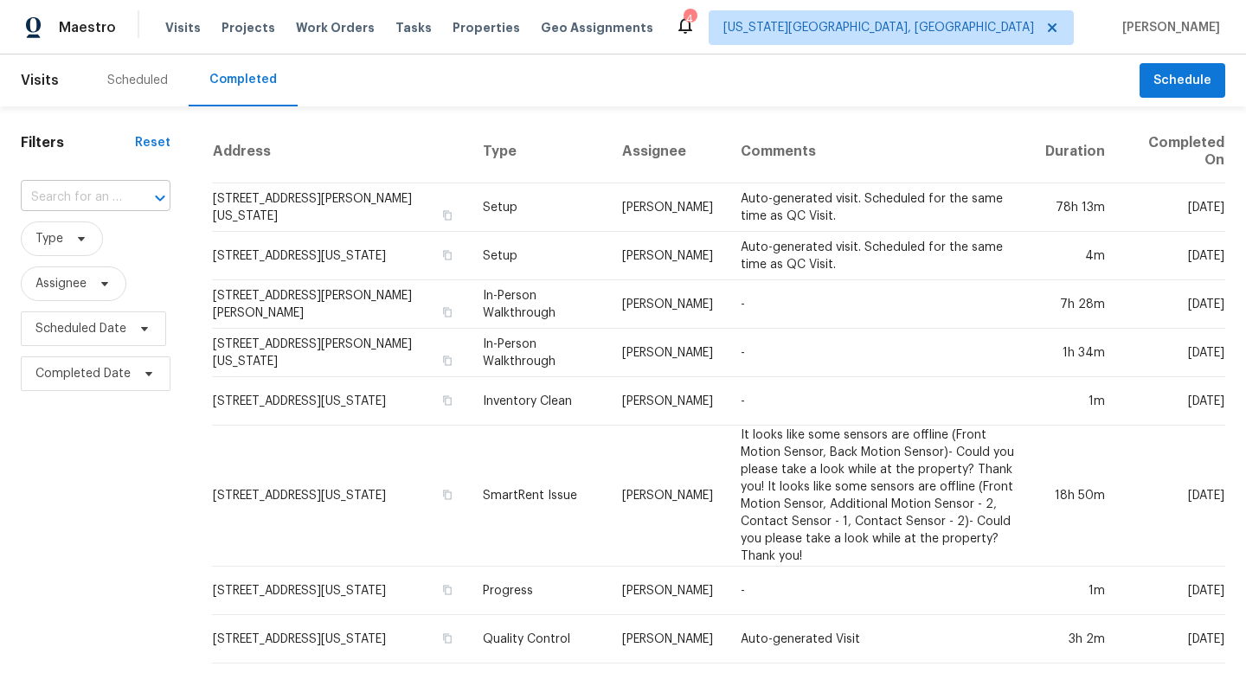
click at [95, 195] on input "text" at bounding box center [71, 197] width 101 height 27
paste input "100 Grinnell St Colorado Springs, CO, 80911"
type input "100 Grinnell St Colorado Springs, CO, 80911"
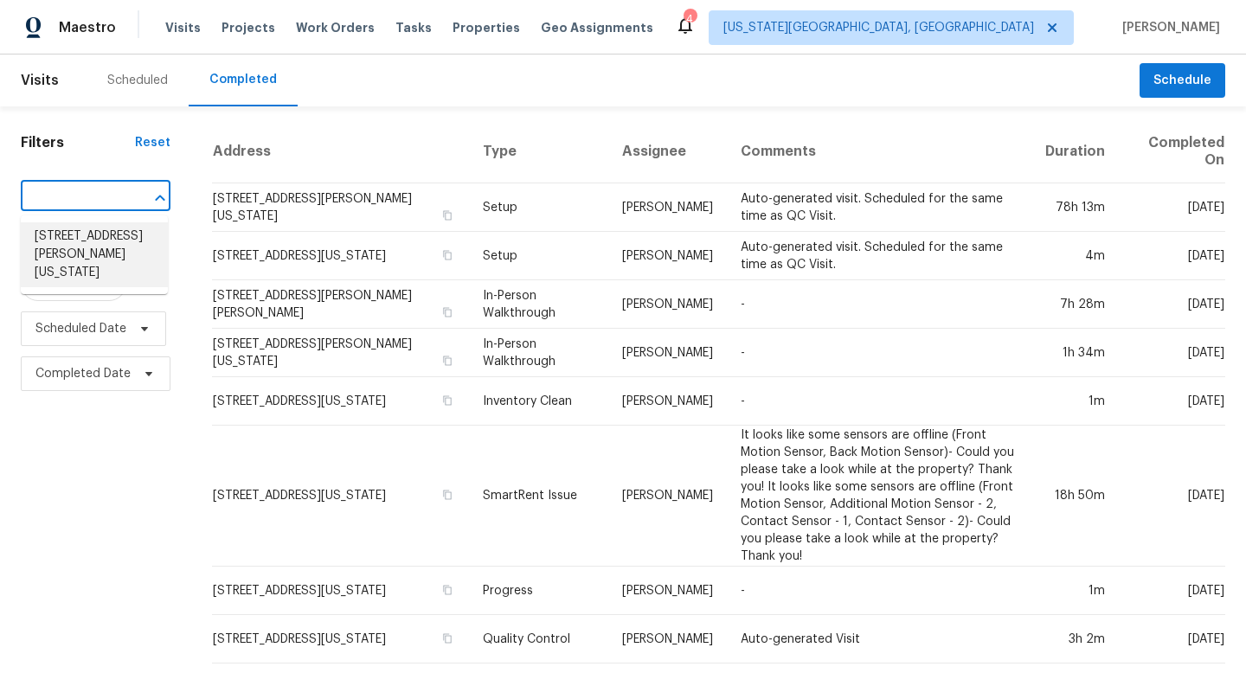
click at [76, 254] on li "100 Grinnell St, Colorado Springs, CO 80911" at bounding box center [94, 254] width 147 height 65
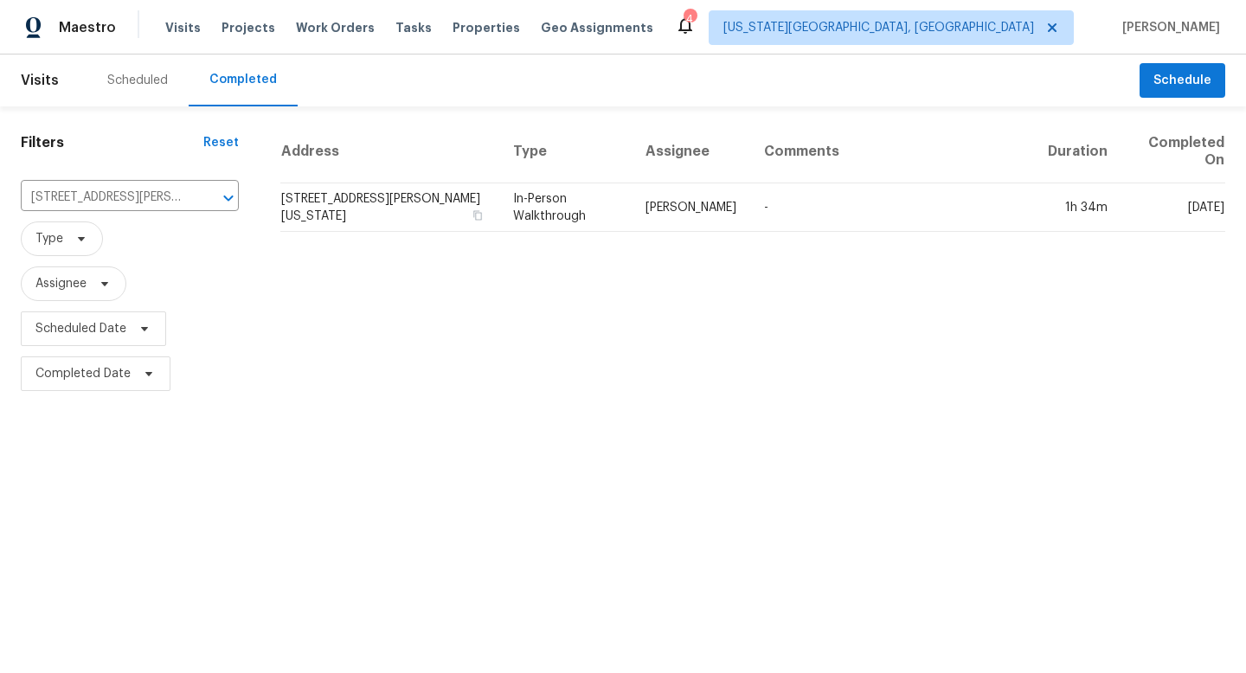
click at [556, 180] on th "Type" at bounding box center [565, 151] width 132 height 63
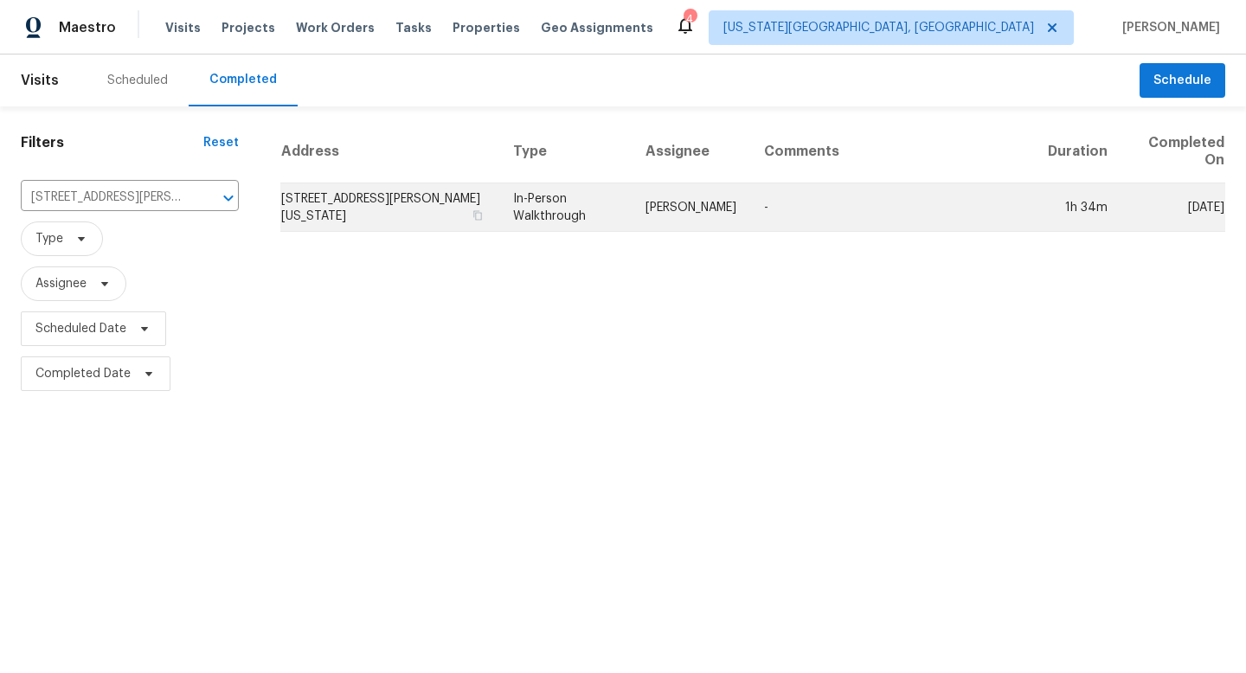
click at [556, 197] on td "In-Person Walkthrough" at bounding box center [565, 208] width 132 height 48
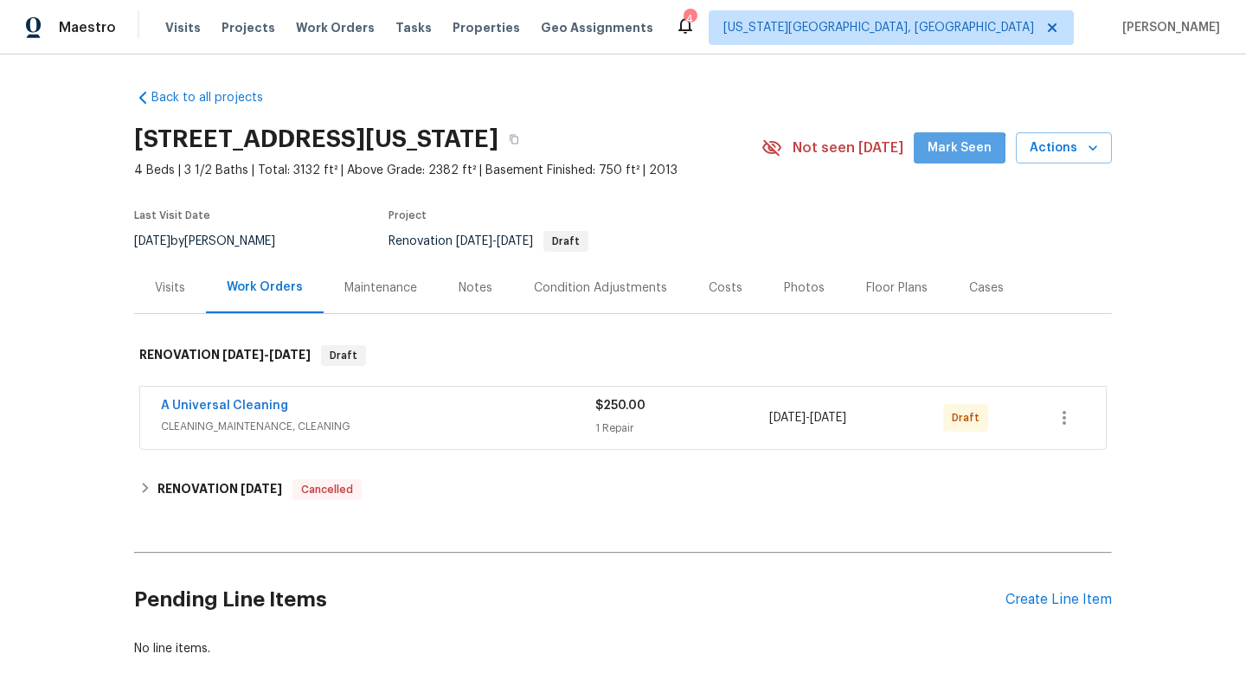
click at [950, 161] on button "Mark Seen" at bounding box center [960, 148] width 92 height 32
click at [464, 29] on span "Properties" at bounding box center [487, 27] width 68 height 17
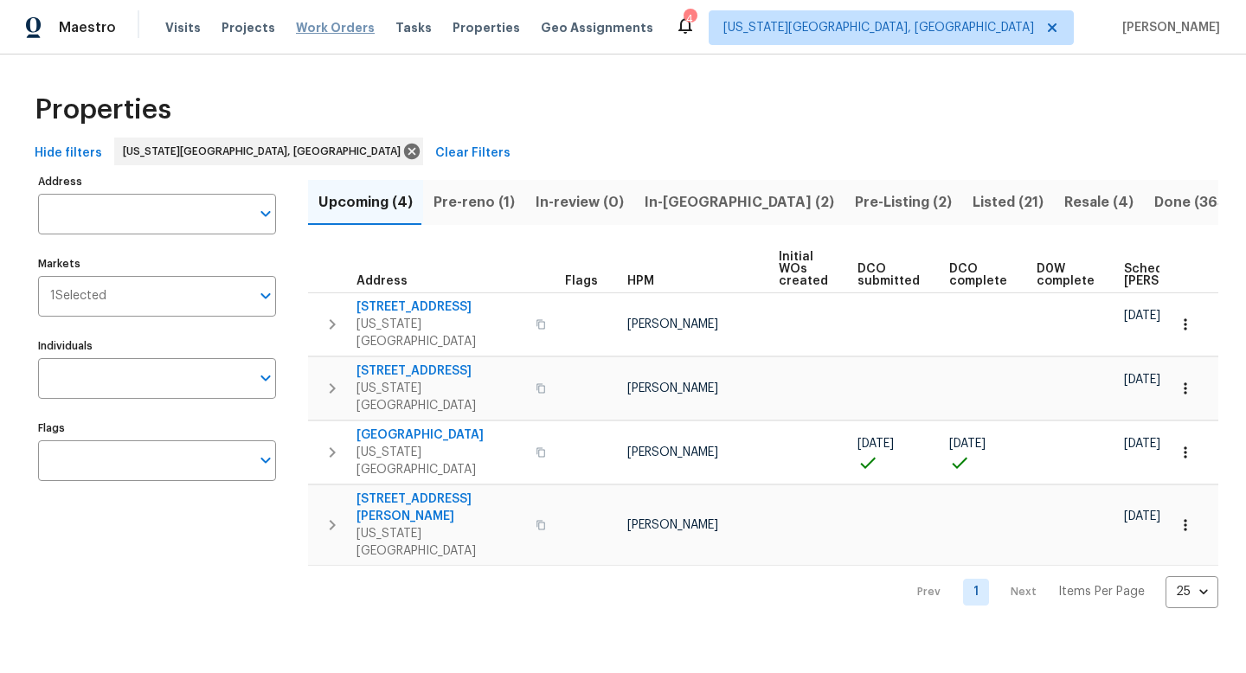
click at [342, 21] on span "Work Orders" at bounding box center [335, 27] width 79 height 17
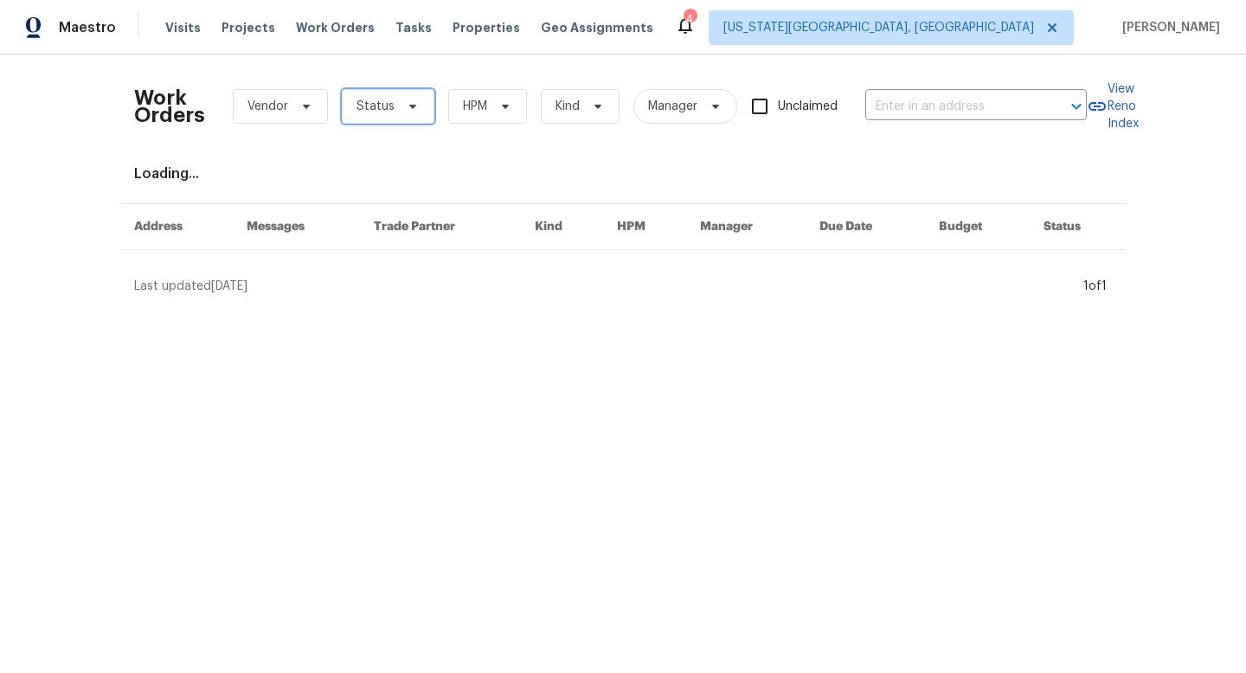
click at [365, 101] on span "Status" at bounding box center [376, 106] width 38 height 17
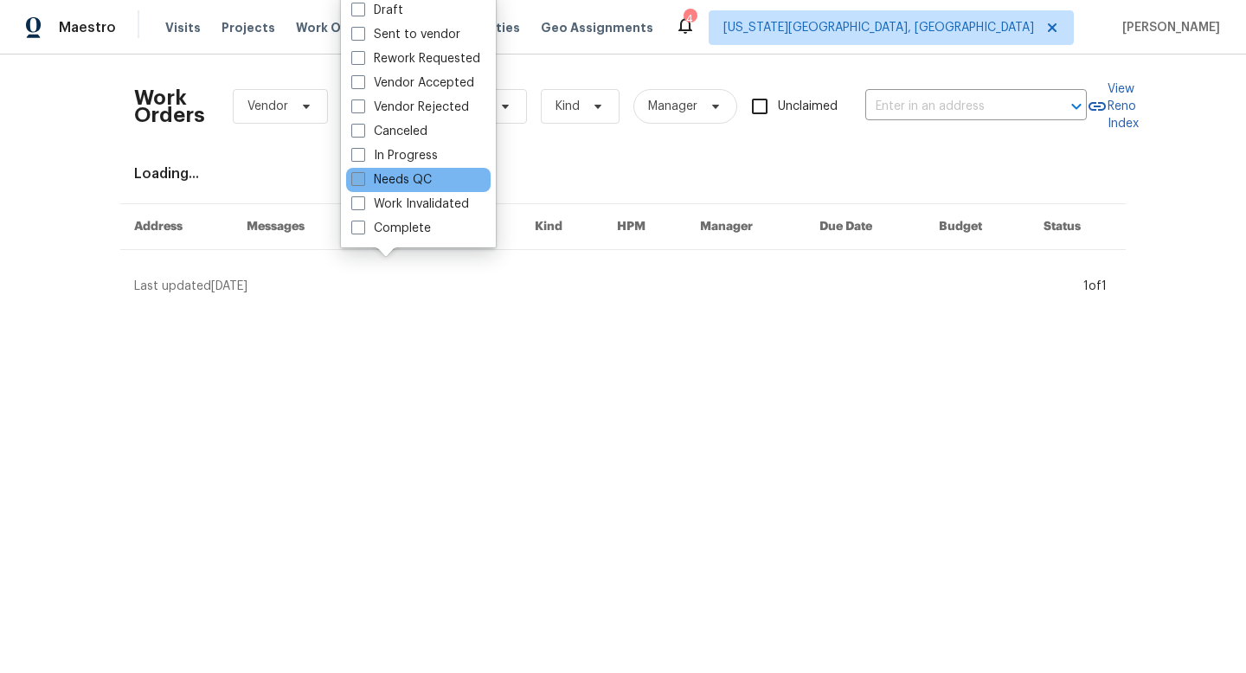
click at [368, 176] on label "Needs QC" at bounding box center [391, 179] width 81 height 17
click at [363, 176] on input "Needs QC" at bounding box center [356, 176] width 11 height 11
checkbox input "true"
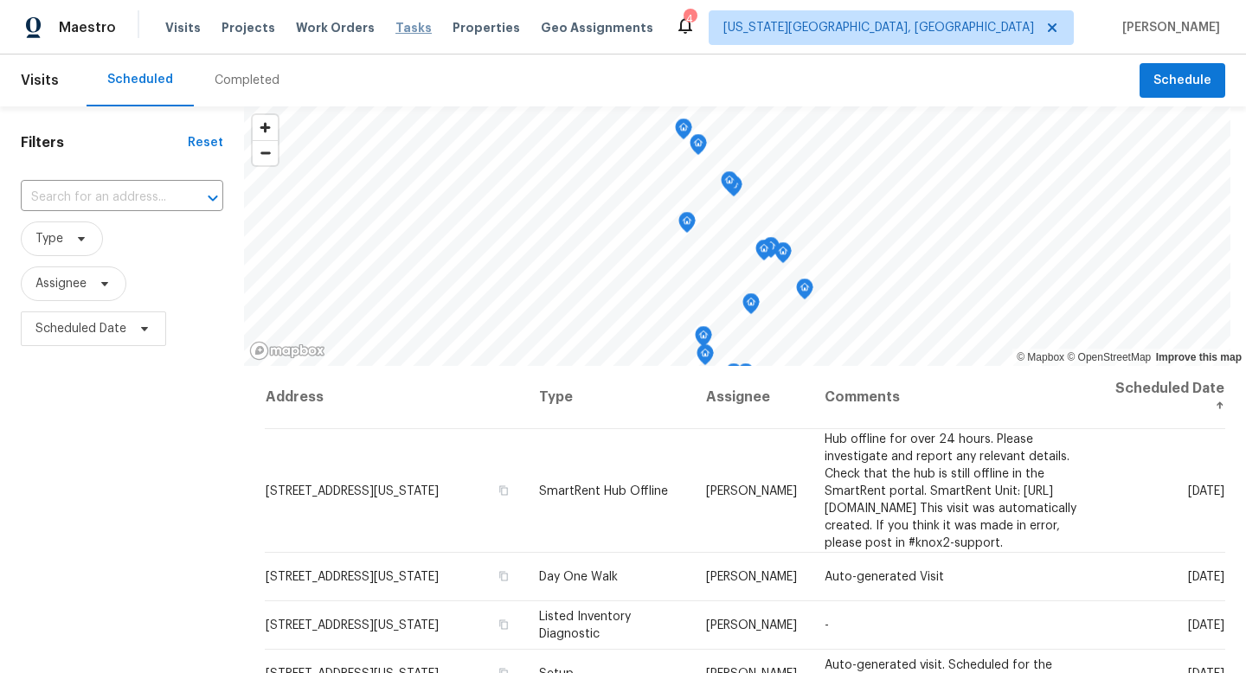
click at [396, 27] on span "Tasks" at bounding box center [414, 28] width 36 height 12
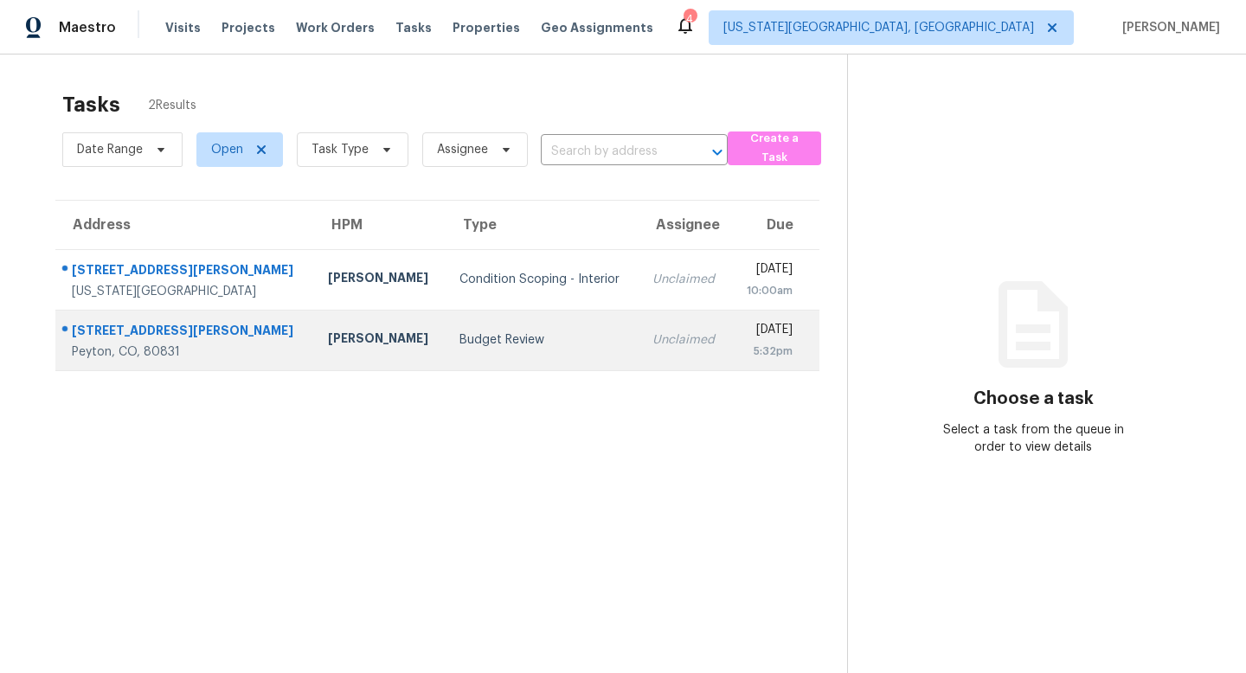
click at [138, 326] on div "[STREET_ADDRESS][PERSON_NAME]" at bounding box center [186, 333] width 229 height 22
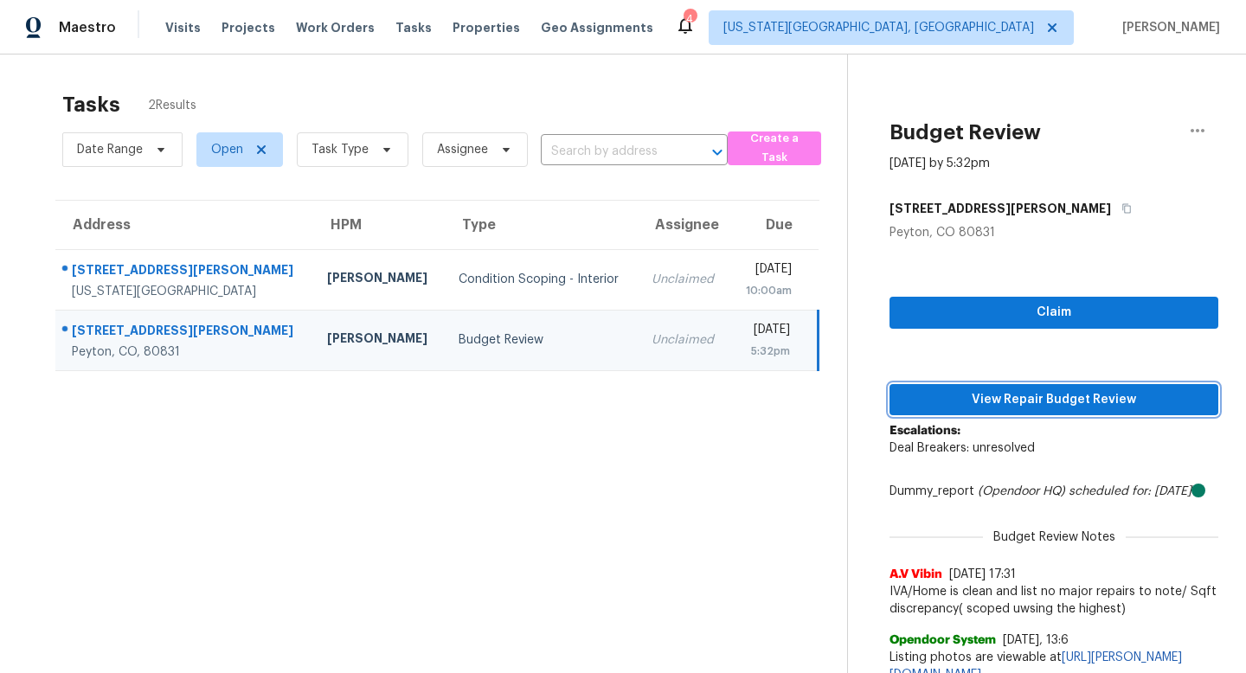
click at [939, 409] on span "View Repair Budget Review" at bounding box center [1054, 401] width 301 height 22
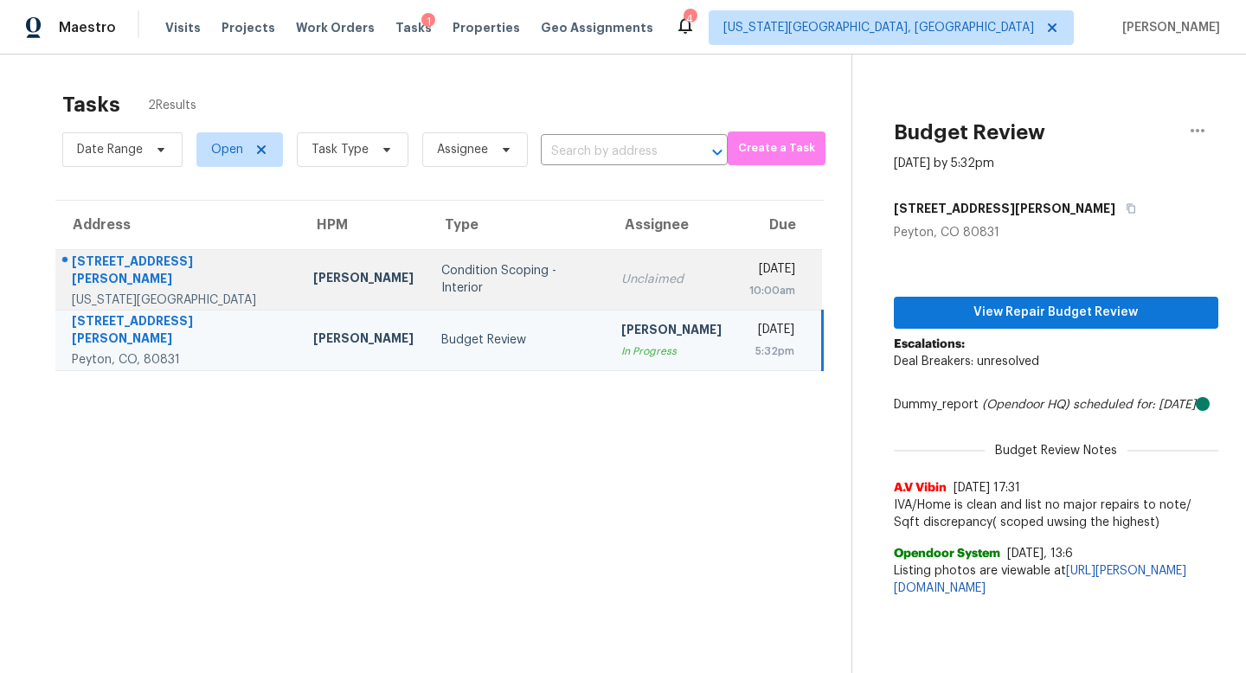
click at [106, 263] on div "[STREET_ADDRESS][PERSON_NAME]" at bounding box center [179, 272] width 214 height 39
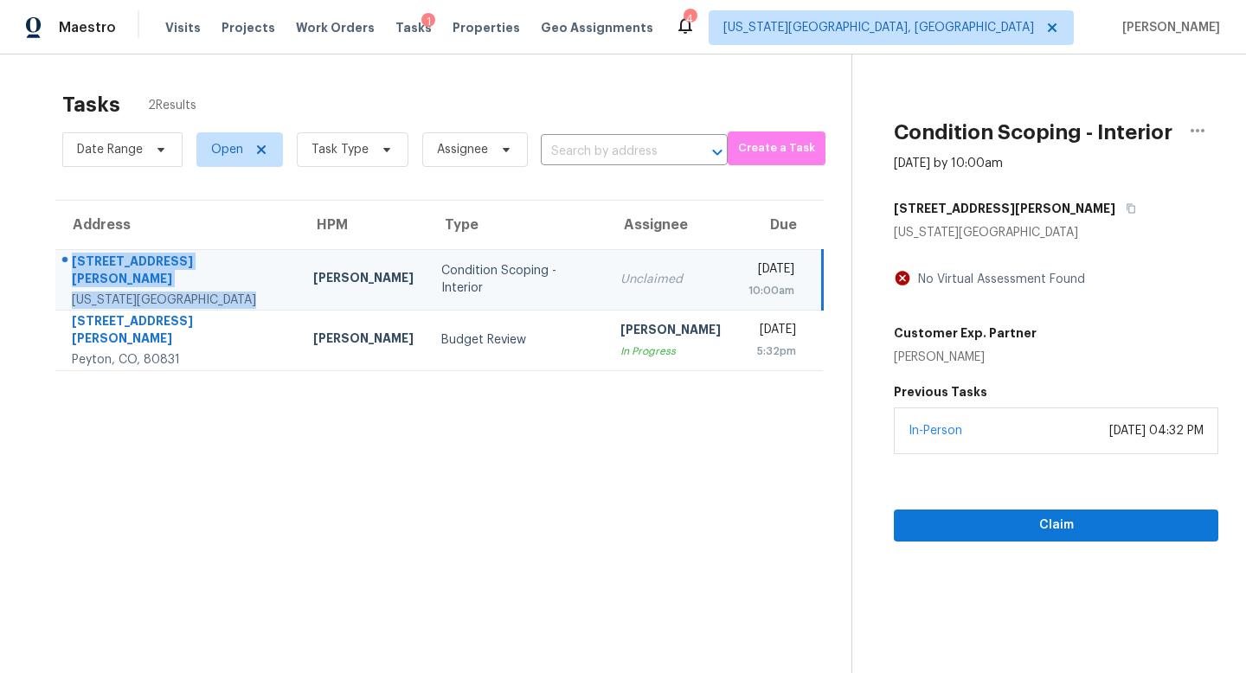
drag, startPoint x: 233, startPoint y: 291, endPoint x: 74, endPoint y: 272, distance: 160.4
click at [74, 272] on div "[STREET_ADDRESS][PERSON_NAME][US_STATE]" at bounding box center [179, 281] width 214 height 56
copy div "[STREET_ADDRESS][PERSON_NAME][US_STATE]"
